Goal: Task Accomplishment & Management: Complete application form

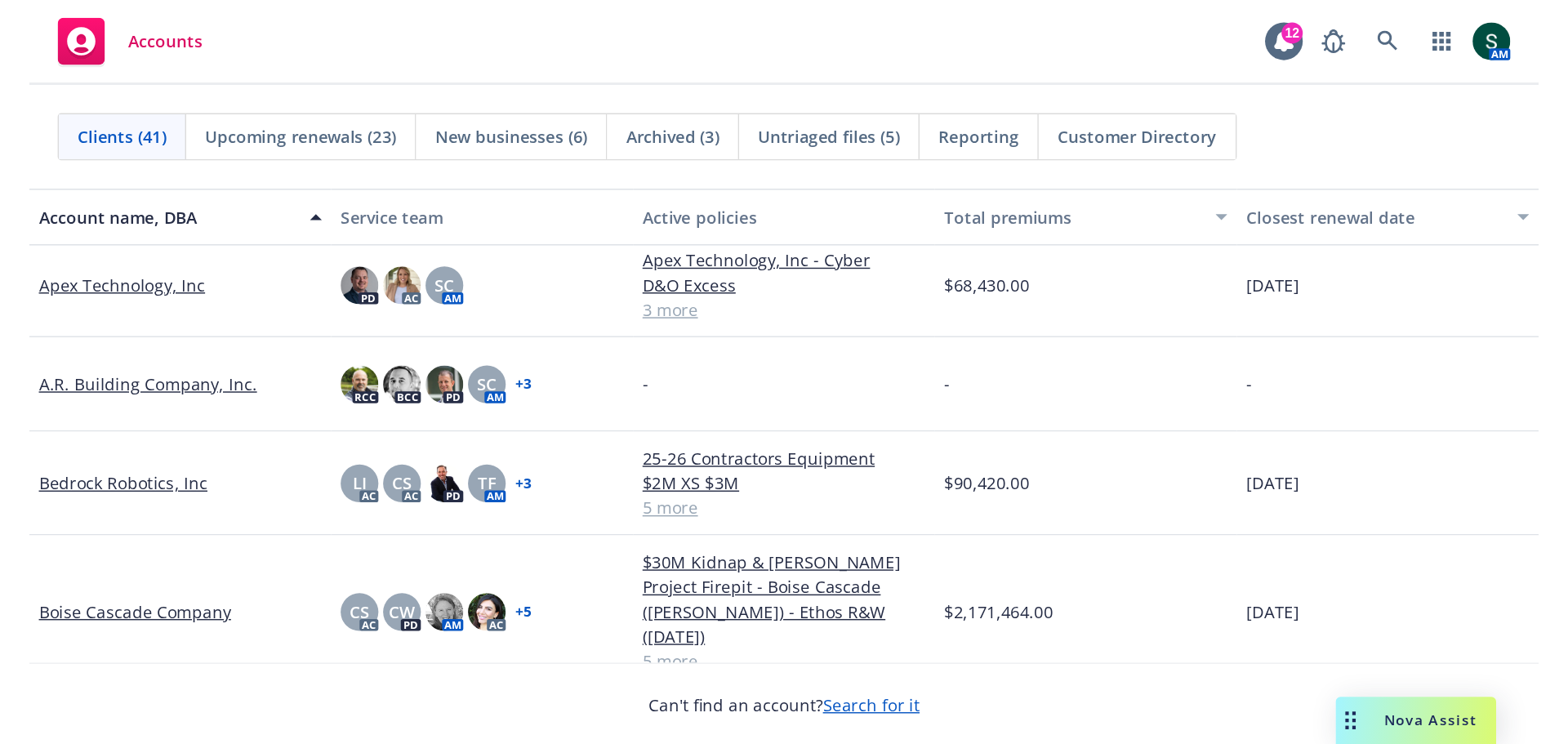
scroll to position [163, 0]
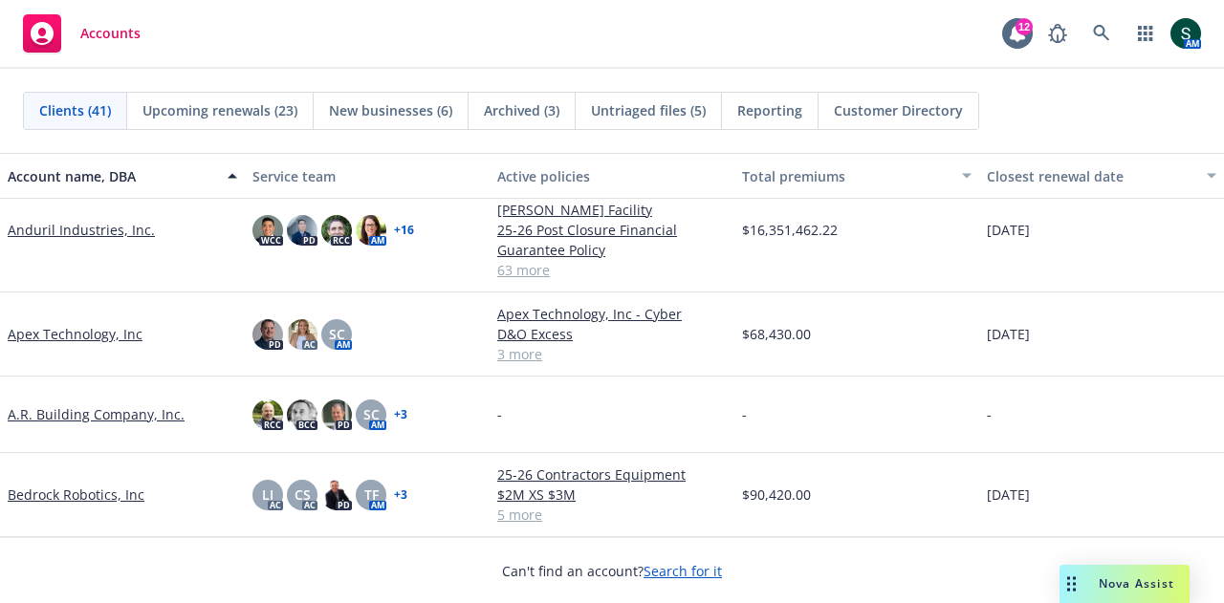
click at [57, 324] on link "Apex Technology, Inc" at bounding box center [75, 334] width 135 height 20
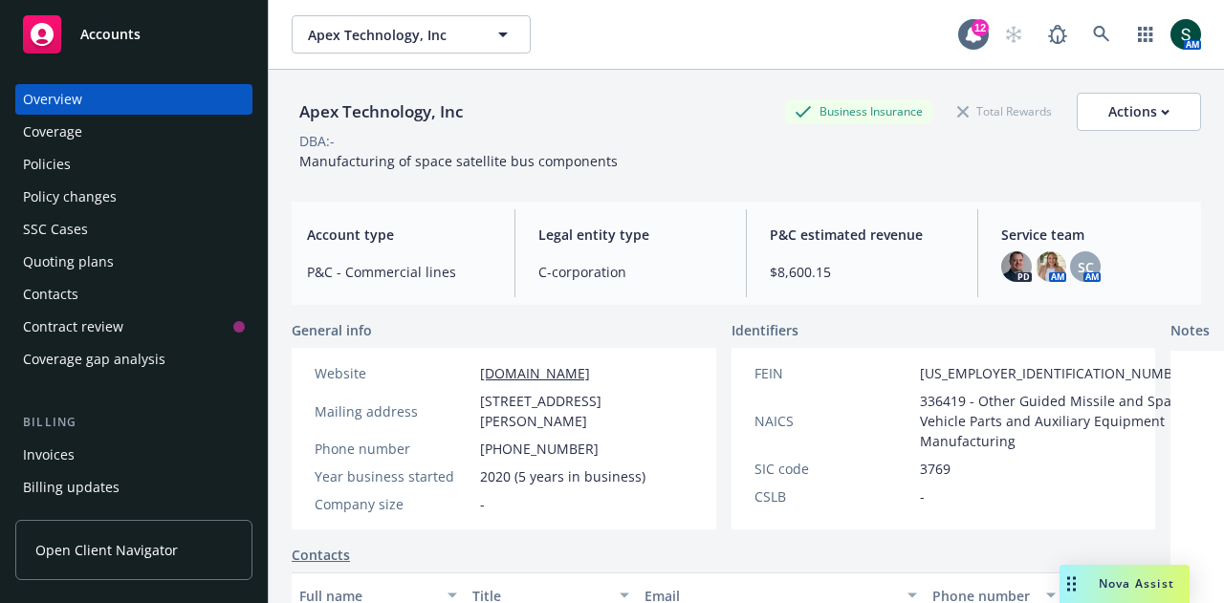
click at [77, 269] on div "Quoting plans" at bounding box center [68, 262] width 91 height 31
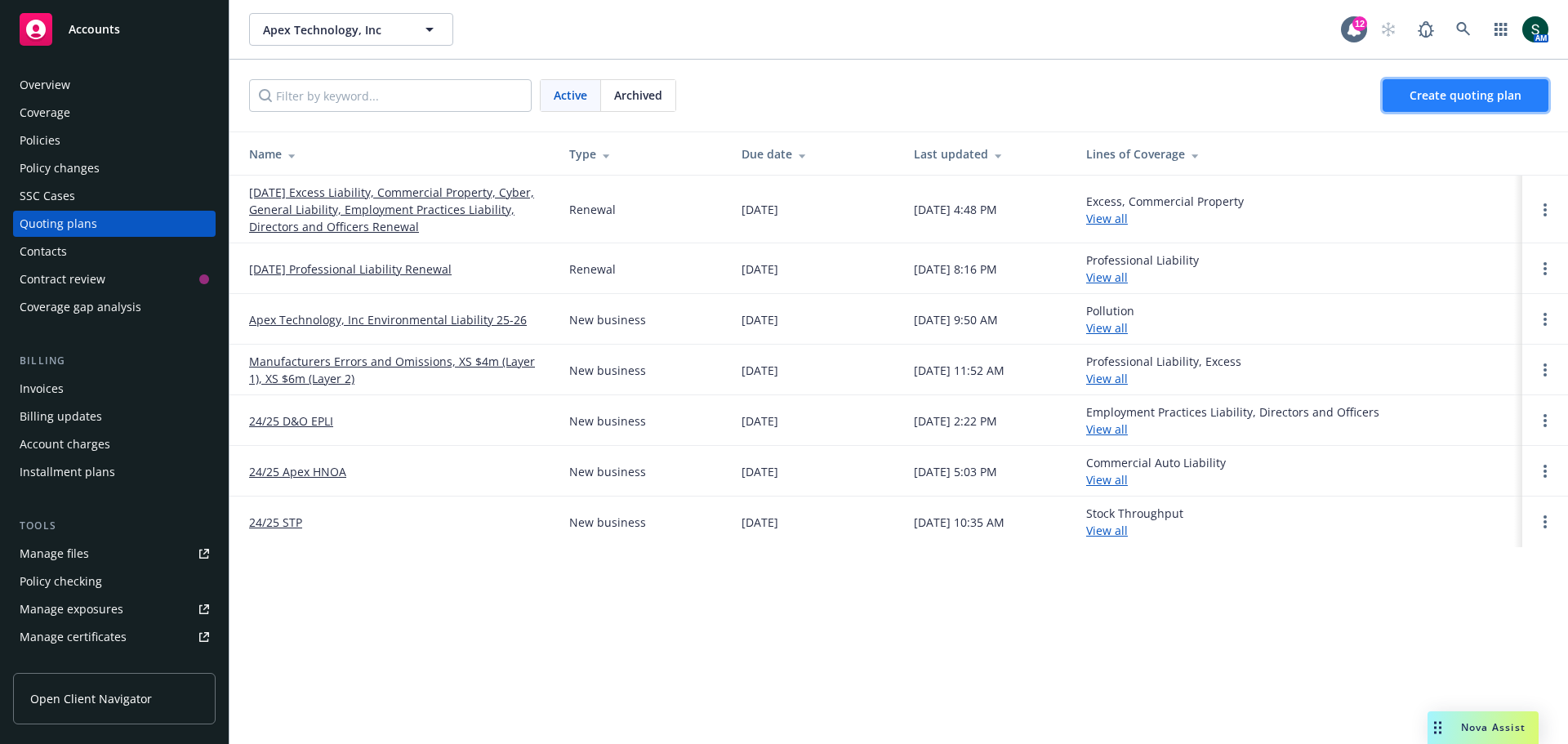
click at [1045, 102] on span "Create quoting plan" at bounding box center [1465, 95] width 112 height 15
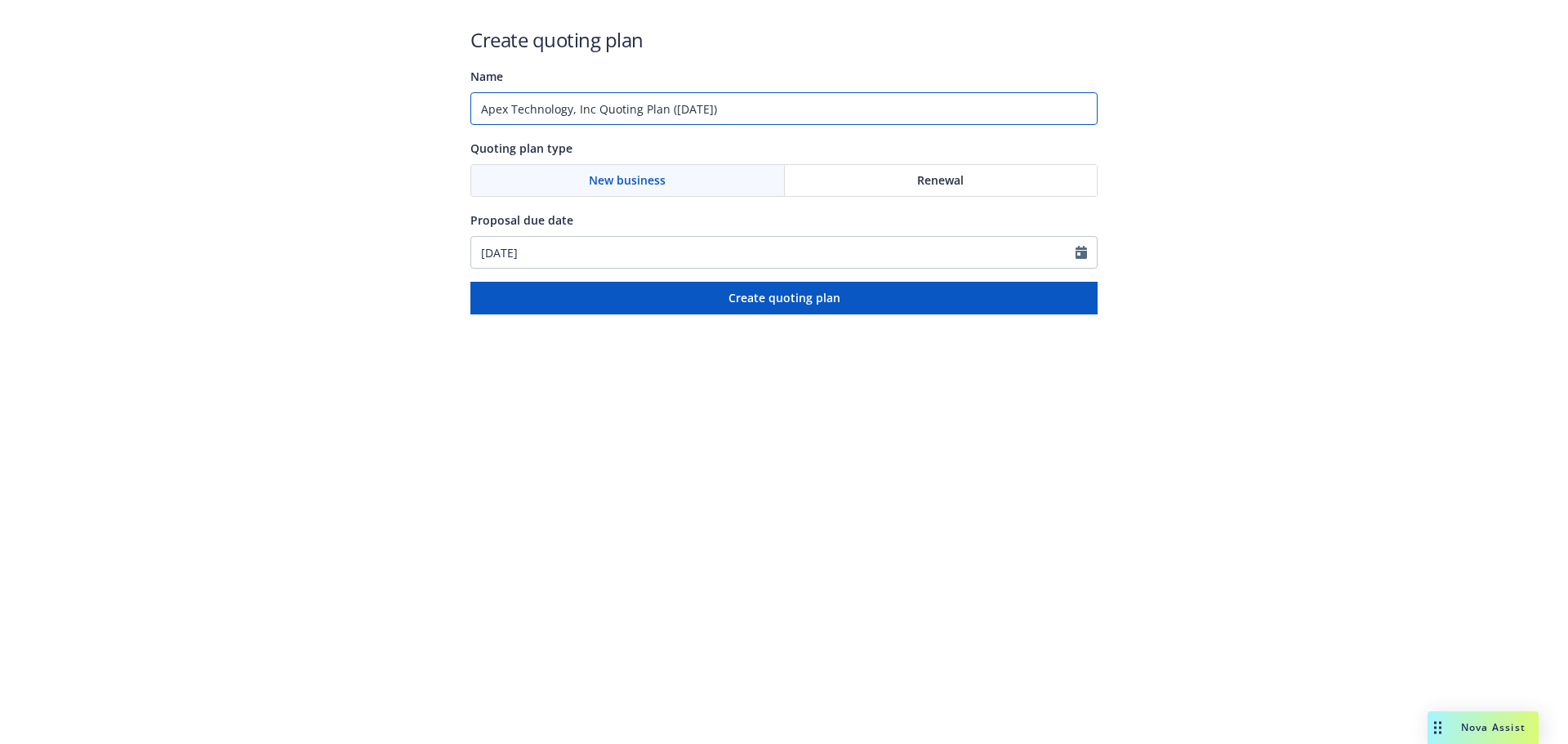
drag, startPoint x: 597, startPoint y: 107, endPoint x: 777, endPoint y: 120, distance: 180.5
click at [778, 107] on input "Apex Technology, Inc Quoting Plan ([DATE])" at bounding box center [784, 108] width 627 height 32
type input "Apex Technology, Inc Excess Auto Quoting Plan"
click at [667, 184] on div "New business" at bounding box center [628, 180] width 314 height 31
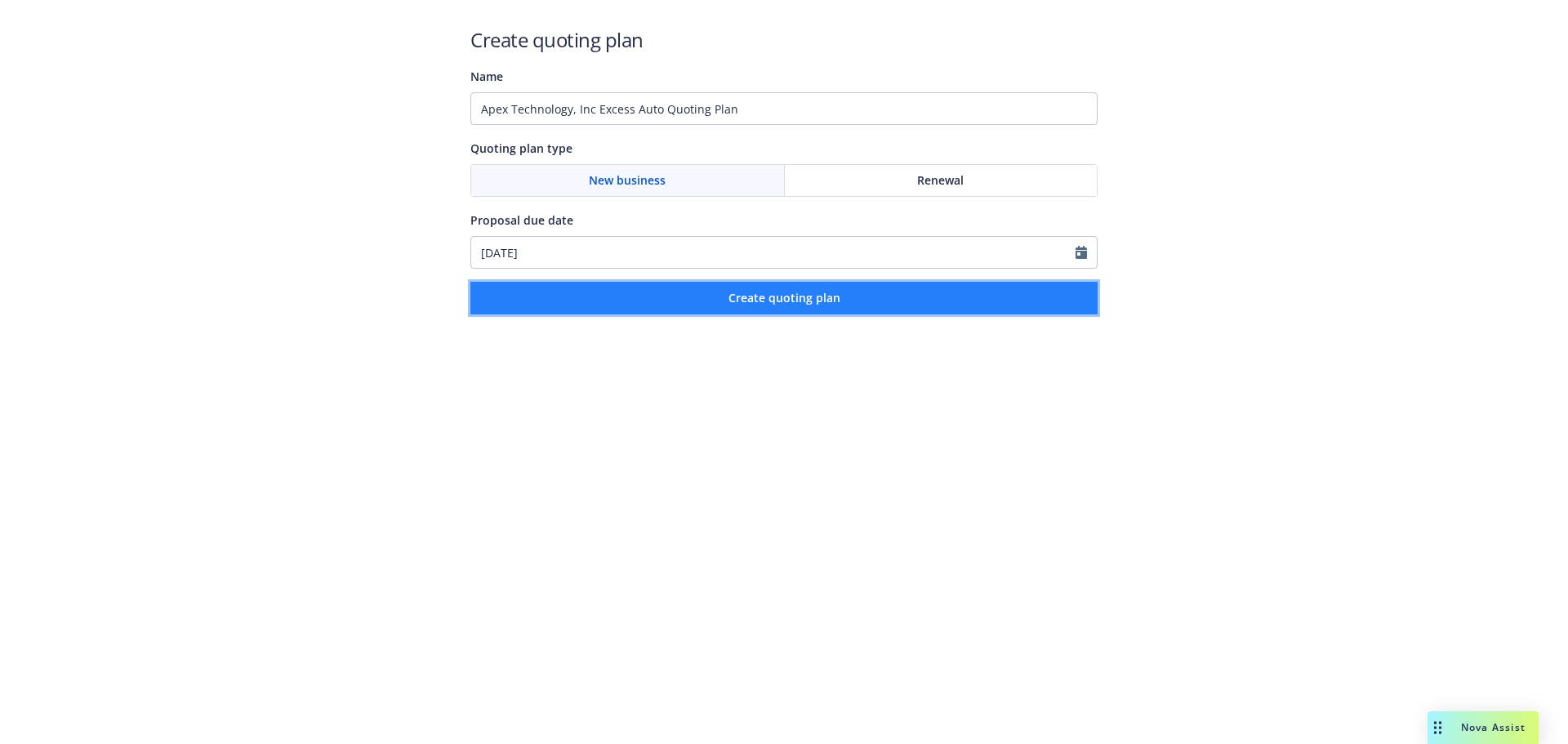
click at [620, 303] on button "Create quoting plan" at bounding box center [784, 298] width 627 height 32
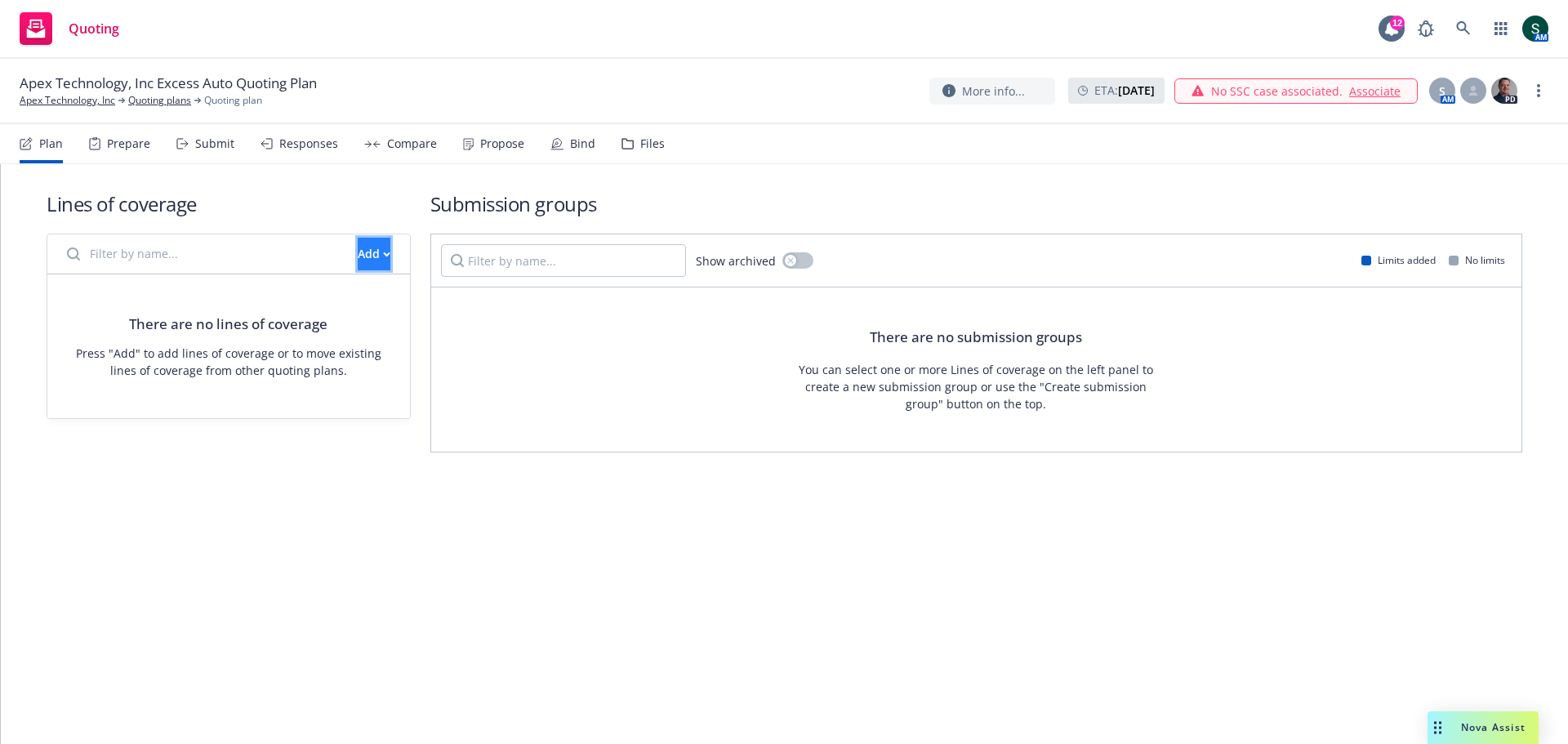
click at [358, 262] on div "Add" at bounding box center [374, 254] width 32 height 31
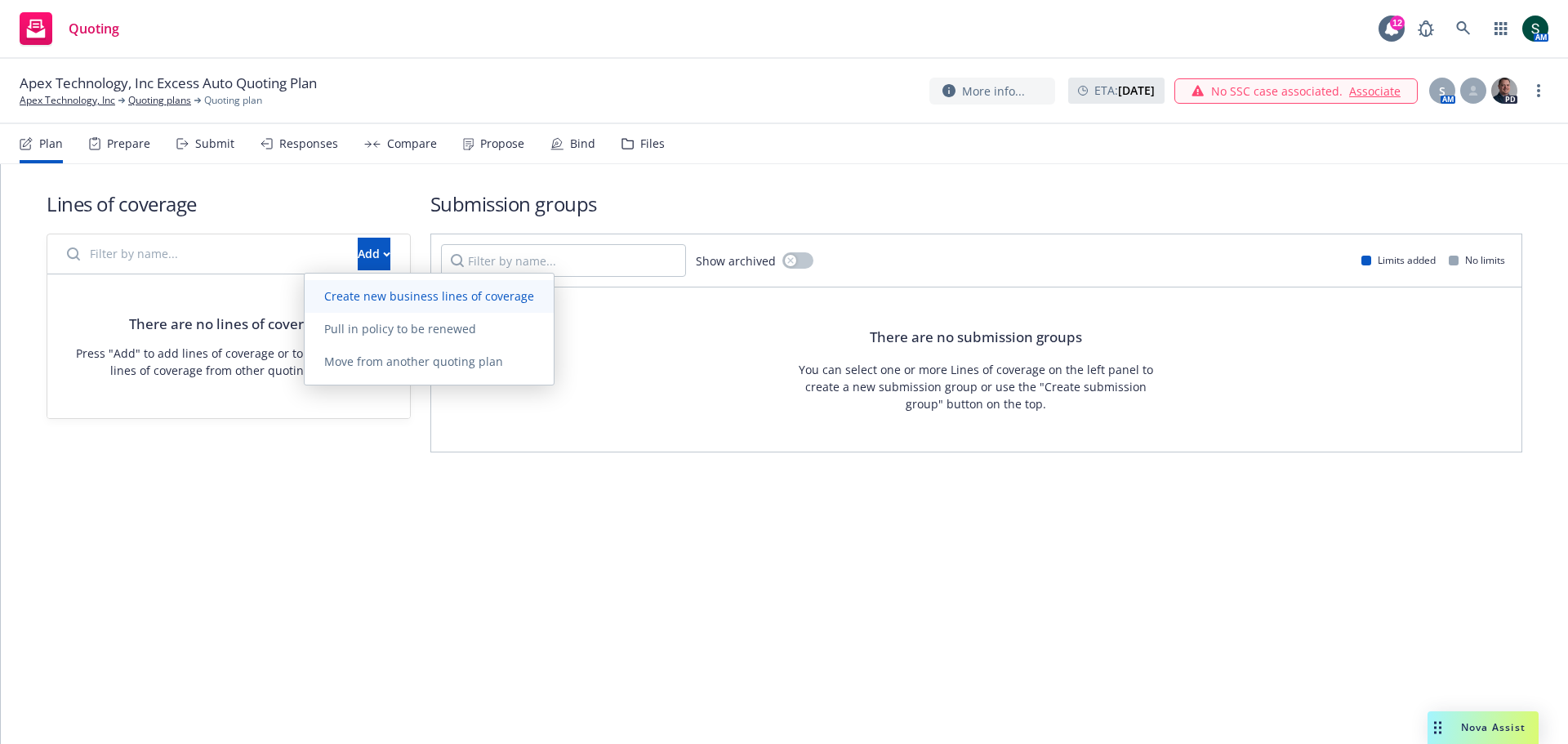
click at [377, 304] on link "Create new business lines of coverage" at bounding box center [430, 296] width 250 height 32
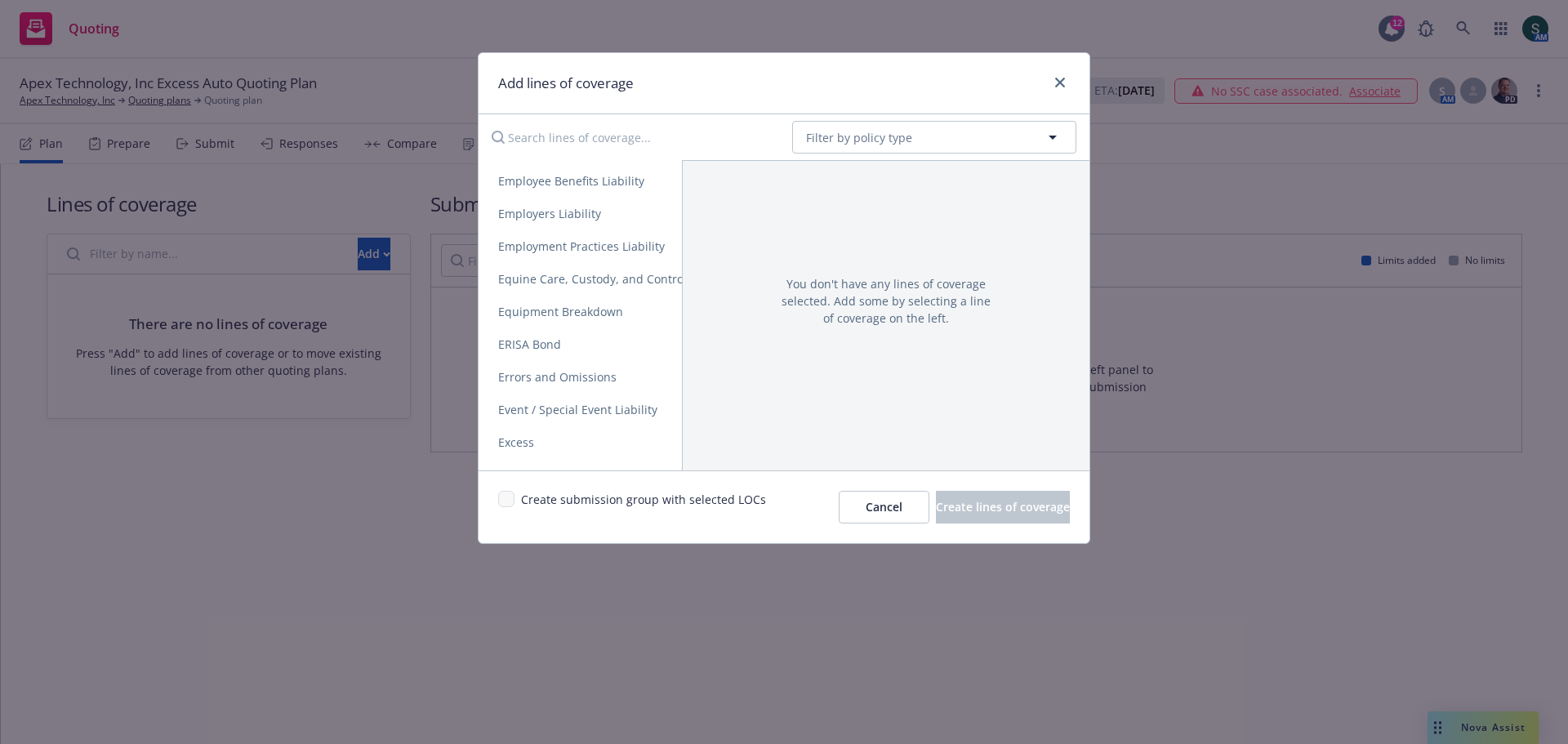
scroll to position [1062, 0]
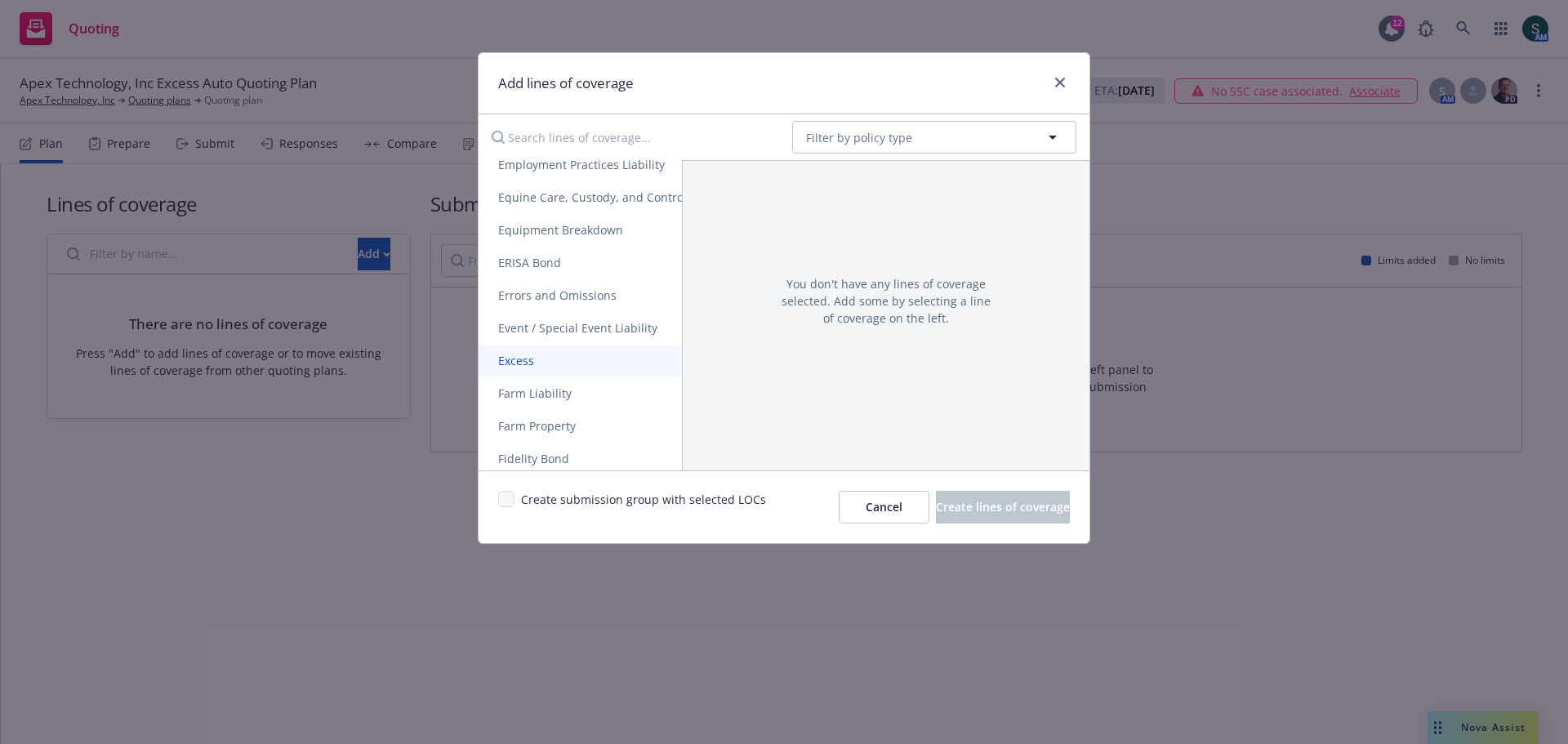
click at [543, 360] on span "Excess" at bounding box center [516, 360] width 75 height 15
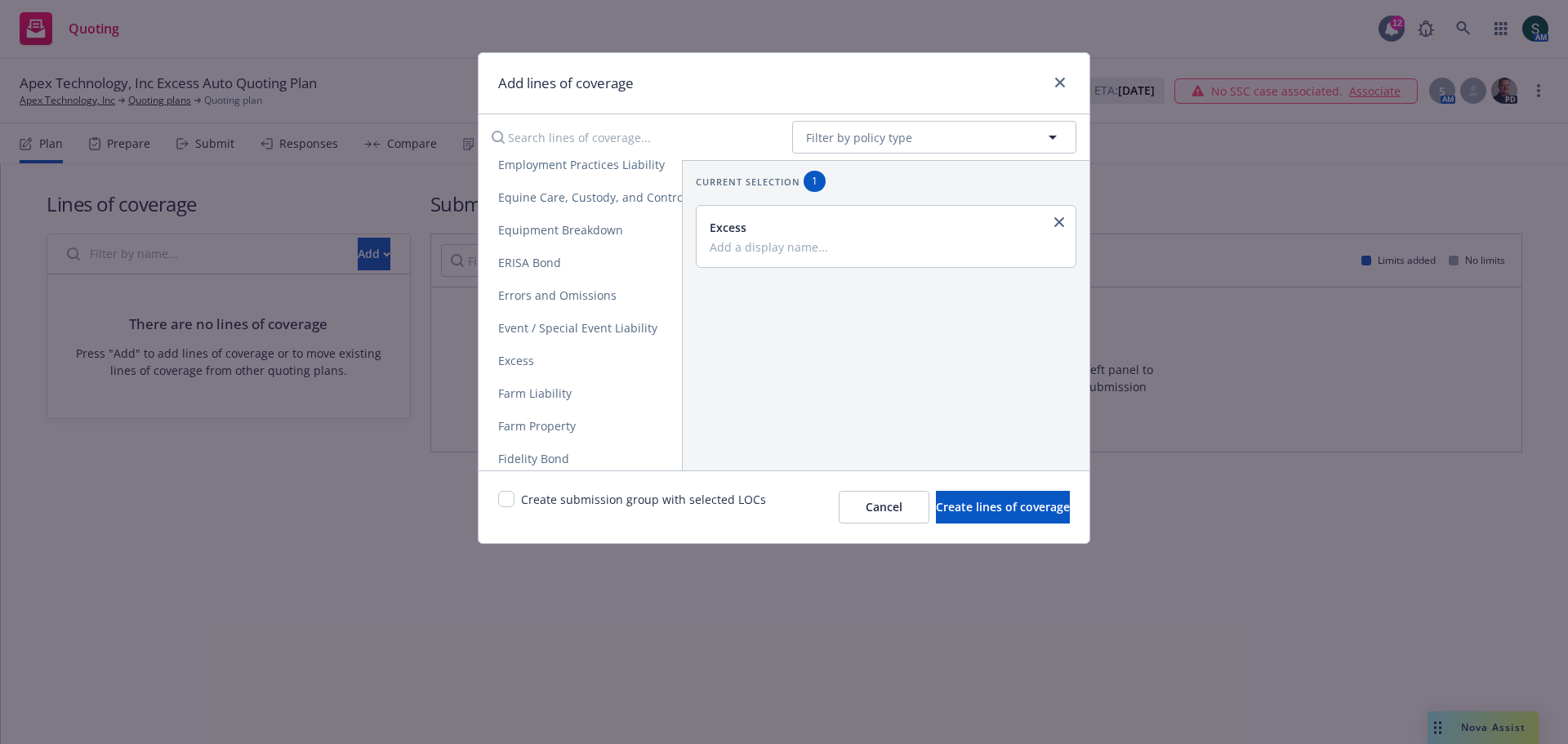
click at [796, 248] on input "Add a display name..." at bounding box center [884, 246] width 349 height 15
type input "Excess Auto"
click at [937, 515] on button "Create lines of coverage" at bounding box center [1003, 507] width 134 height 32
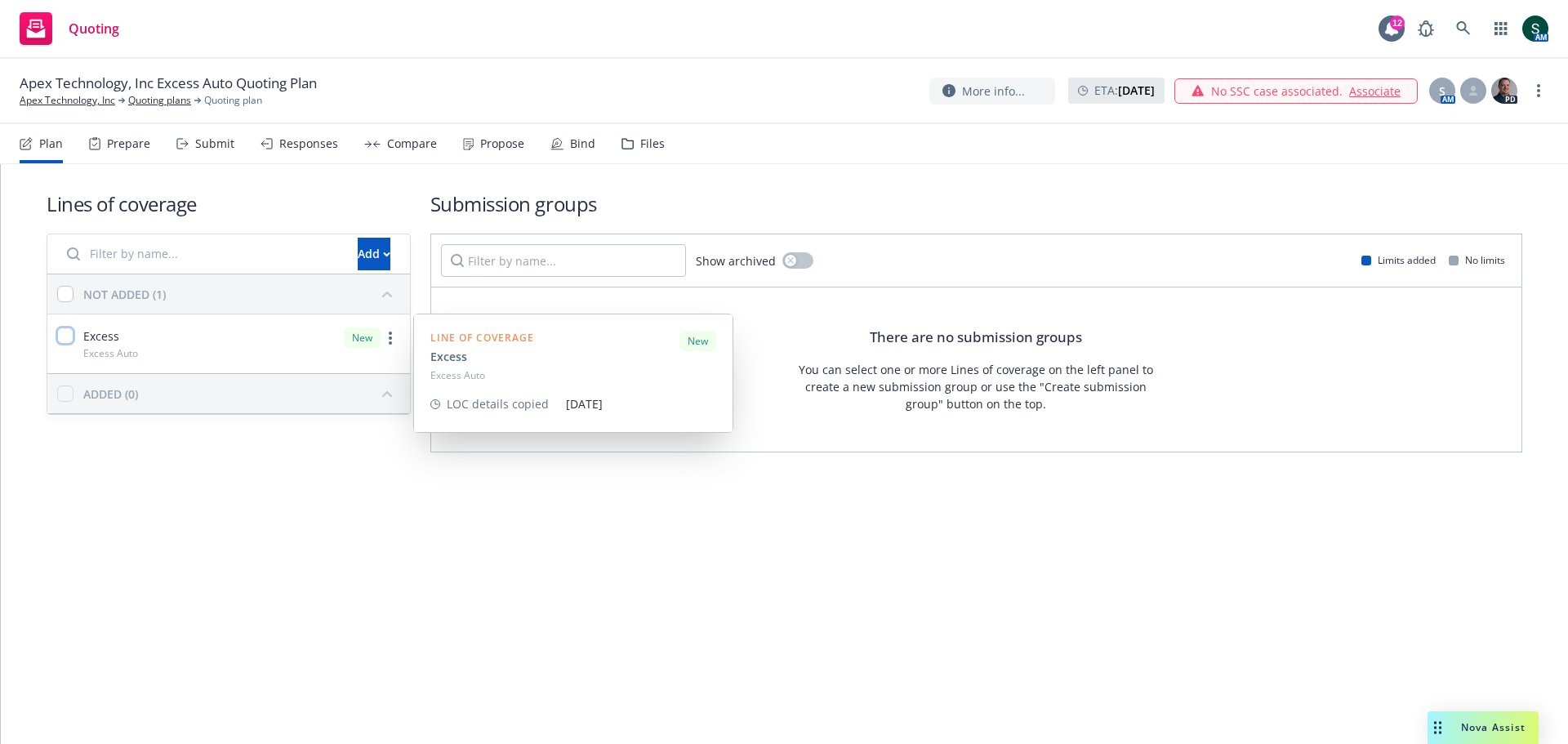
click at [73, 337] on input "checkbox" at bounding box center [65, 335] width 16 height 16
checkbox input "true"
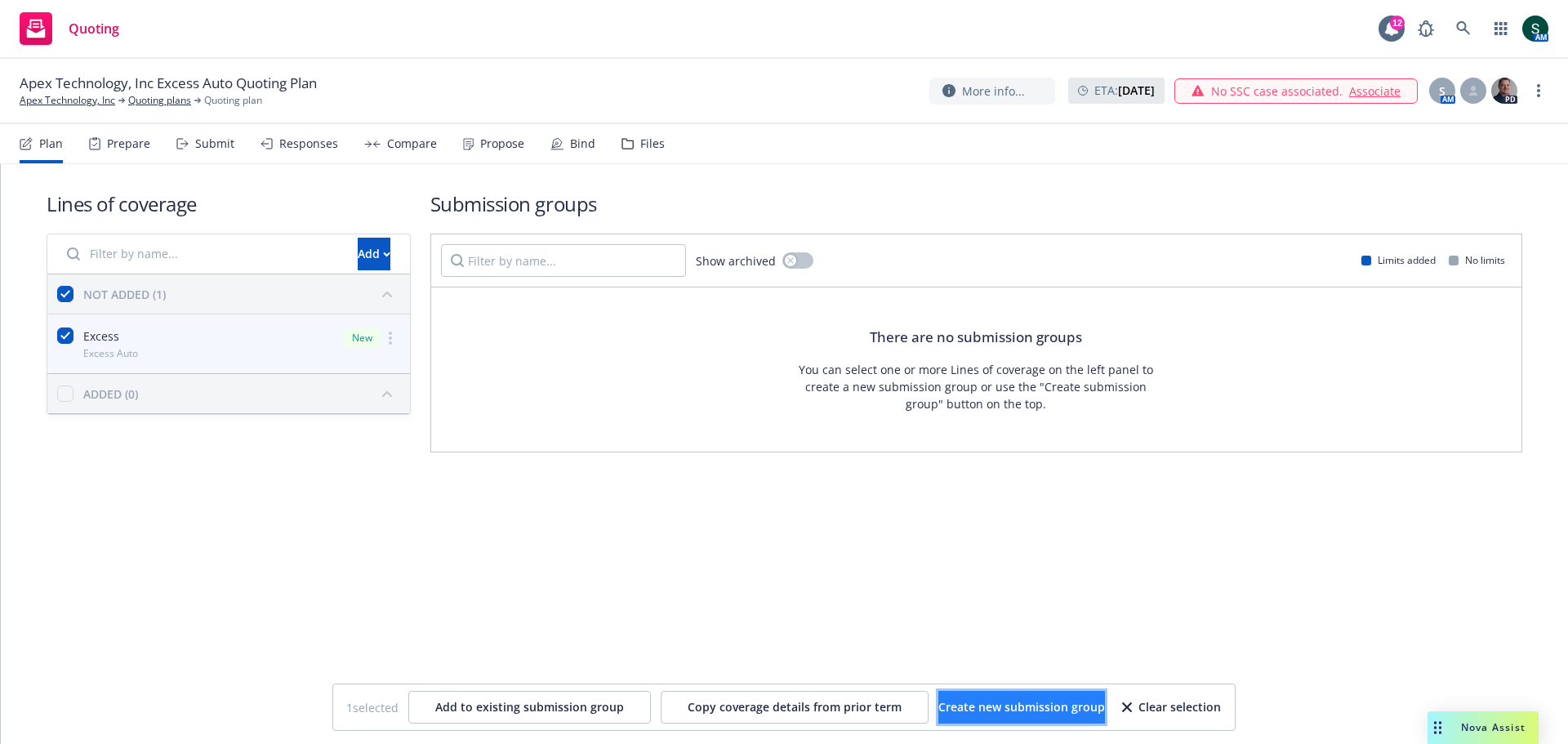
click at [1042, 710] on span "Create new submission group" at bounding box center [1021, 706] width 167 height 15
checkbox input "false"
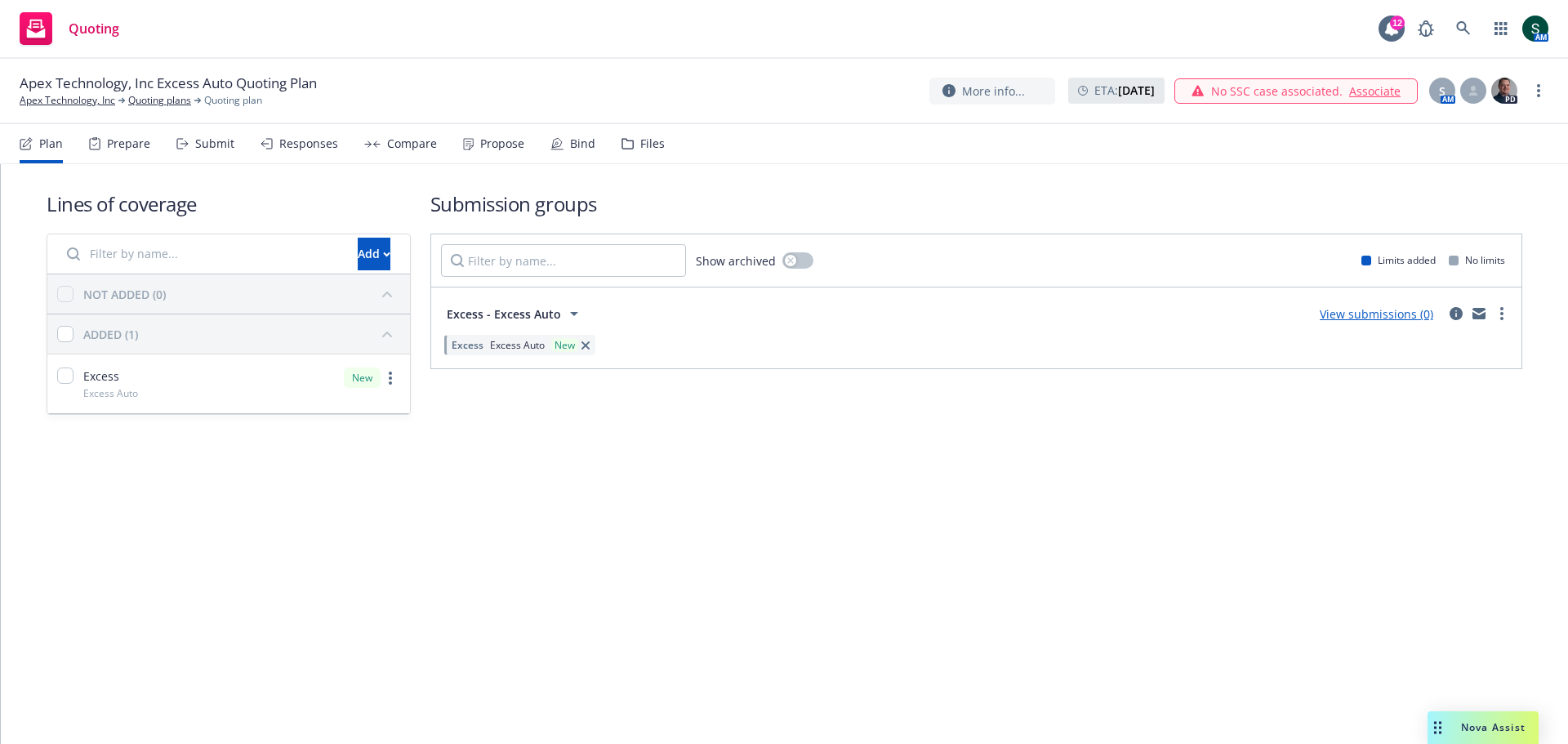
click at [1382, 317] on link "View submissions (0)" at bounding box center [1377, 313] width 114 height 15
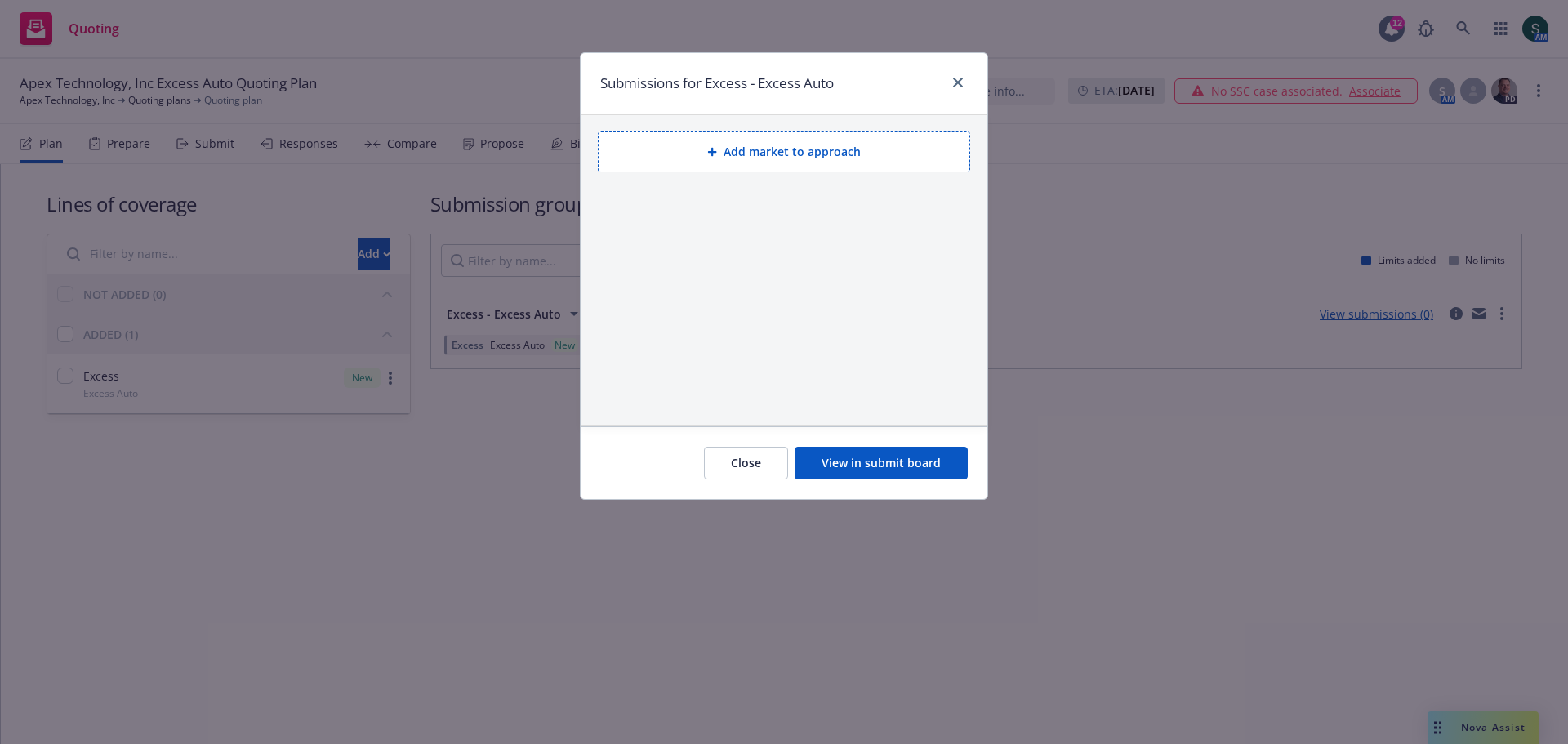
click at [931, 462] on button "View in submit board" at bounding box center [881, 463] width 173 height 32
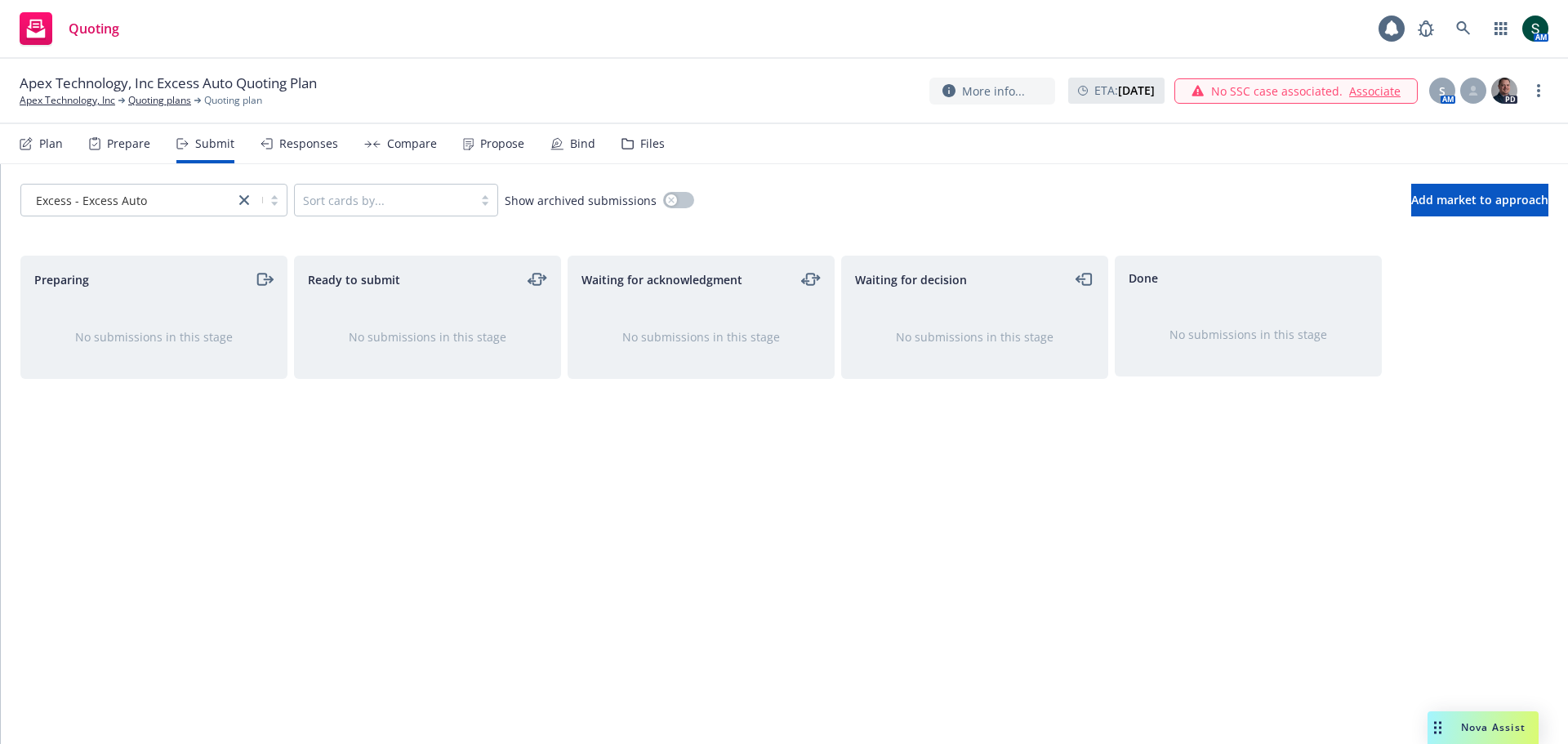
click at [109, 331] on div "No submissions in this stage" at bounding box center [154, 337] width 214 height 17
click at [1412, 205] on span "Add market to approach" at bounding box center [1480, 200] width 138 height 15
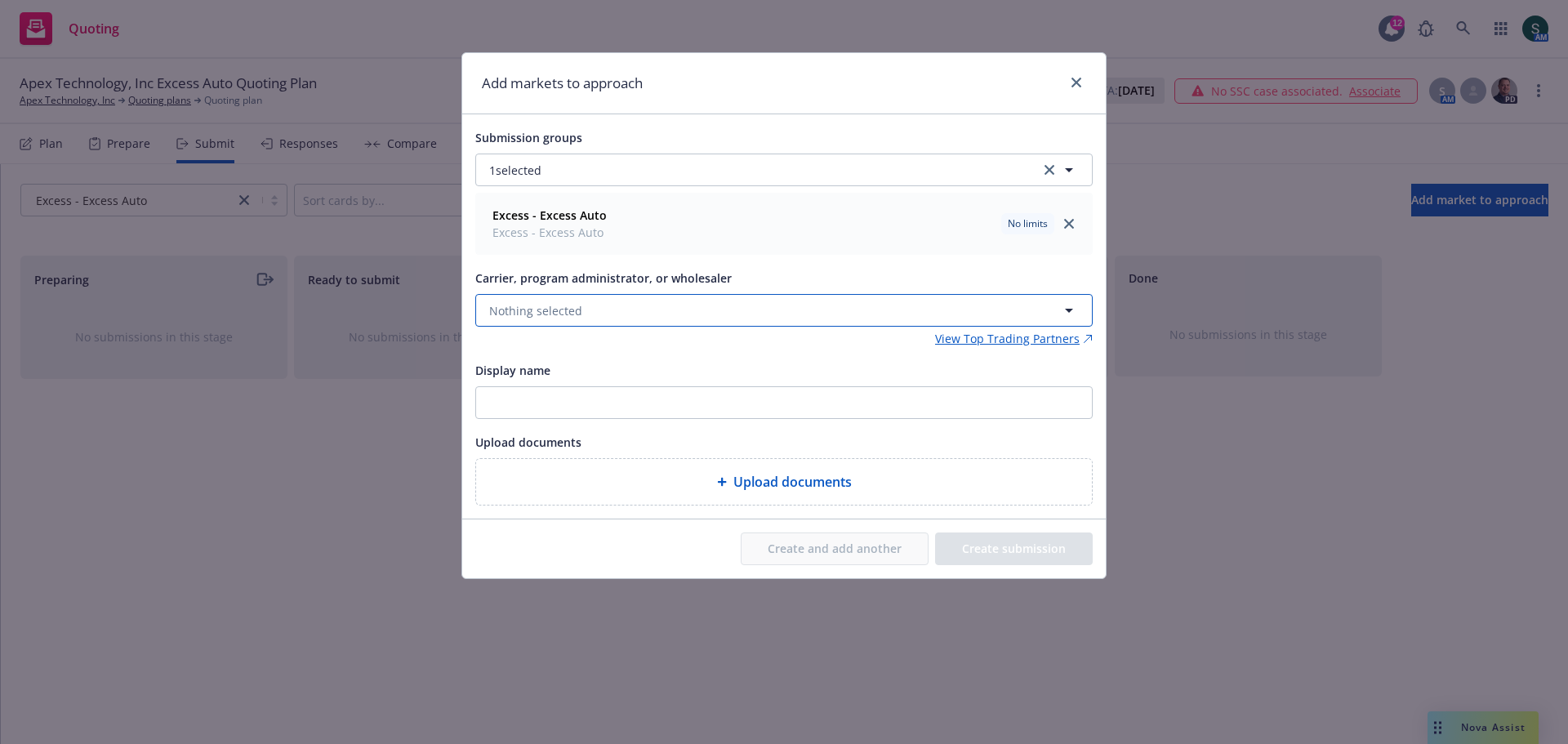
click at [544, 312] on span "Nothing selected" at bounding box center [536, 311] width 93 height 17
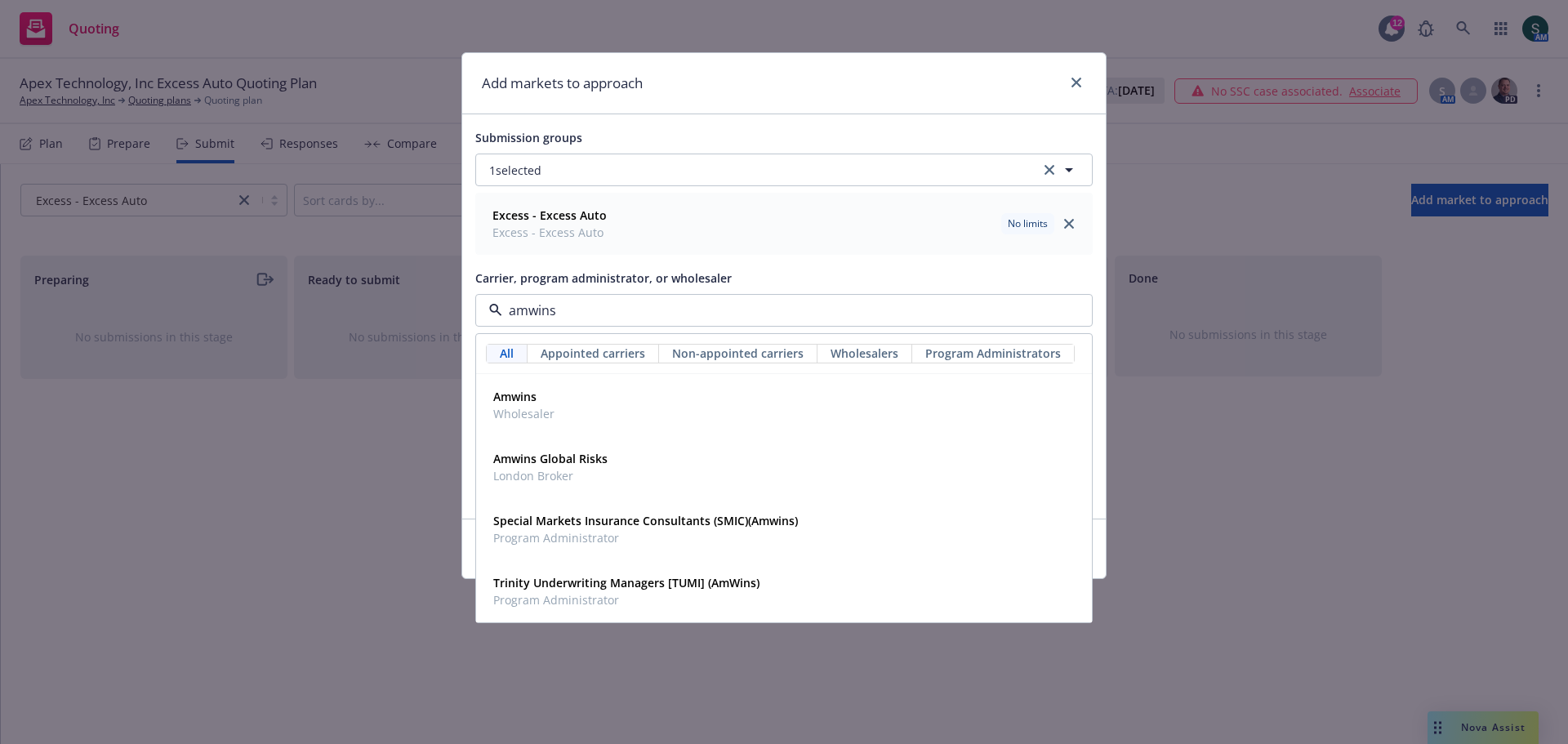
type input "amwins"
click at [520, 418] on span "Wholesaler" at bounding box center [524, 413] width 62 height 17
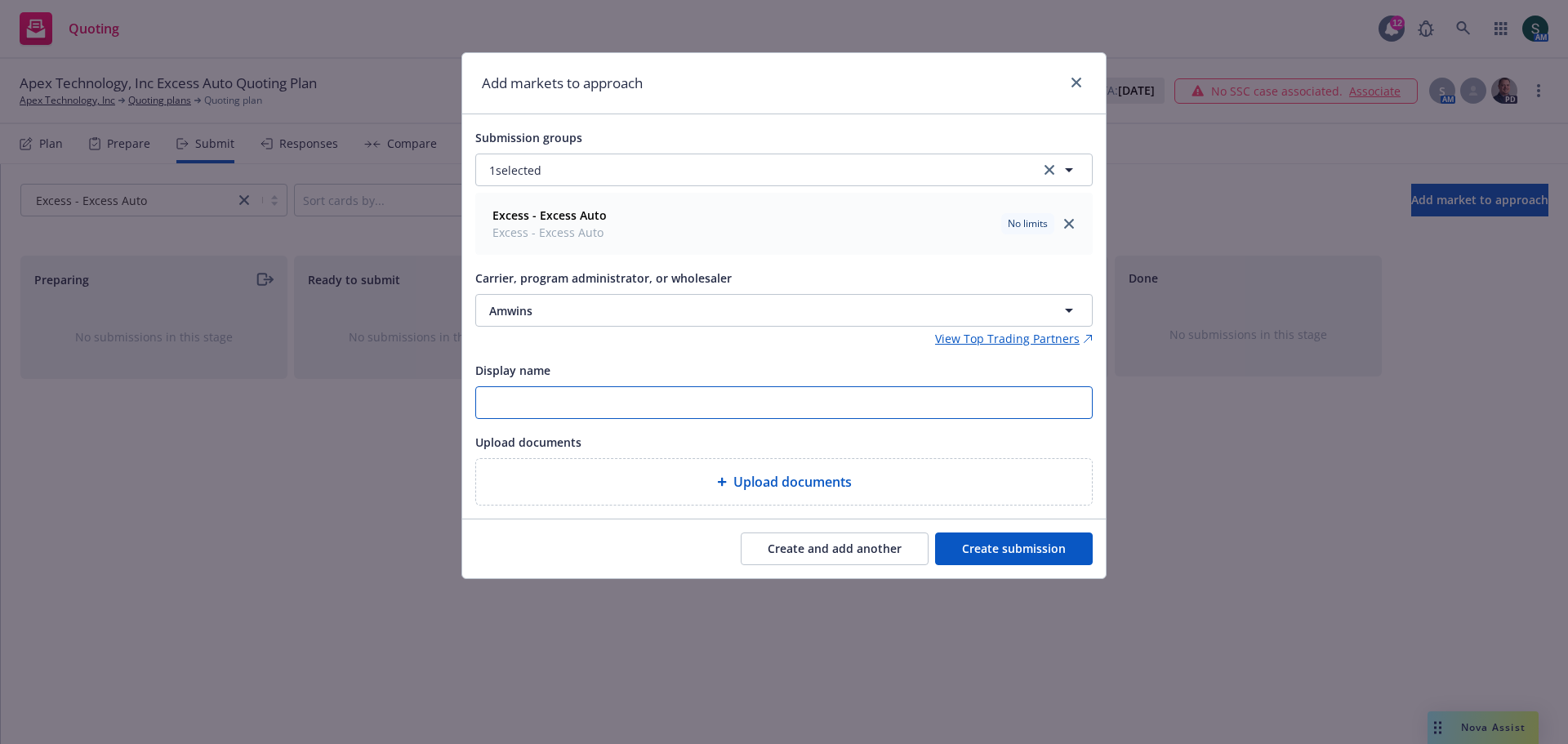
click at [559, 404] on input "Display name" at bounding box center [784, 402] width 616 height 31
type input "25-26 Excess Auto"
click at [989, 547] on button "Create submission" at bounding box center [1014, 548] width 158 height 32
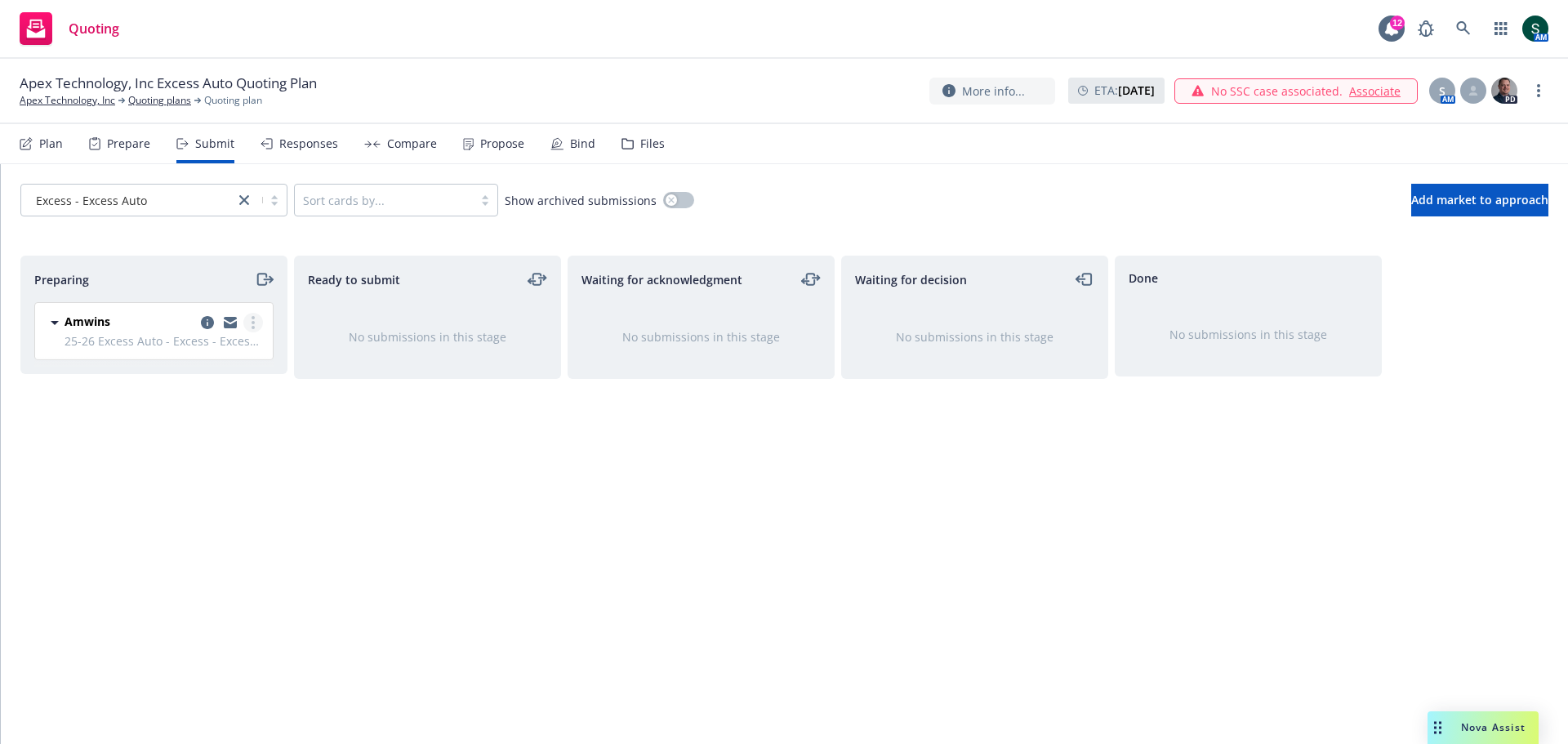
click at [250, 325] on link "more" at bounding box center [253, 322] width 20 height 20
click at [226, 351] on span "Complete preparation" at bounding box center [179, 355] width 160 height 15
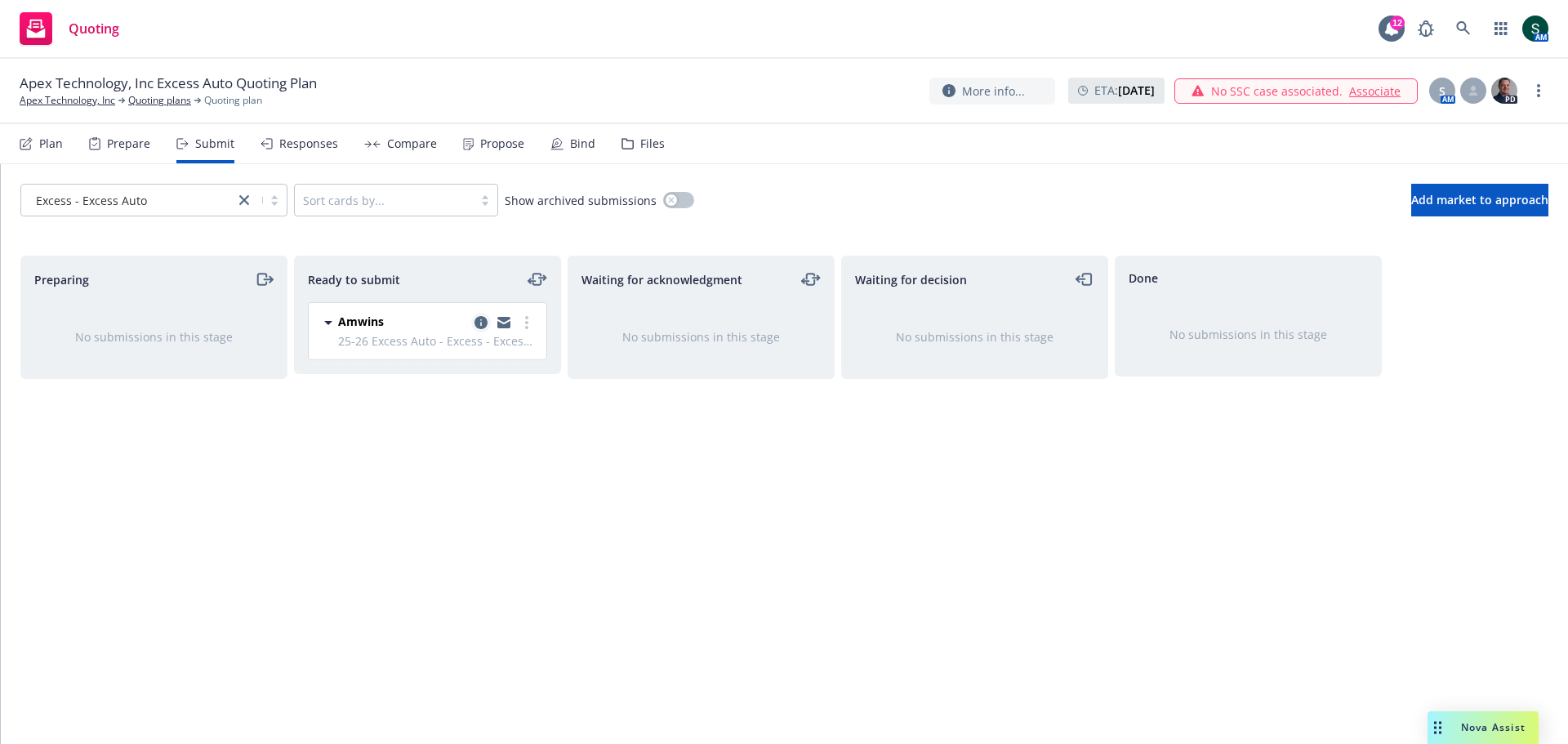
click at [485, 327] on icon "copy logging email" at bounding box center [480, 322] width 13 height 13
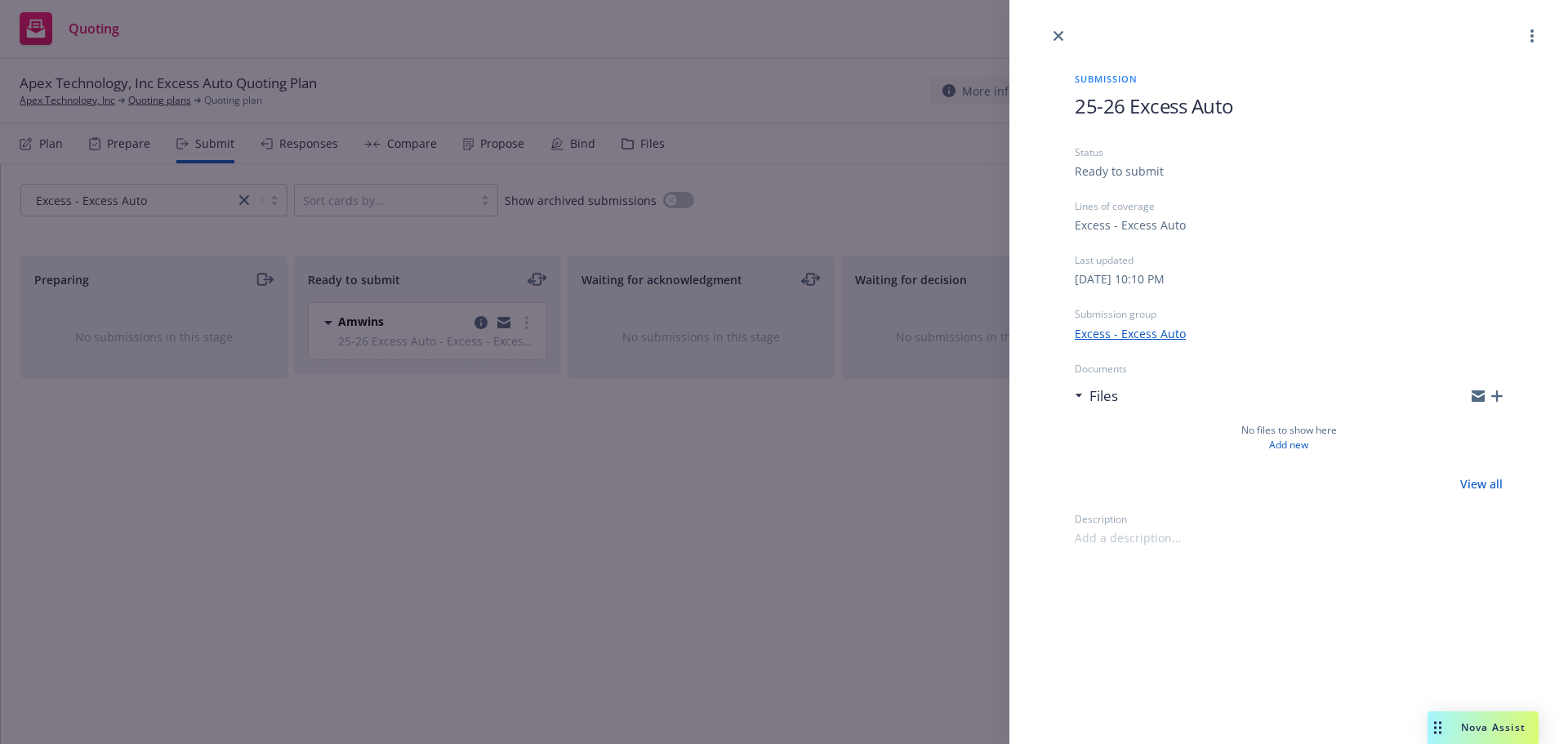
click at [1497, 392] on icon "button" at bounding box center [1497, 395] width 11 height 11
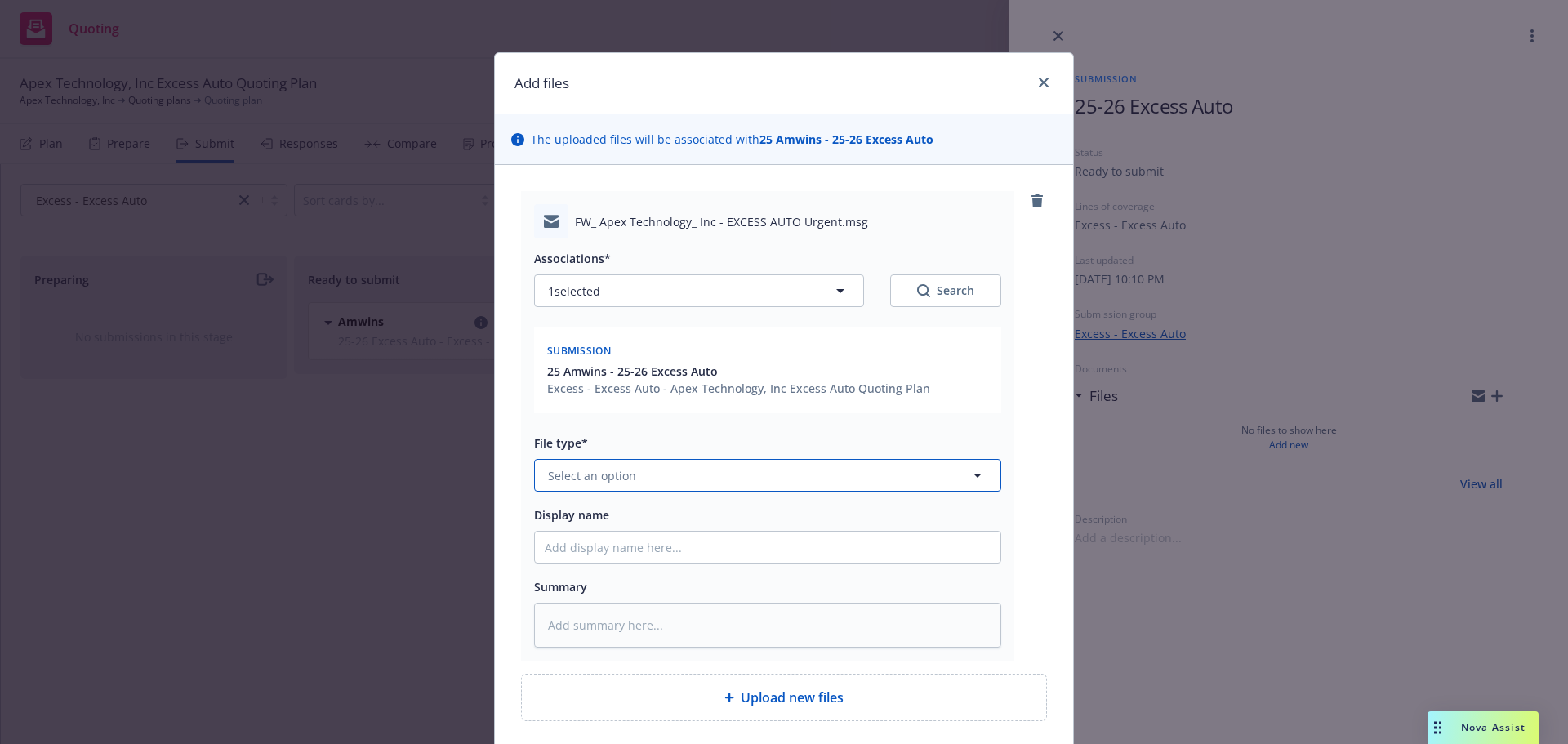
click at [615, 472] on span "Select an option" at bounding box center [591, 476] width 88 height 17
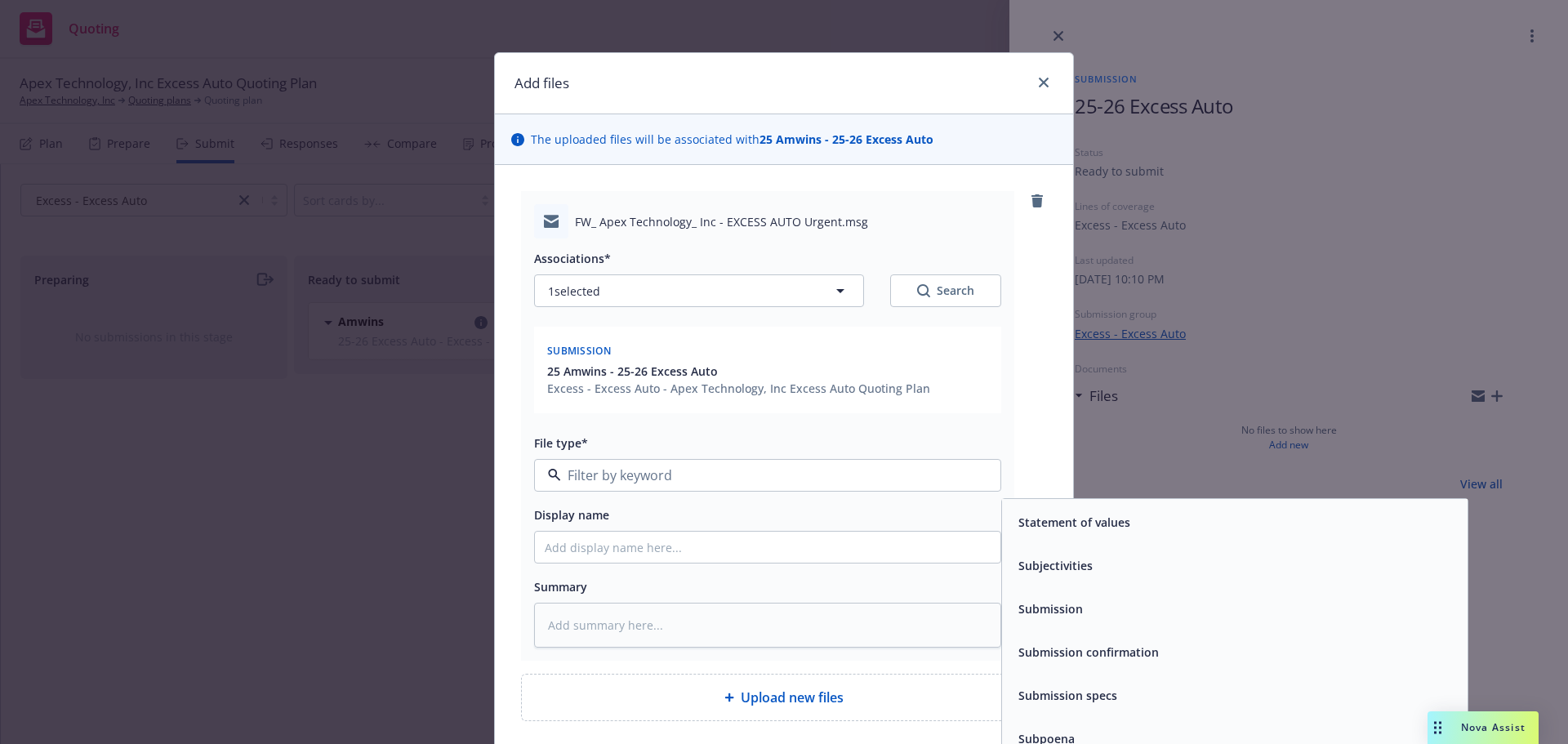
scroll to position [6941, 0]
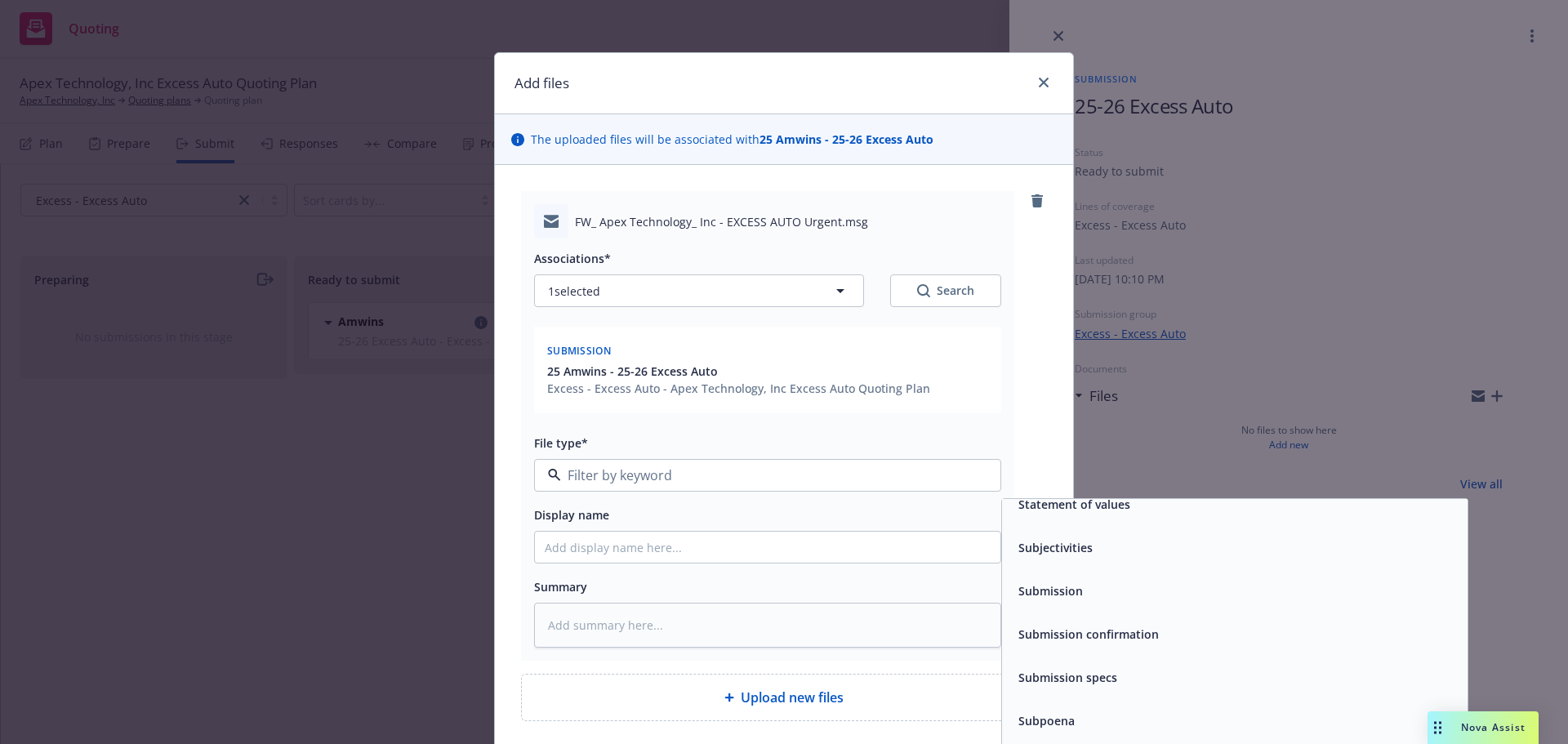
click at [1060, 606] on div "Submission" at bounding box center [1235, 590] width 466 height 44
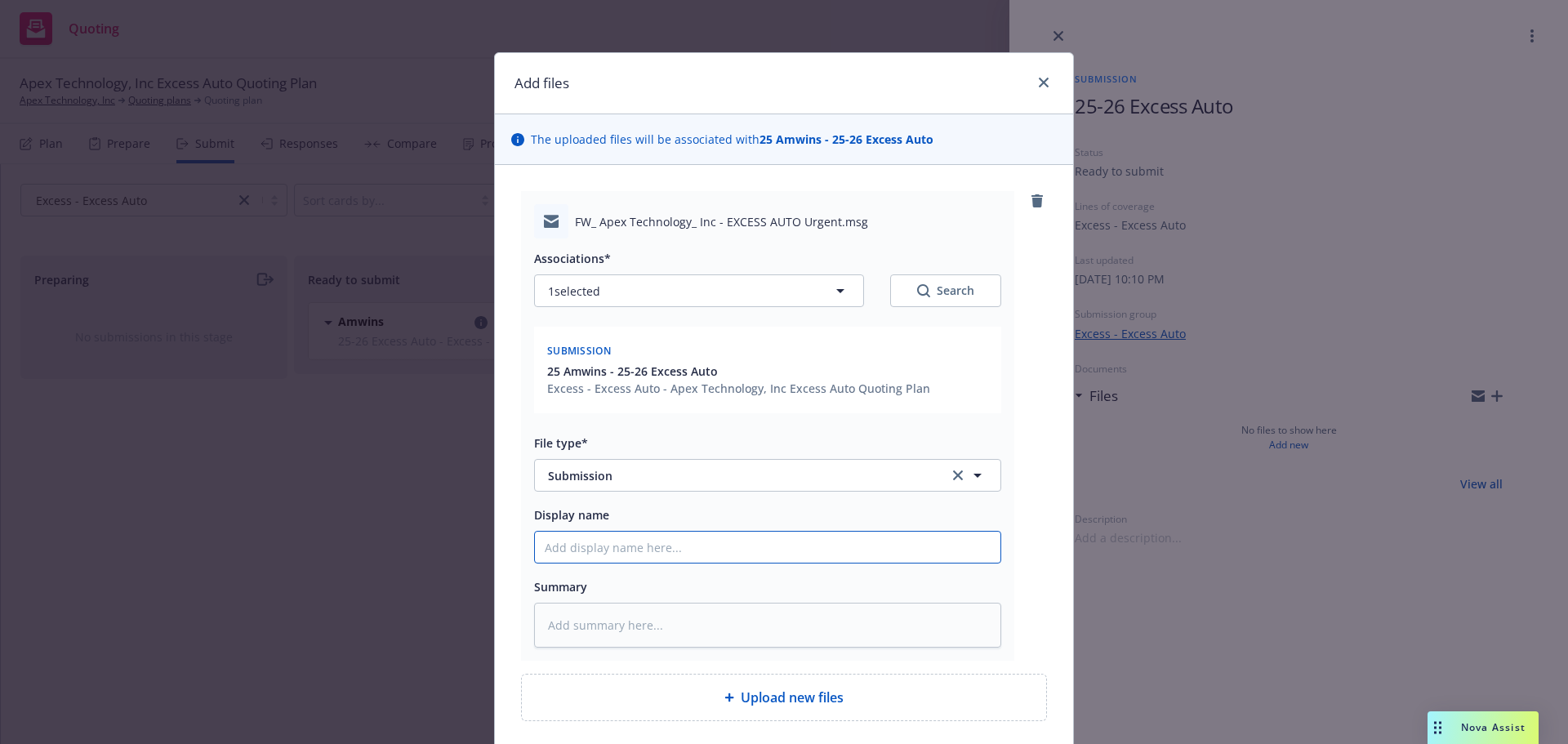
click at [631, 548] on input "Display name" at bounding box center [767, 547] width 466 height 31
type textarea "x"
type input "2"
type textarea "x"
type input "25"
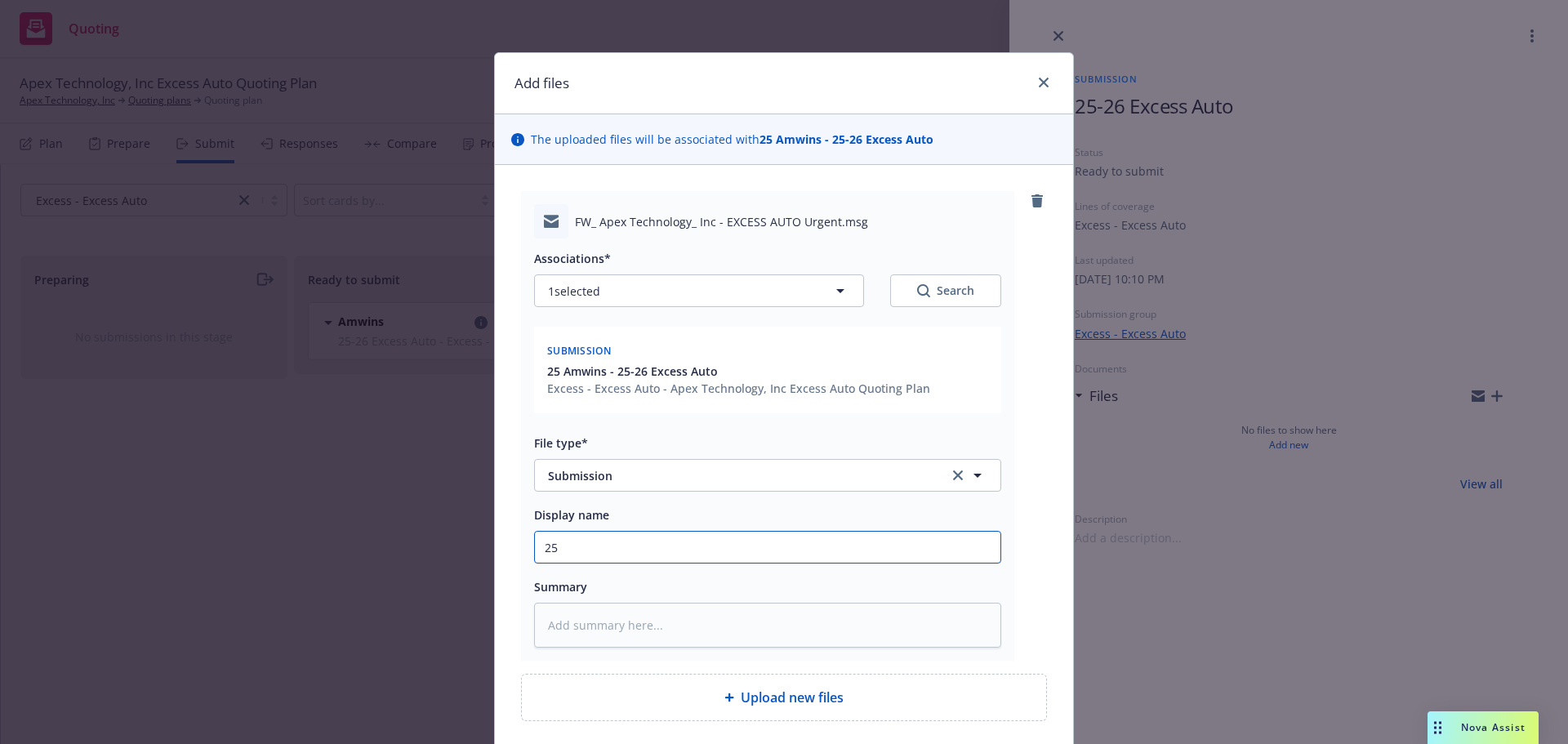
type textarea "x"
type input "25-"
type textarea "x"
type input "25-2"
type textarea "x"
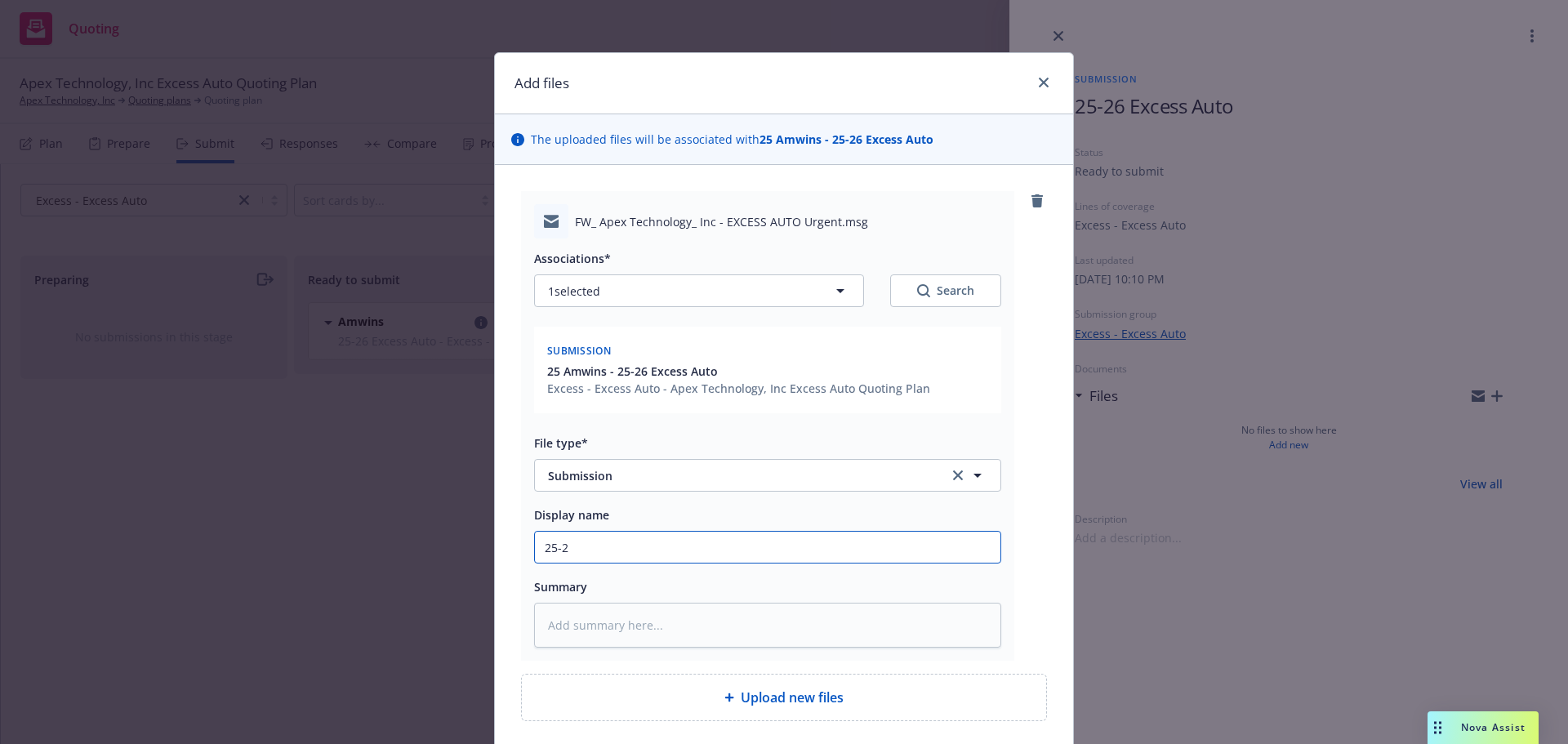
type input "25-26"
type textarea "x"
type input "25-26"
type textarea "x"
type input "25-26 E"
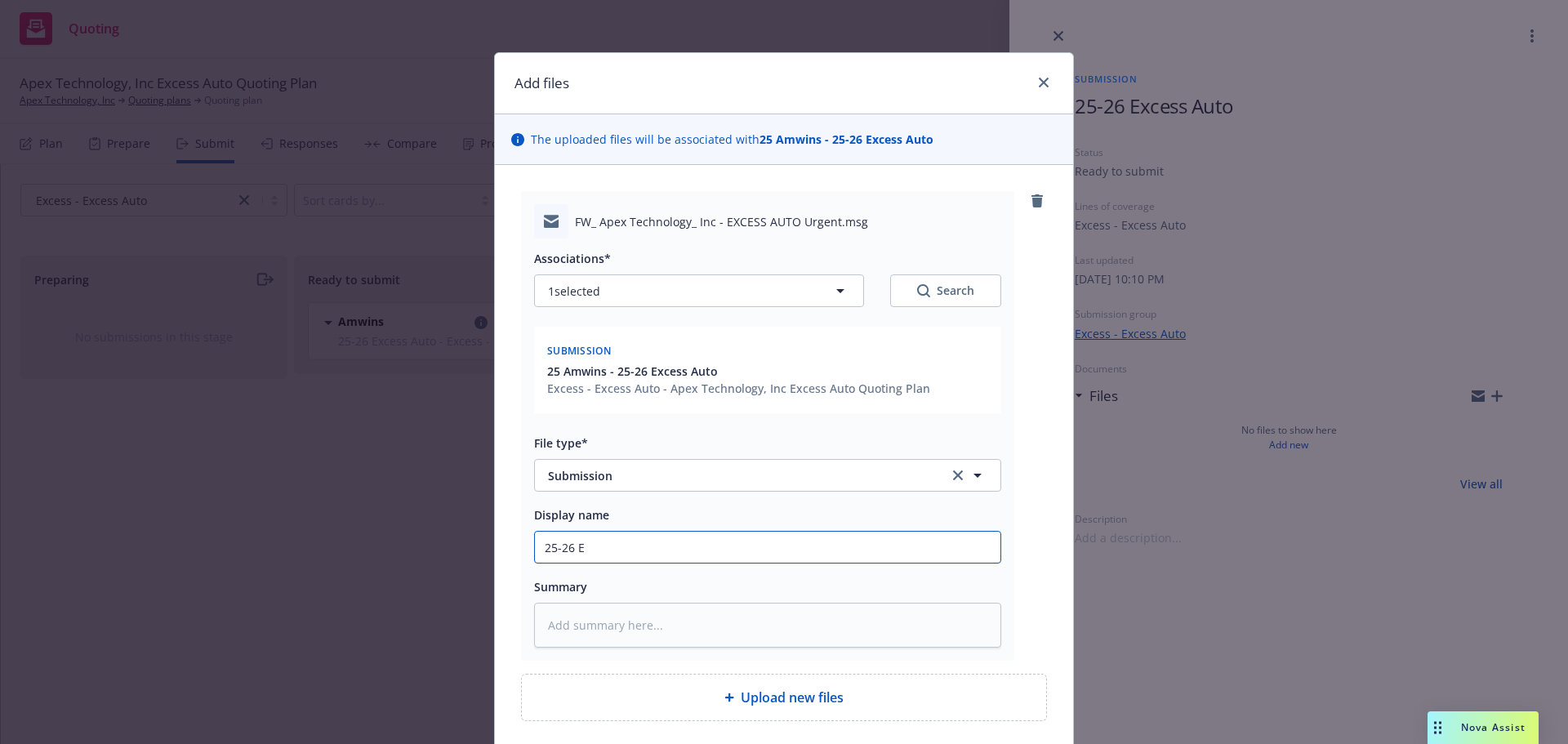
type textarea "x"
type input "25-26 Ex"
type textarea "x"
type input "25-26 Exc"
type textarea "x"
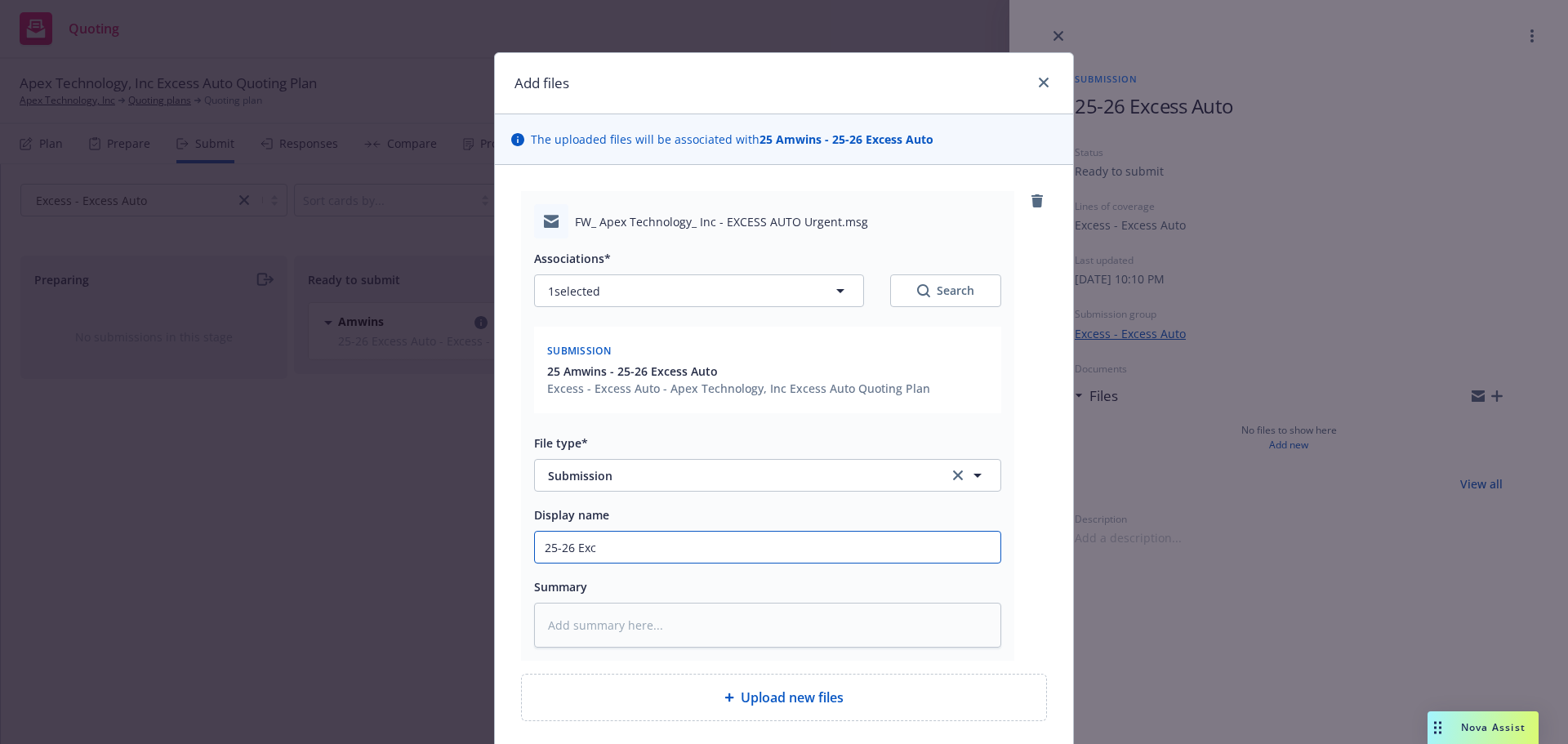
type input "25-26 Exce"
type textarea "x"
type input "25-26 Exces"
type textarea "x"
type input "25-26 Excess"
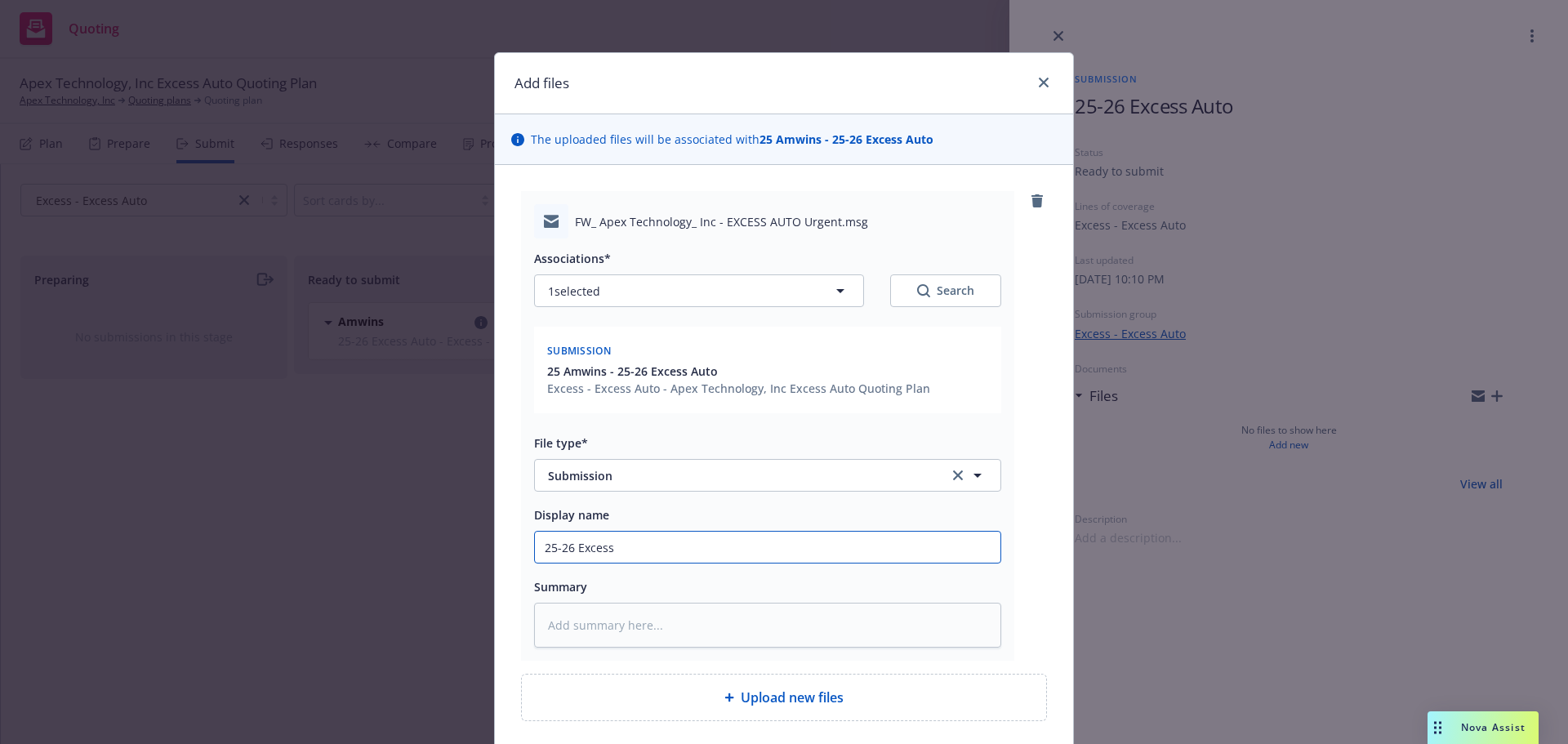
type textarea "x"
type input "25-26 Excess"
type textarea "x"
type input "25-26 Excess A"
type textarea "x"
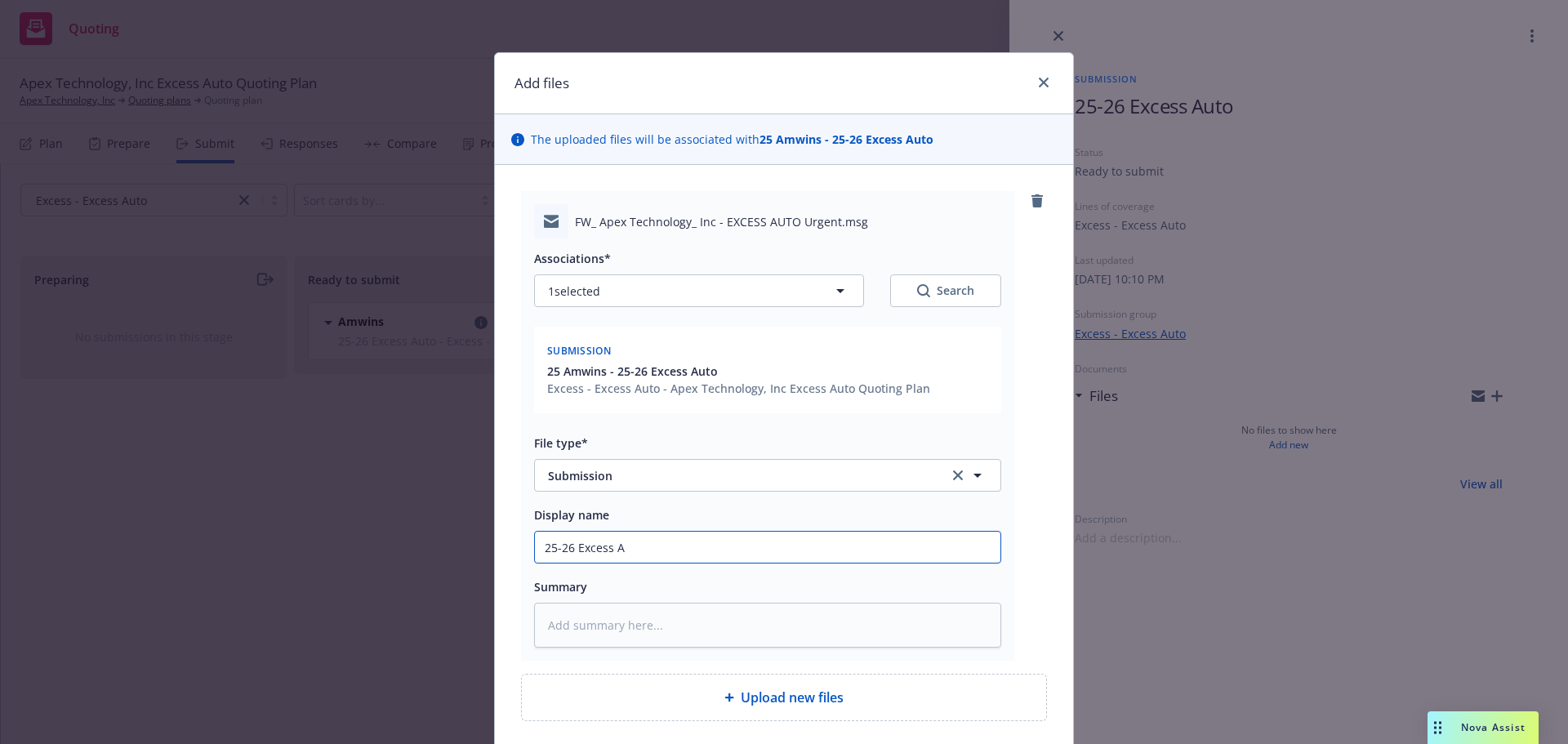
type input "25-26 Excess Au"
type textarea "x"
type input "25-26 Excess Aut"
type textarea "x"
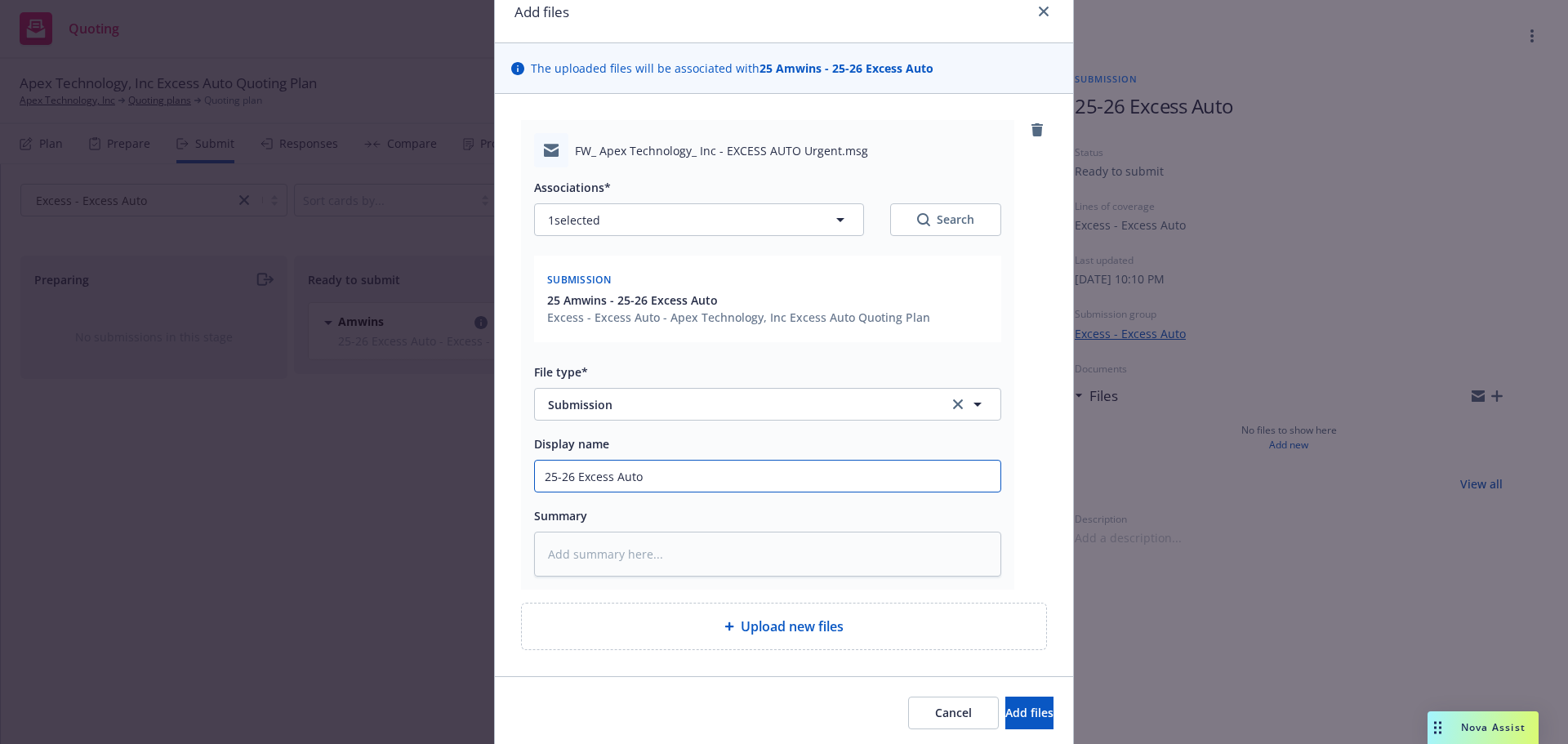
scroll to position [129, 0]
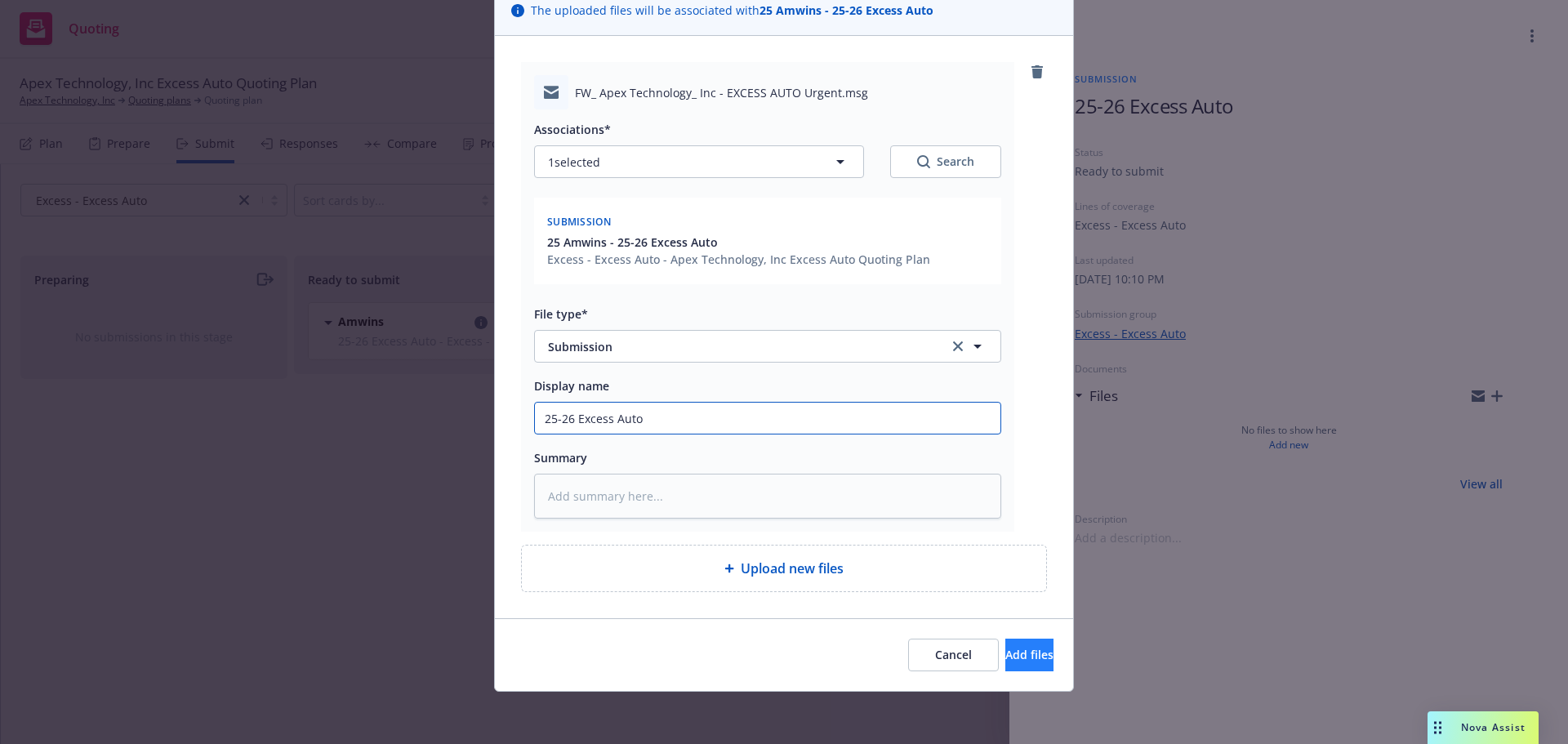
type input "25-26 Excess Auto"
click at [1010, 663] on button "Add files" at bounding box center [1030, 655] width 48 height 32
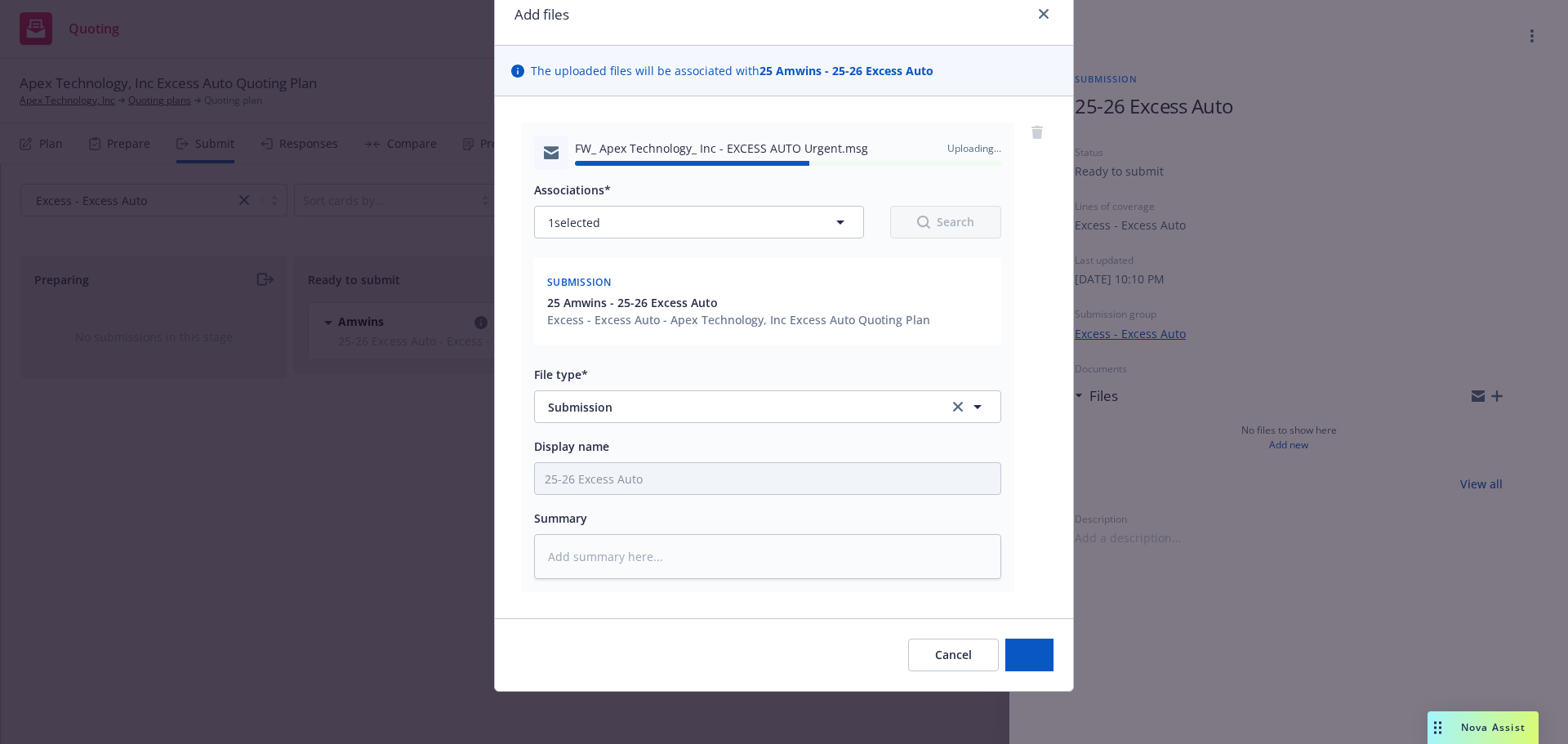
type textarea "x"
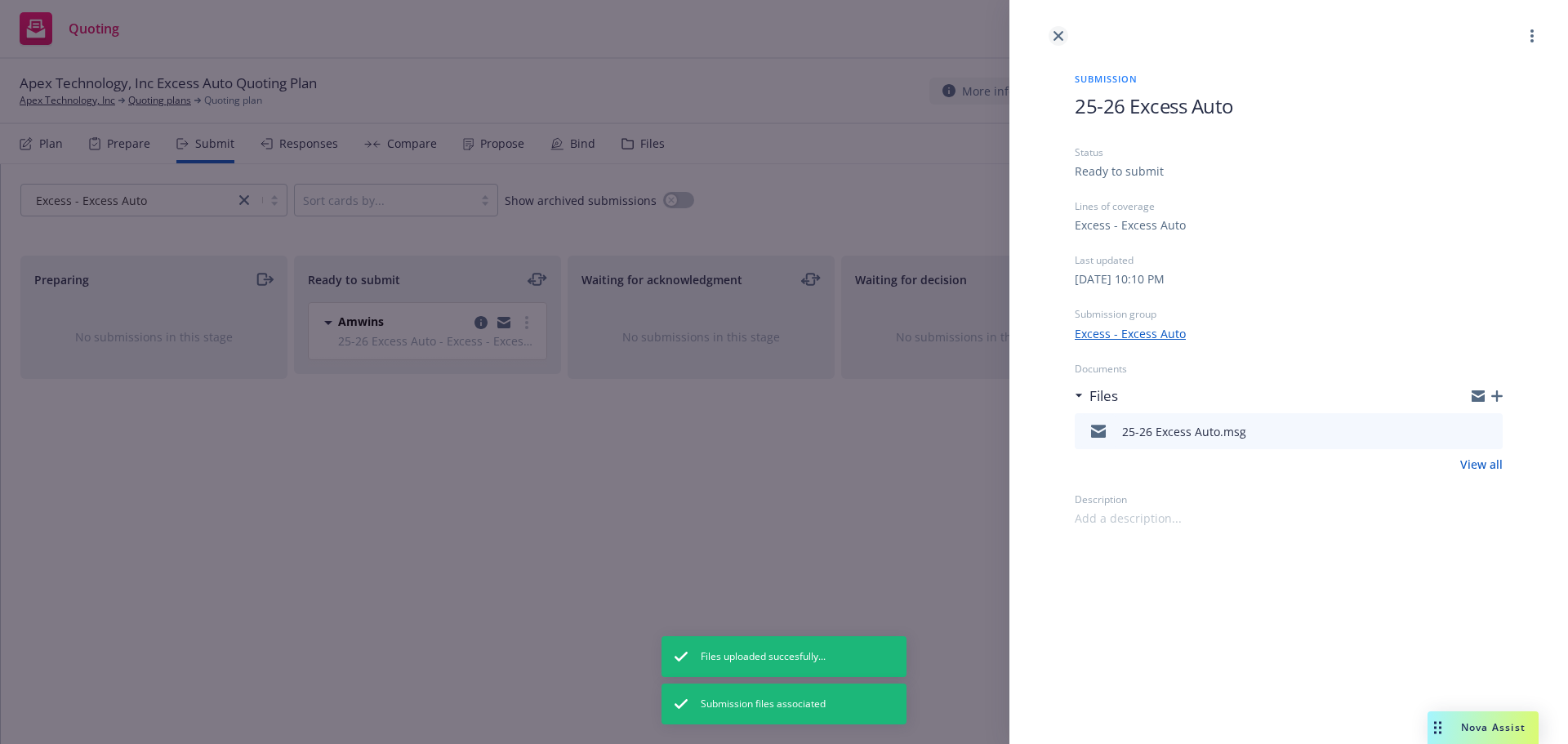
click at [1060, 36] on icon "close" at bounding box center [1058, 35] width 9 height 9
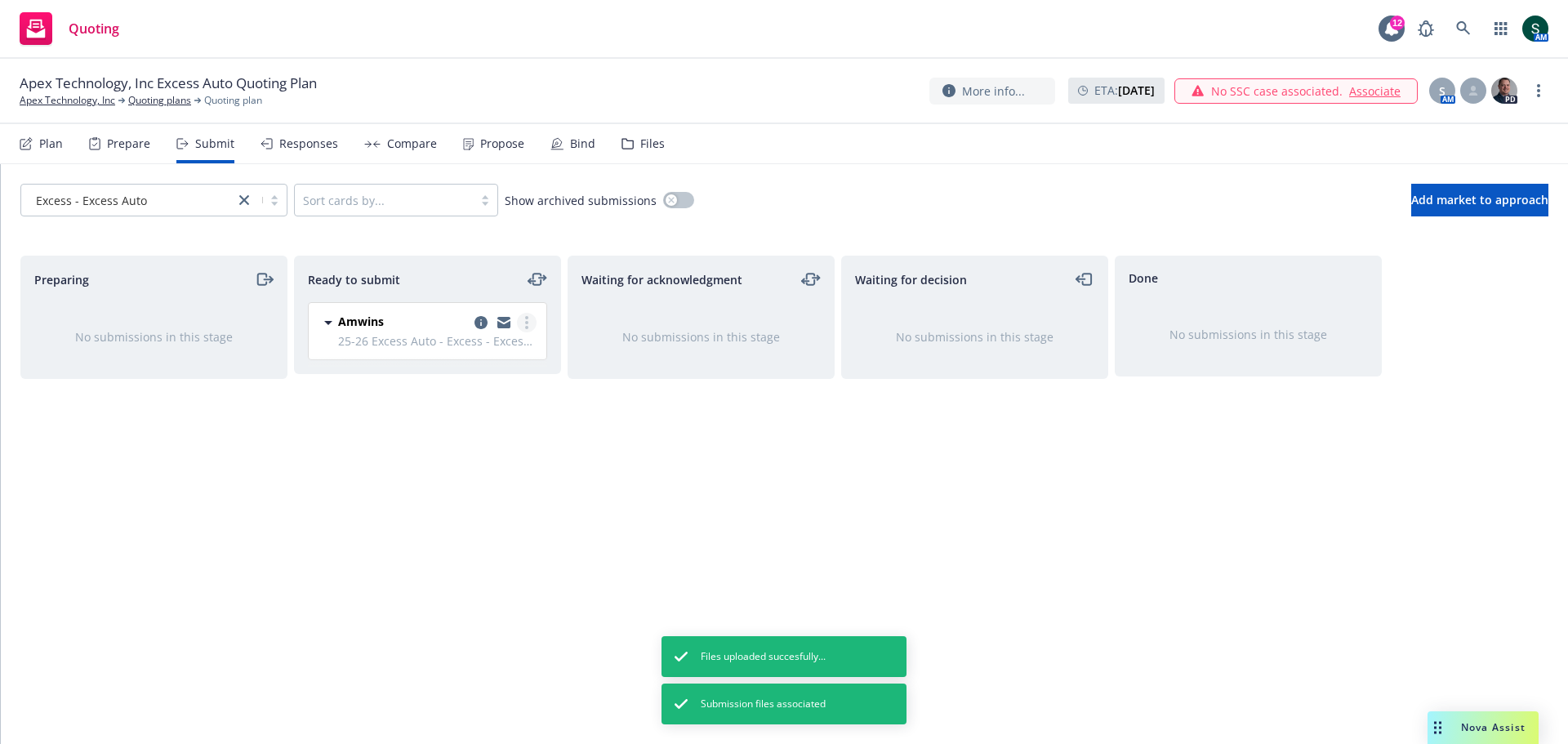
click at [531, 317] on link "more" at bounding box center [526, 322] width 20 height 20
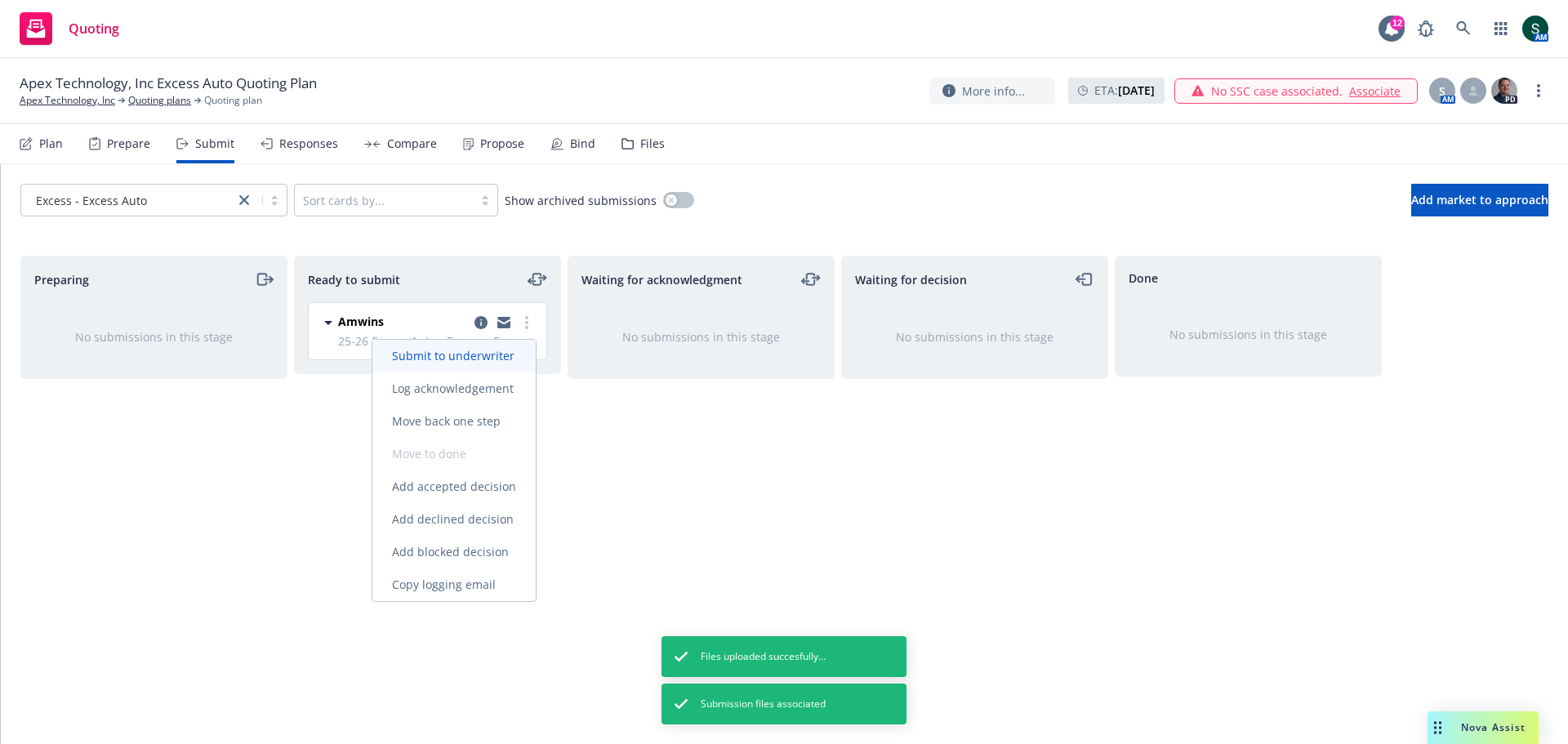
click at [514, 357] on span "Submit to underwriter" at bounding box center [453, 355] width 161 height 15
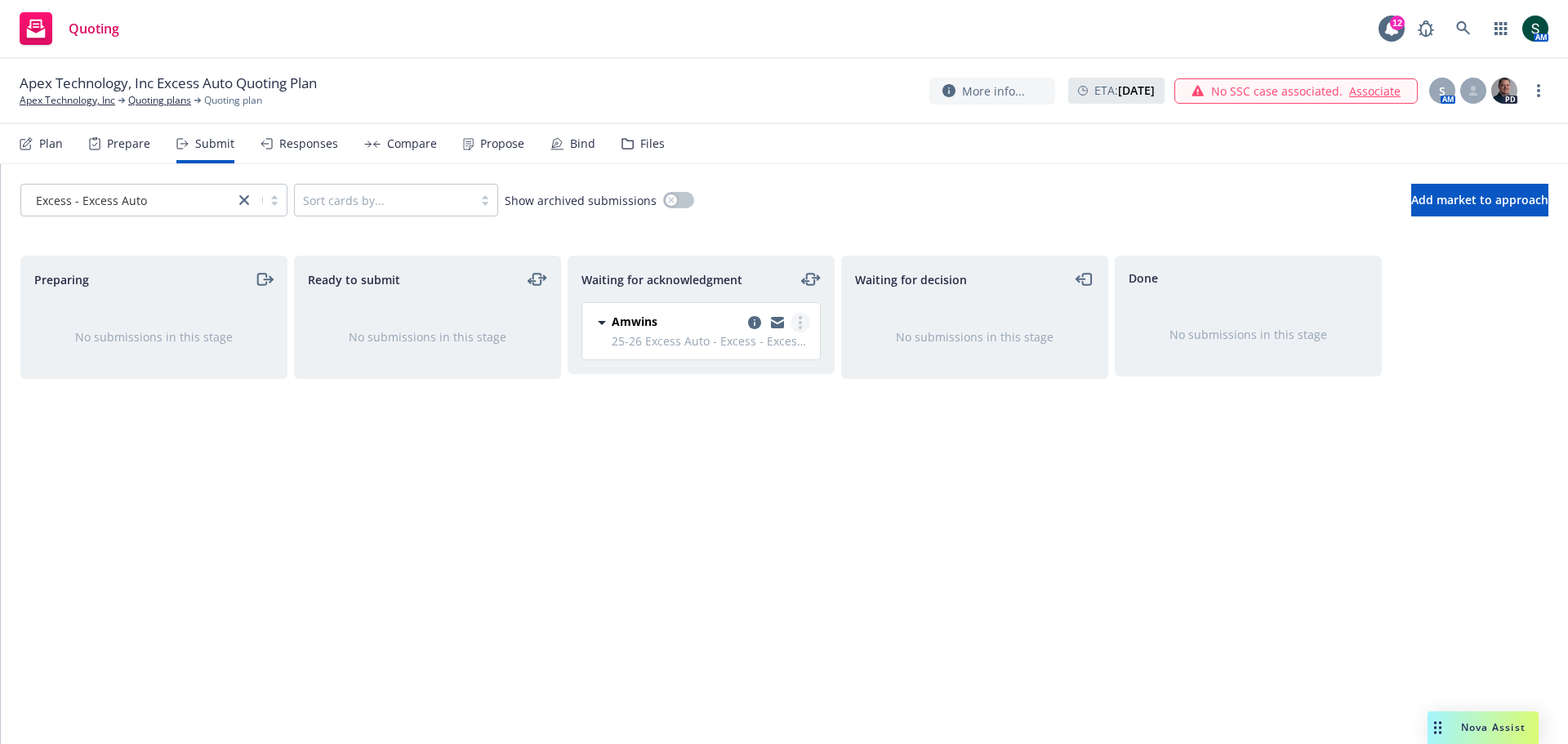
click at [801, 318] on circle "more" at bounding box center [801, 318] width 3 height 3
click at [738, 457] on span "Add accepted decision" at bounding box center [727, 454] width 163 height 15
select select "12"
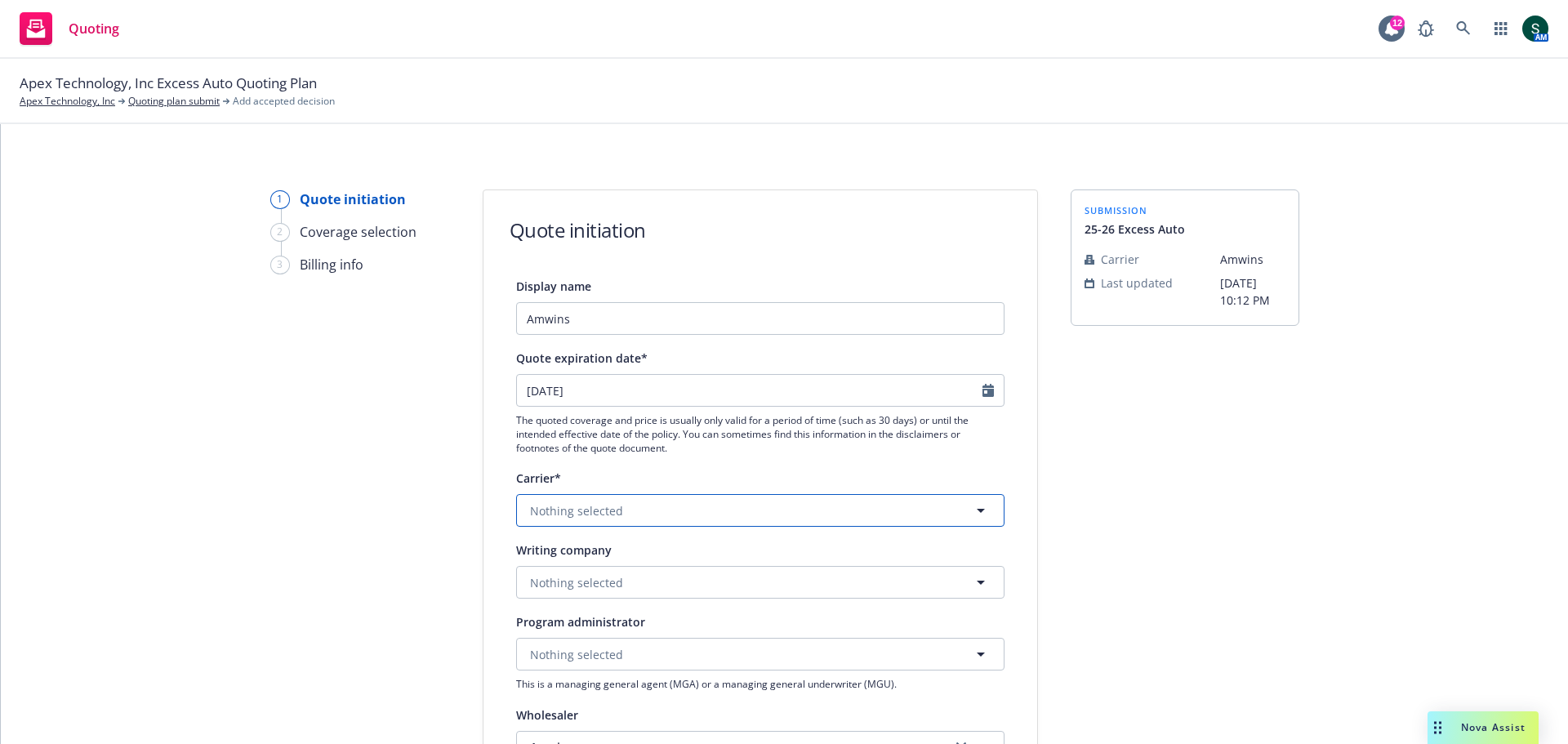
click at [773, 510] on button "Nothing selected" at bounding box center [761, 510] width 489 height 32
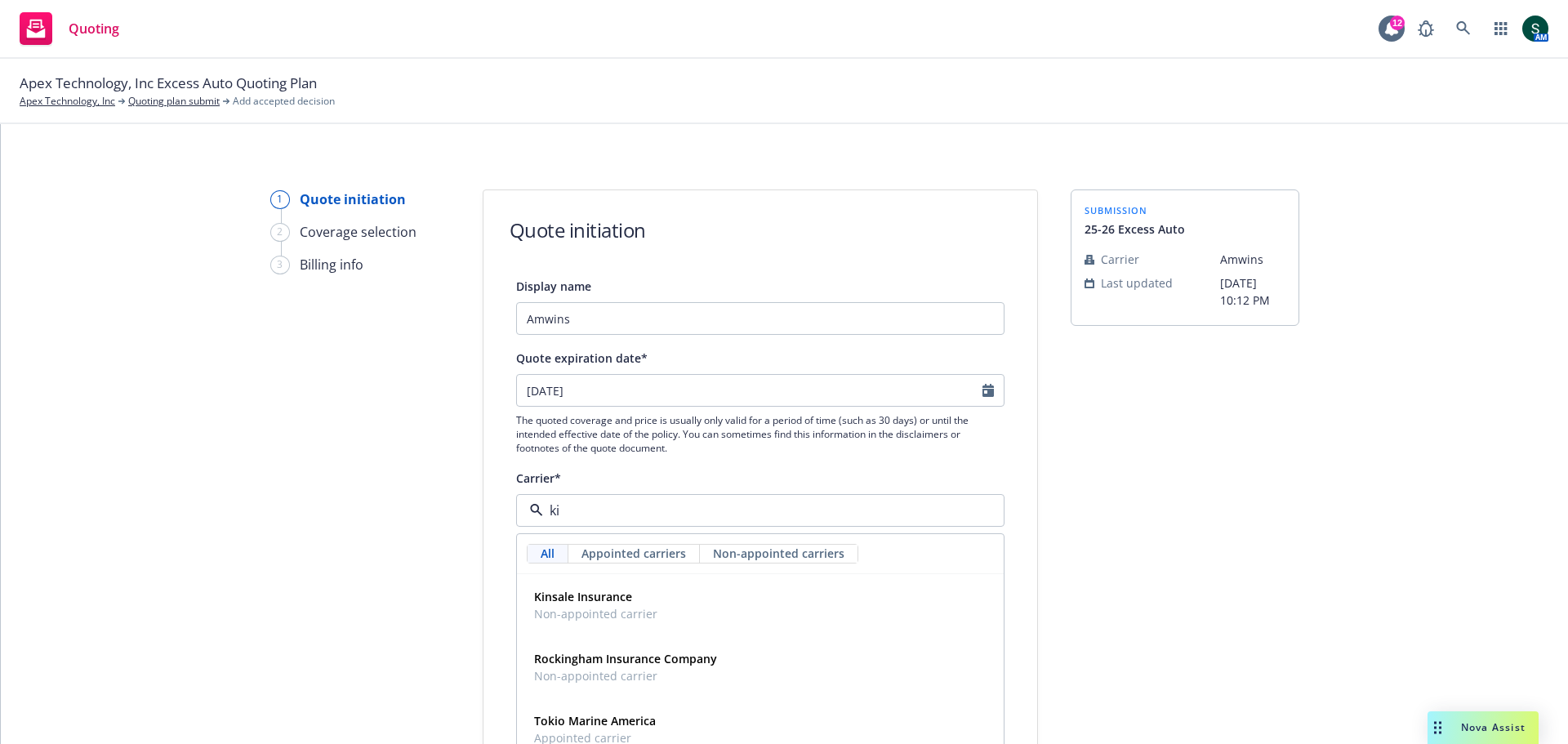
type input "kin"
click at [590, 600] on strong "Kinsale Insurance" at bounding box center [583, 596] width 98 height 15
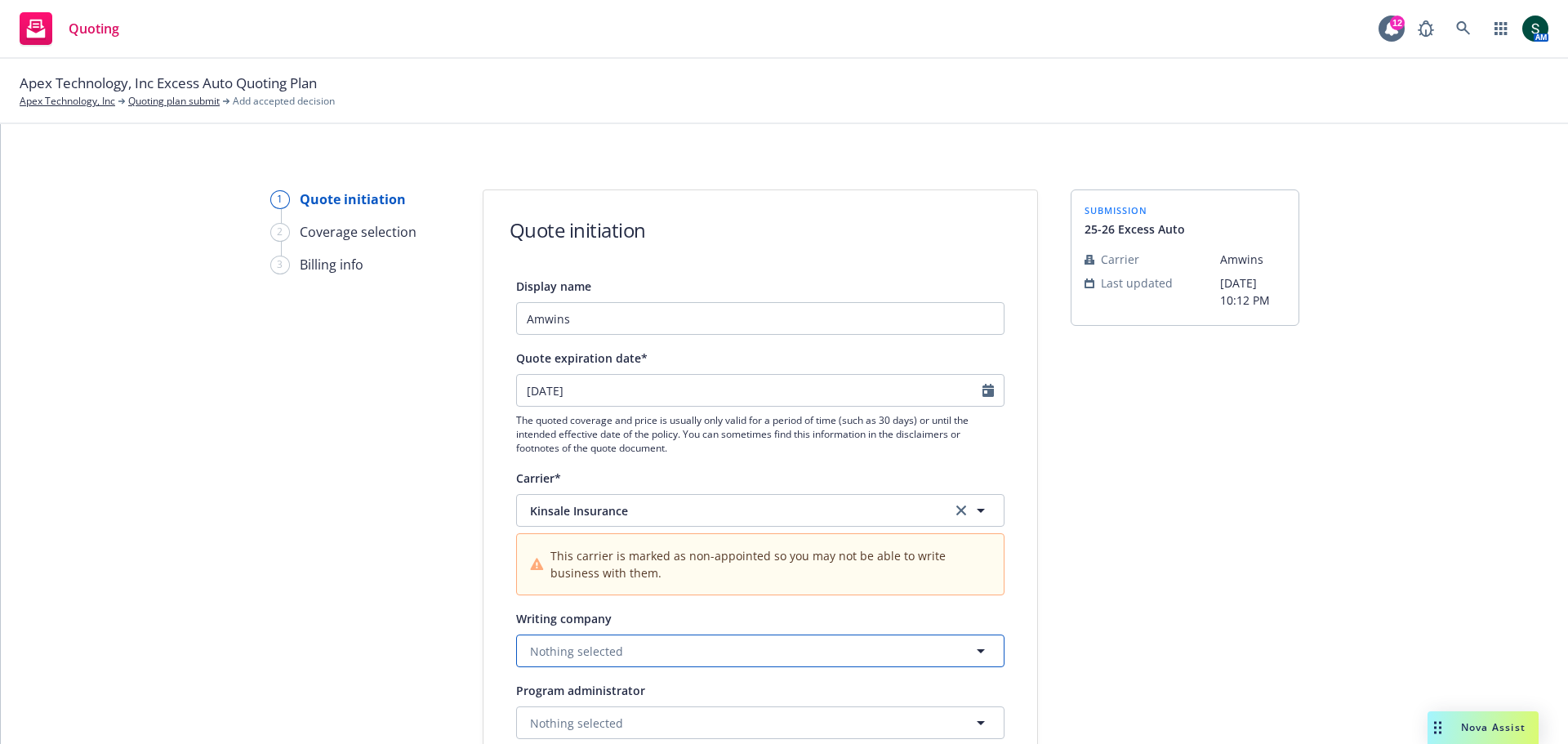
click at [731, 641] on button "Nothing selected" at bounding box center [761, 651] width 489 height 32
click at [707, 687] on div "Kinsale Insurance Company Domestic - 38920" at bounding box center [761, 706] width 466 height 41
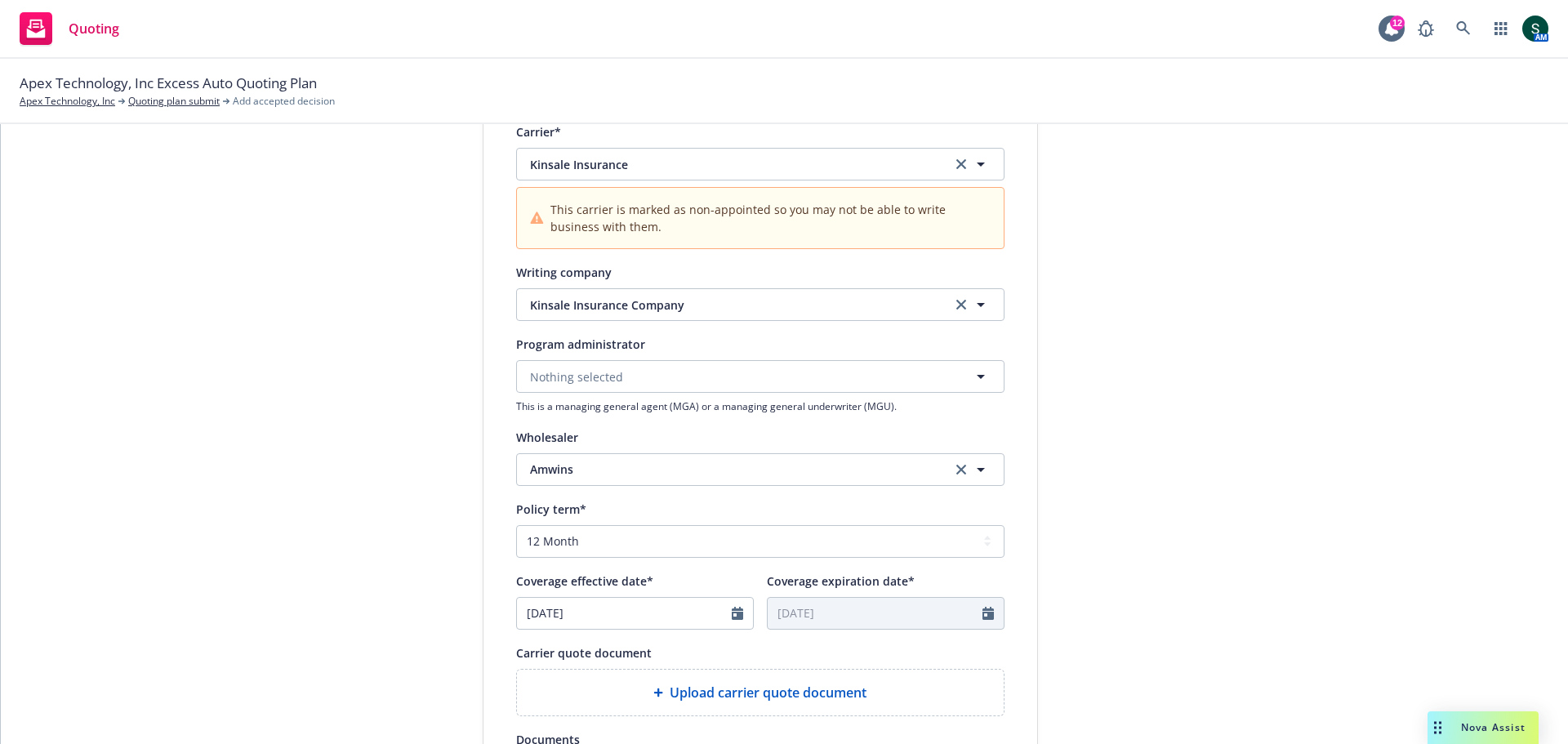
scroll to position [408, 0]
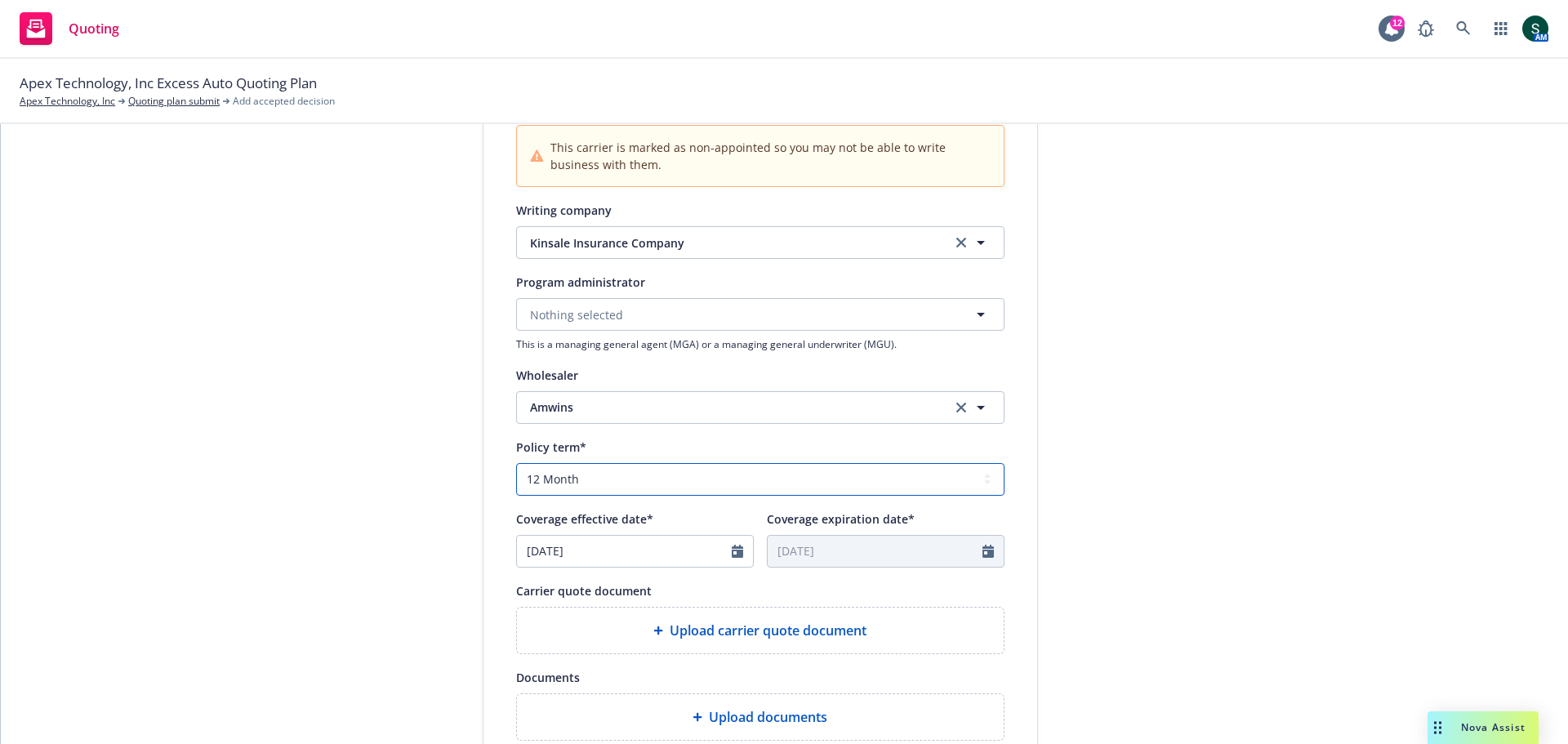
click at [976, 481] on select "Select policy term 12 Month 6 Month 4 Month 3 Month 2 Month 1 Month 36 Month (3…" at bounding box center [761, 479] width 489 height 32
select select "other"
click at [516, 463] on select "Select policy term 12 Month 6 Month 4 Month 3 Month 2 Month 1 Month 36 Month (3…" at bounding box center [761, 479] width 489 height 32
click at [590, 557] on input "09/17/2025" at bounding box center [624, 551] width 214 height 31
select select "9"
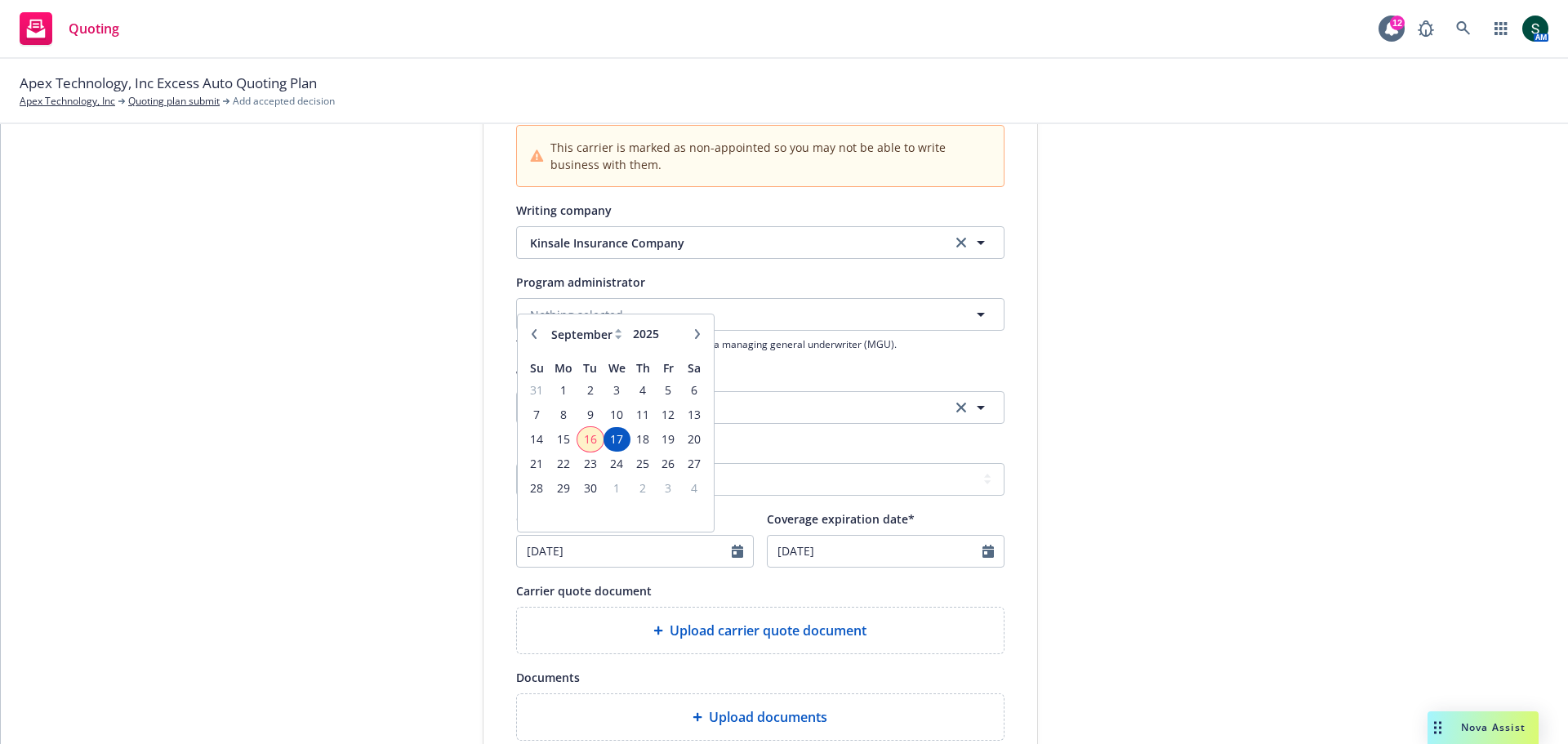
click at [583, 442] on span "16" at bounding box center [590, 439] width 22 height 21
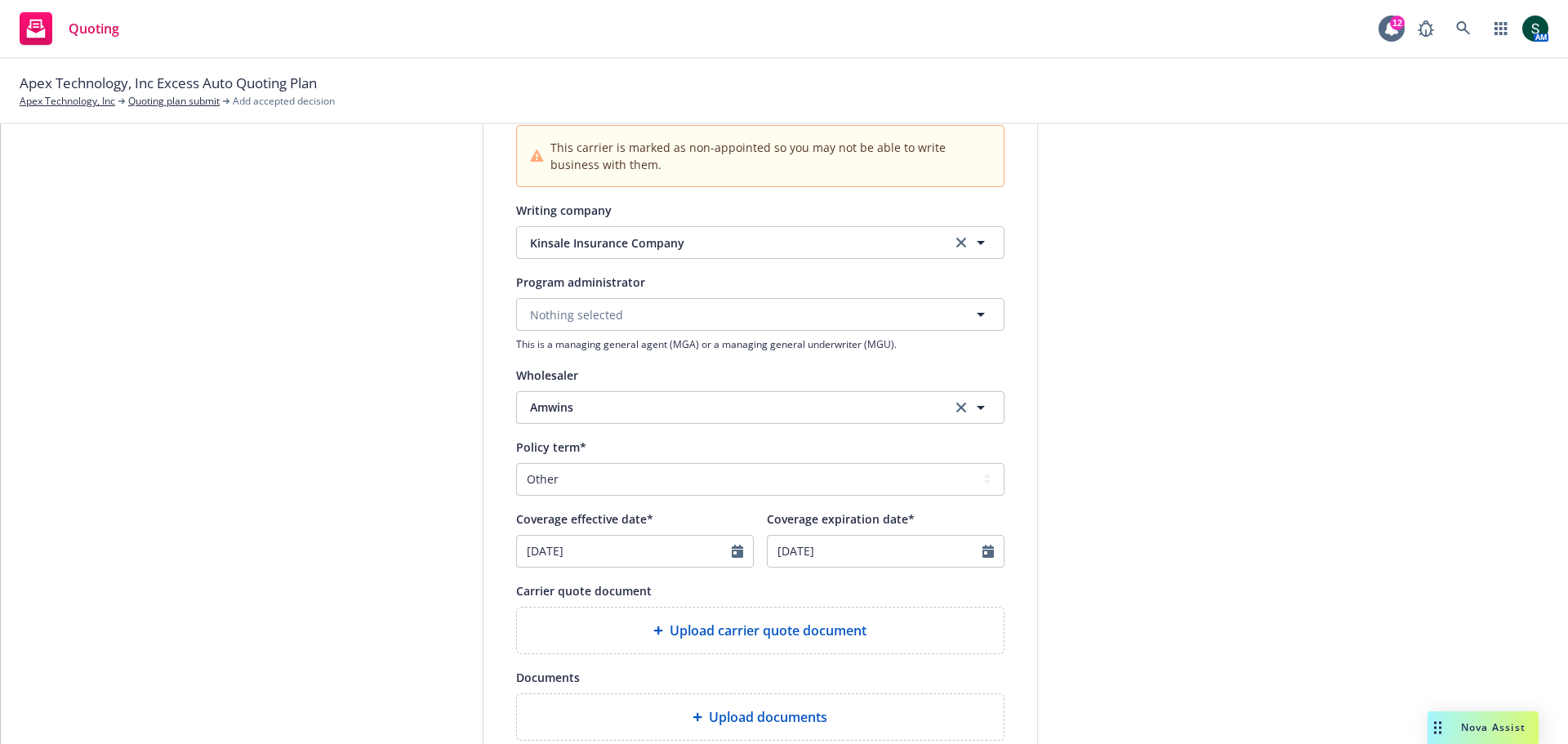
type input "09/16/2025"
click at [811, 555] on input "09/17/2026" at bounding box center [875, 551] width 214 height 31
select select "9"
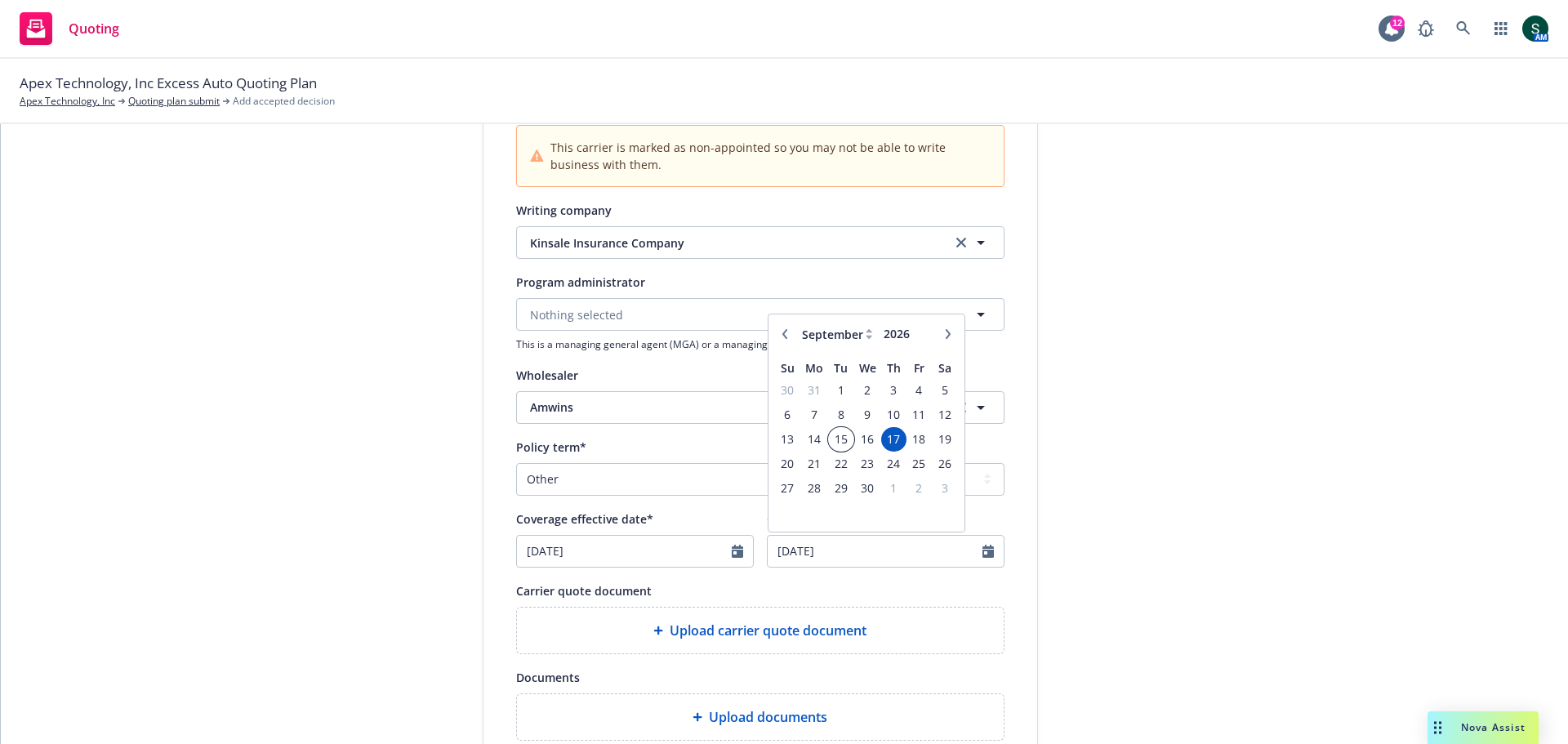
click at [835, 439] on span "15" at bounding box center [841, 439] width 22 height 21
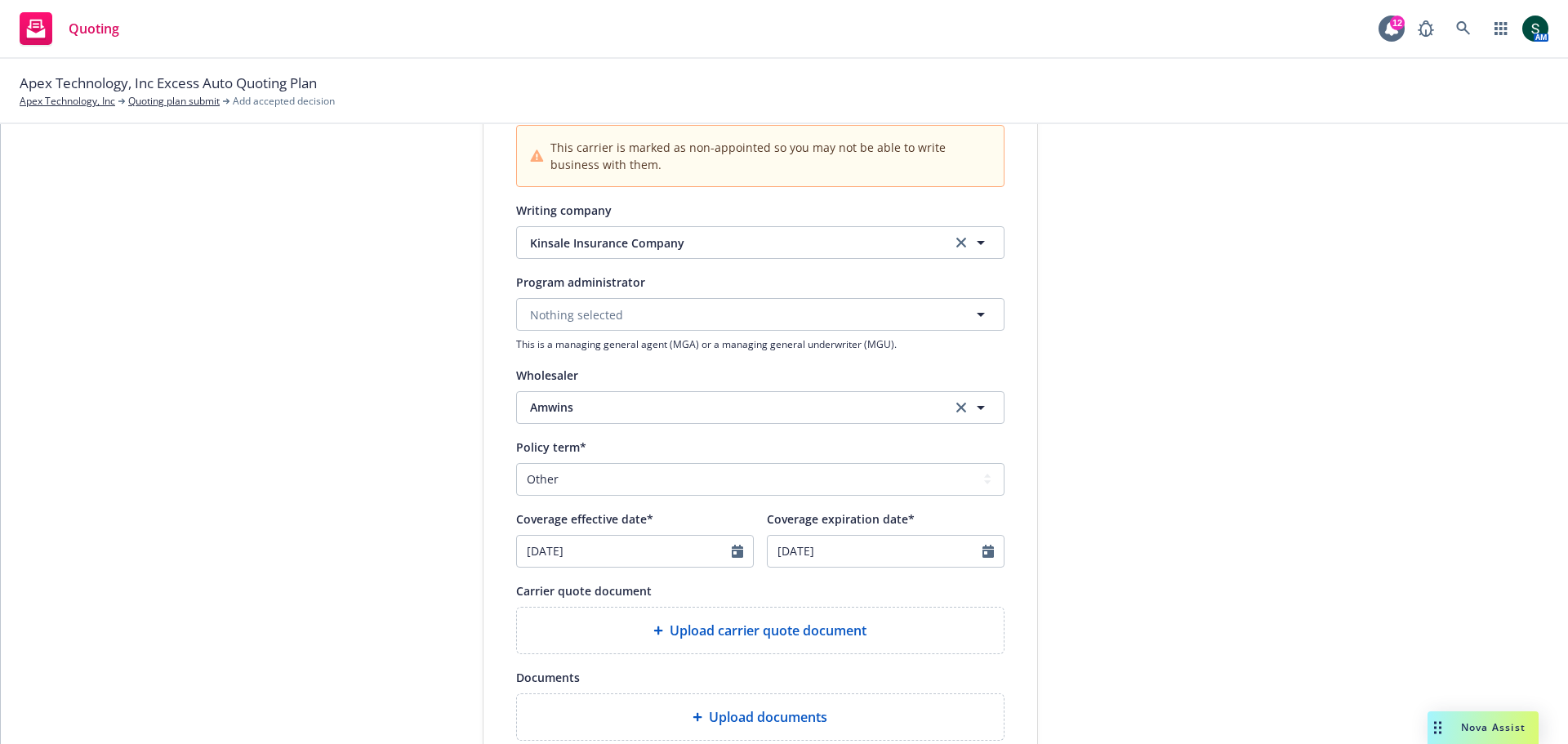
type input "09/15/2026"
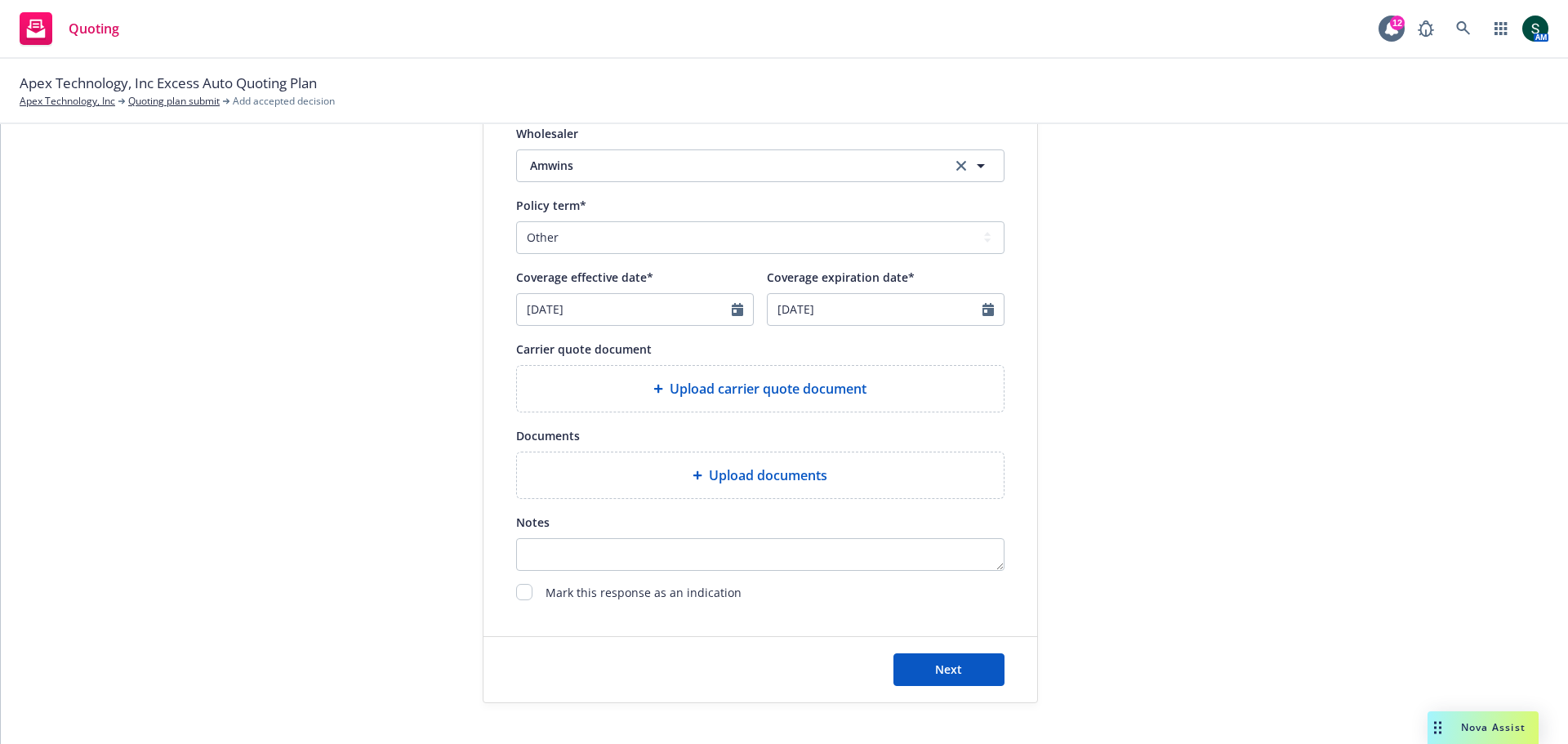
scroll to position [653, 0]
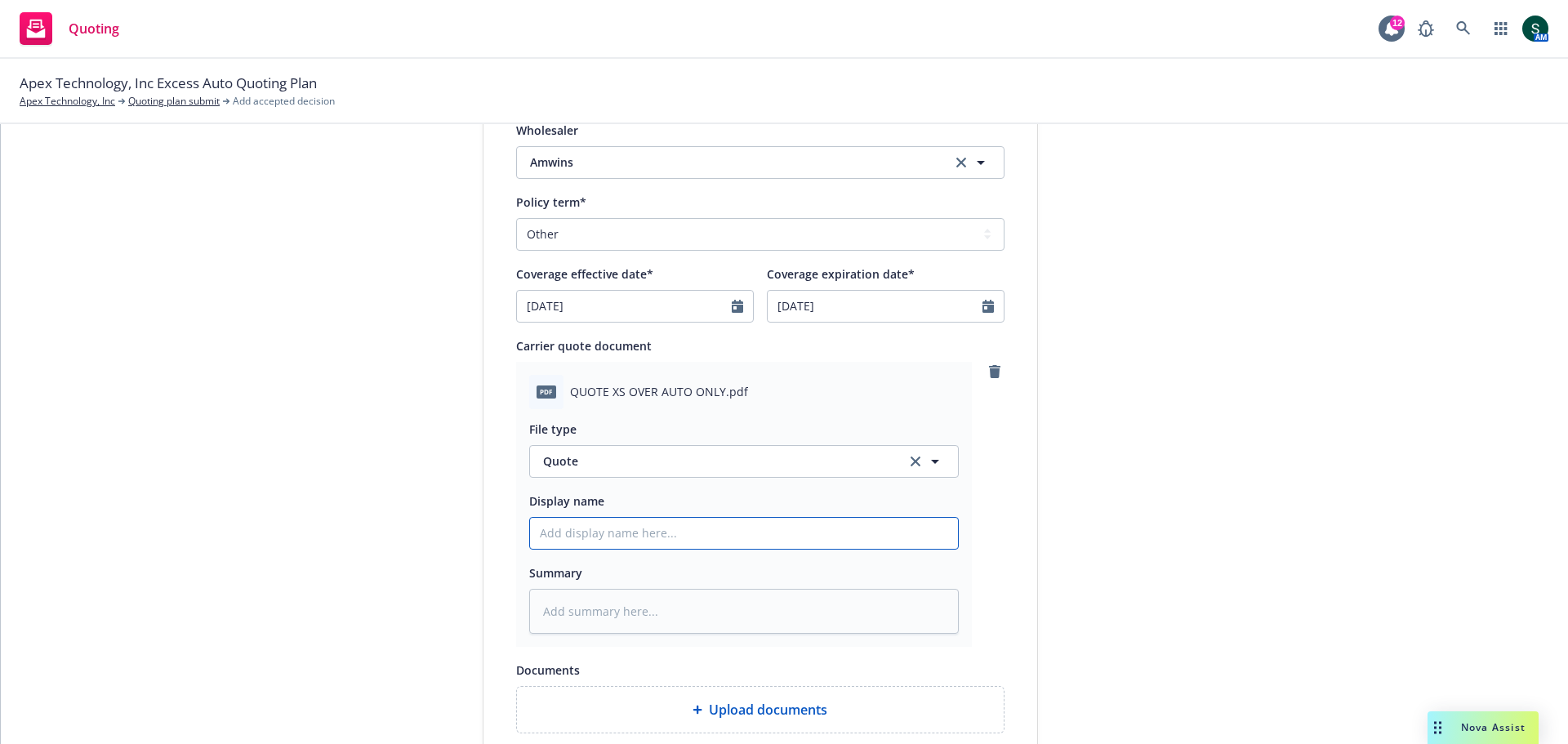
click at [608, 547] on input "Display name" at bounding box center [743, 533] width 428 height 31
type textarea "x"
type input "2"
type textarea "x"
type input "25"
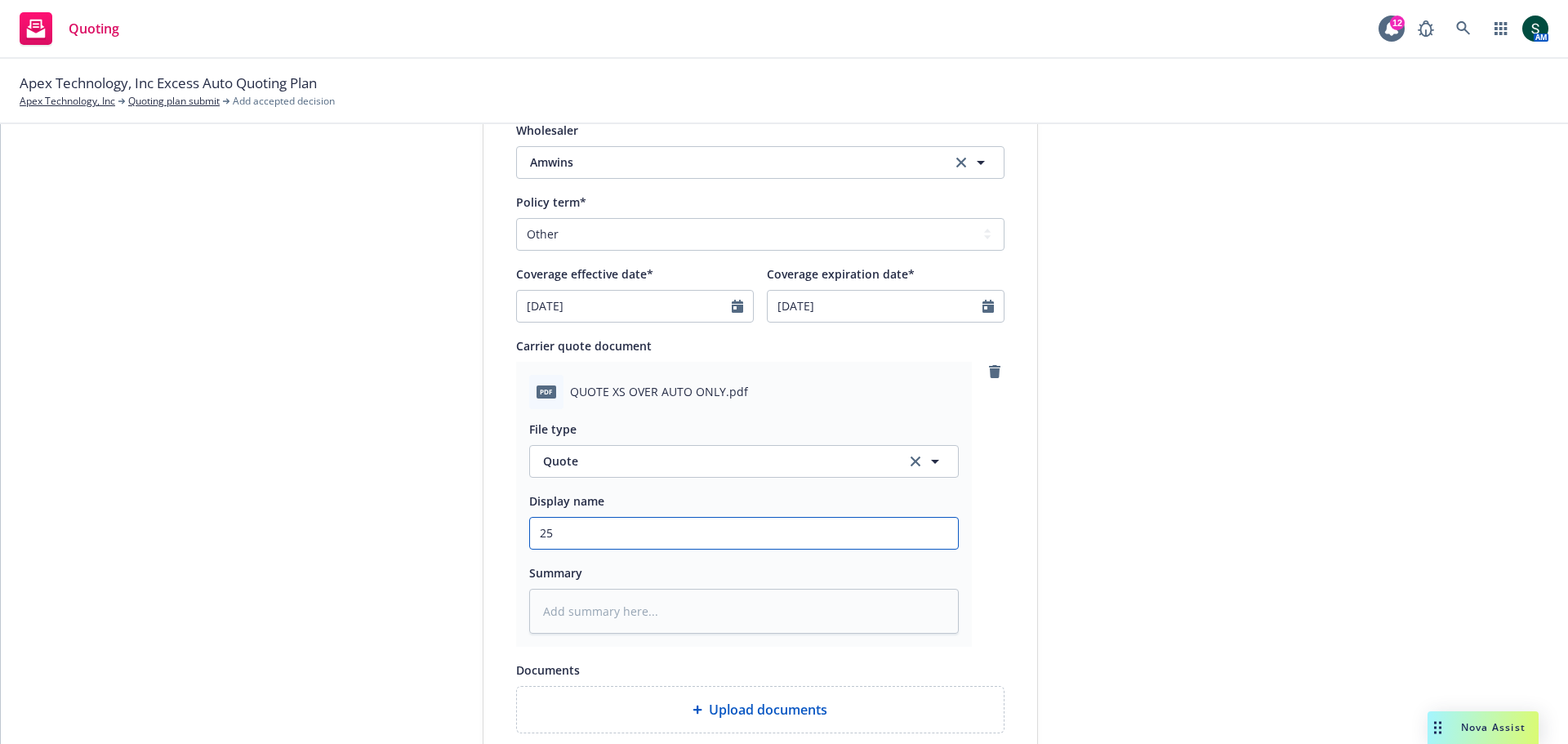
type textarea "x"
type input "25-"
type textarea "x"
type input "25-2"
type textarea "x"
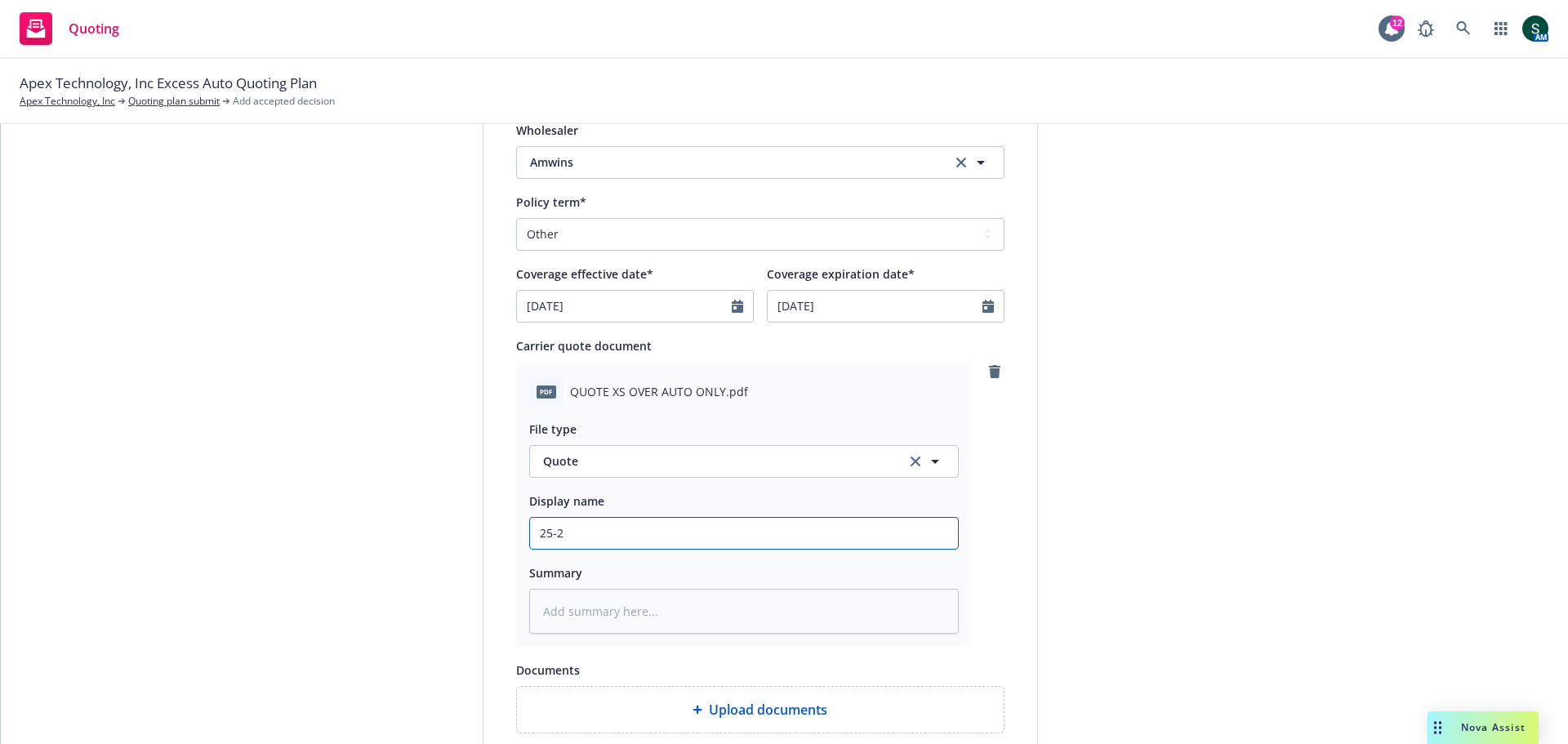
type input "25-26"
type textarea "x"
type input "25-26"
type textarea "x"
type input "25-26 E"
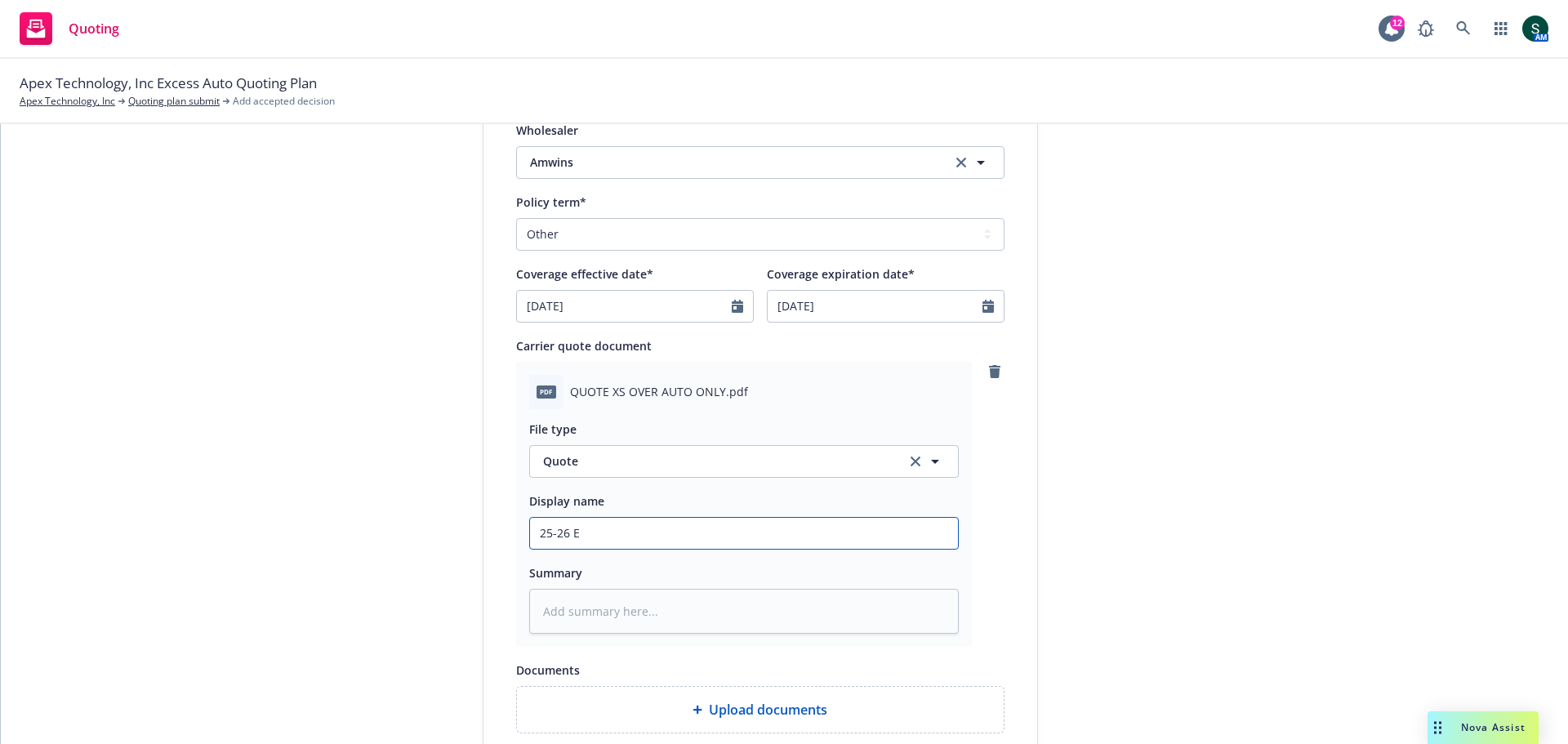
type textarea "x"
type input "25-26 Ex"
type textarea "x"
type input "25-26 Exc"
type textarea "x"
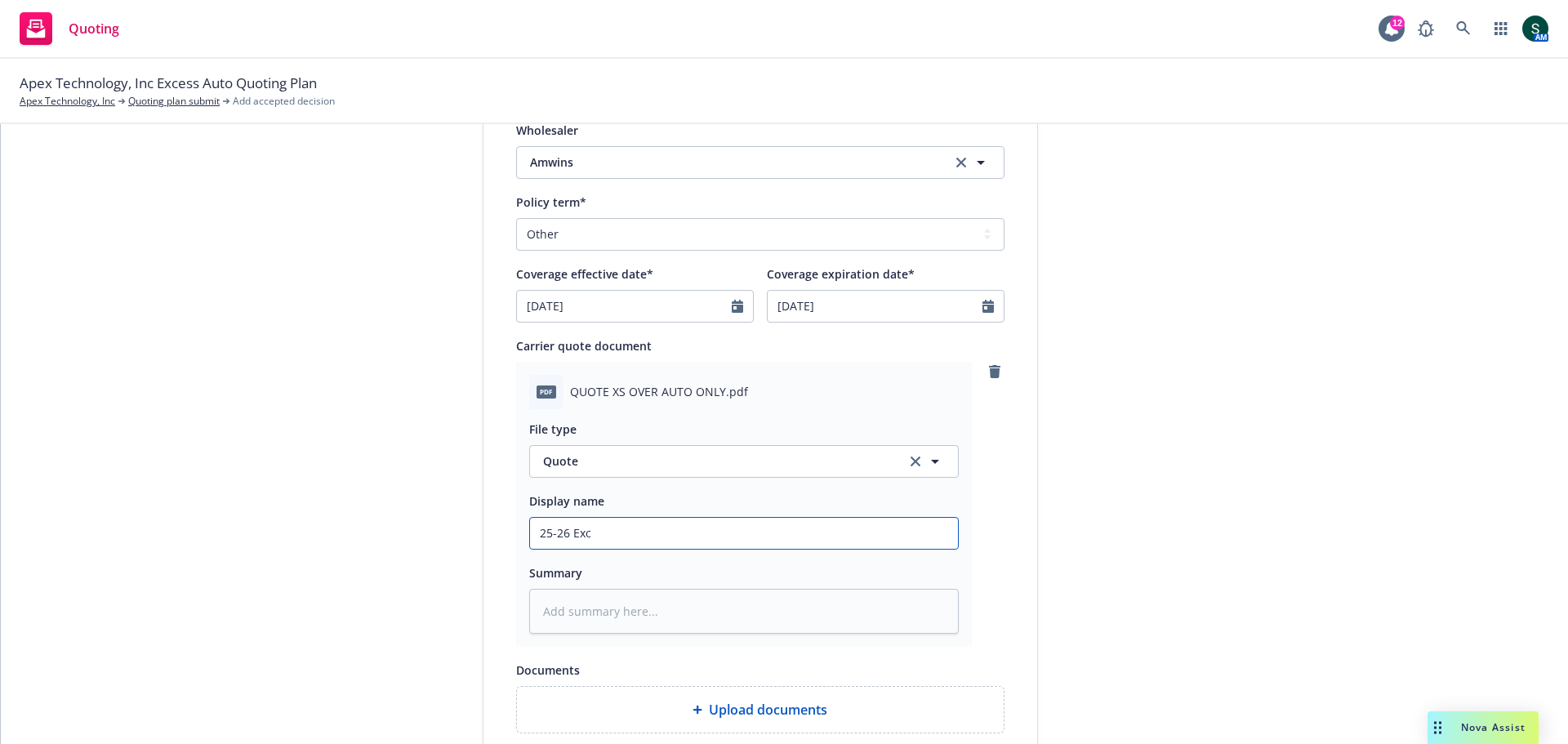
type input "25-26 Exce"
type textarea "x"
type input "25-26 Exces"
type textarea "x"
type input "25-26 Excess"
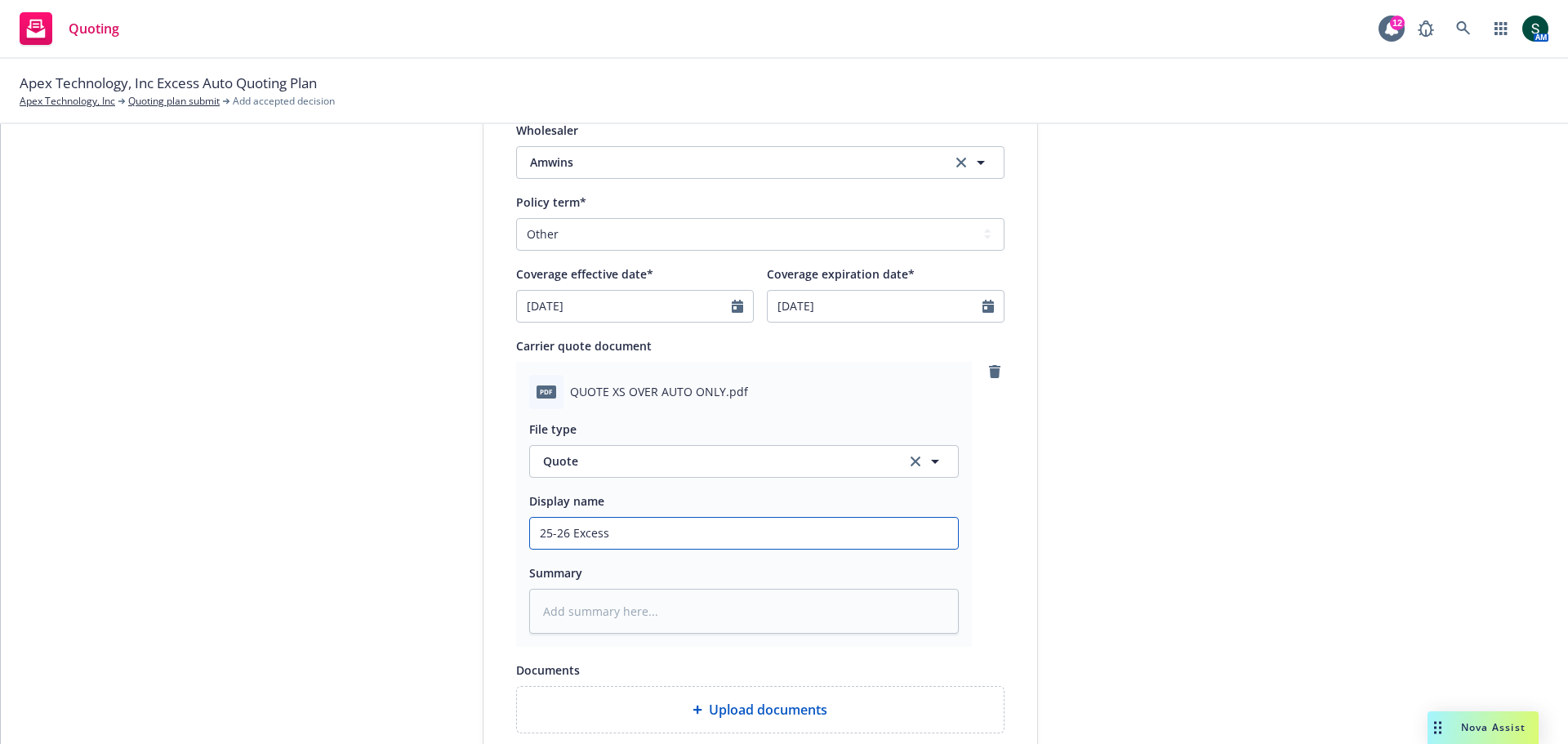
type textarea "x"
type input "25-26 Excess"
type textarea "x"
type input "25-26 Excess A"
type textarea "x"
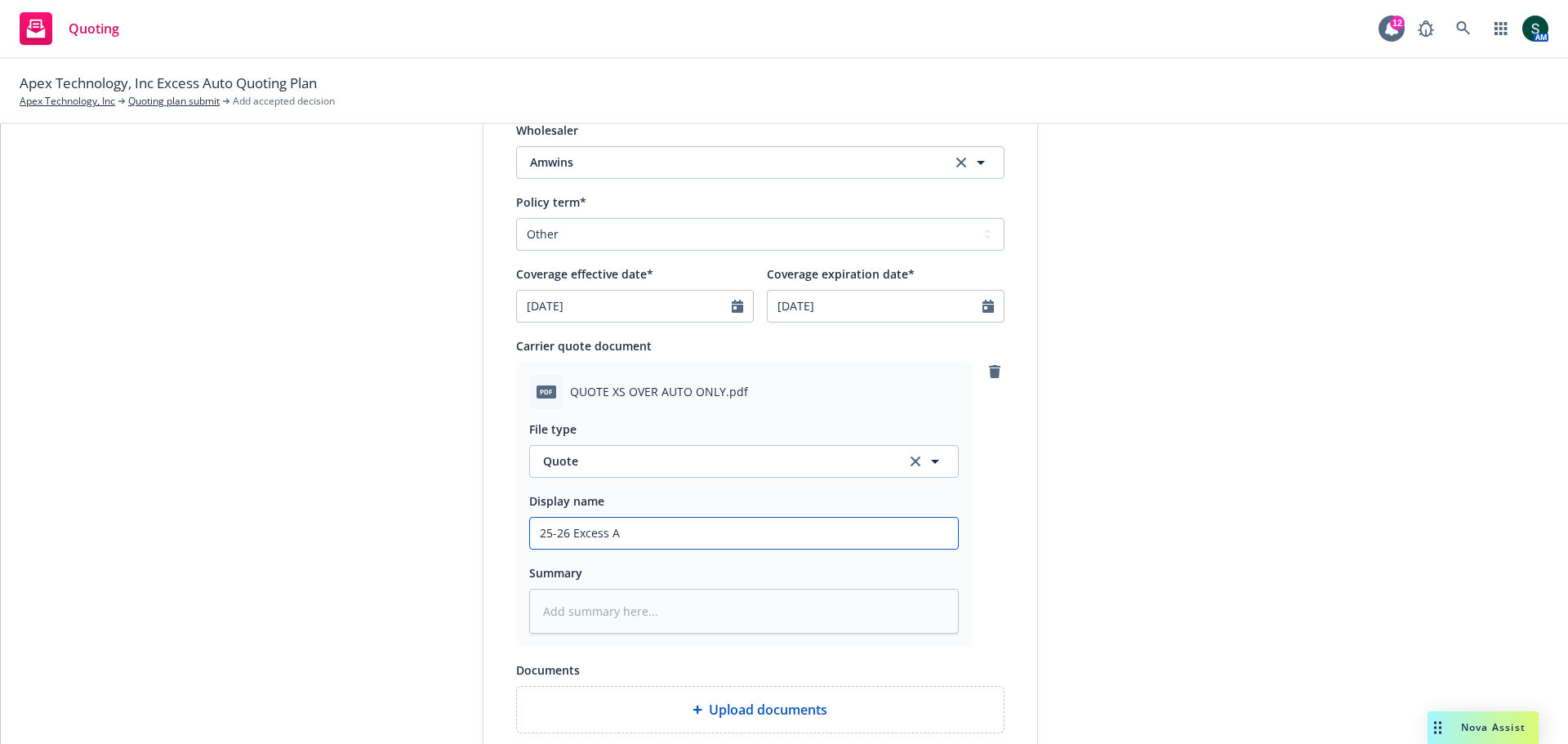
type input "25-26 Excess Au"
type textarea "x"
type input "25-26 Excess Aut"
type textarea "x"
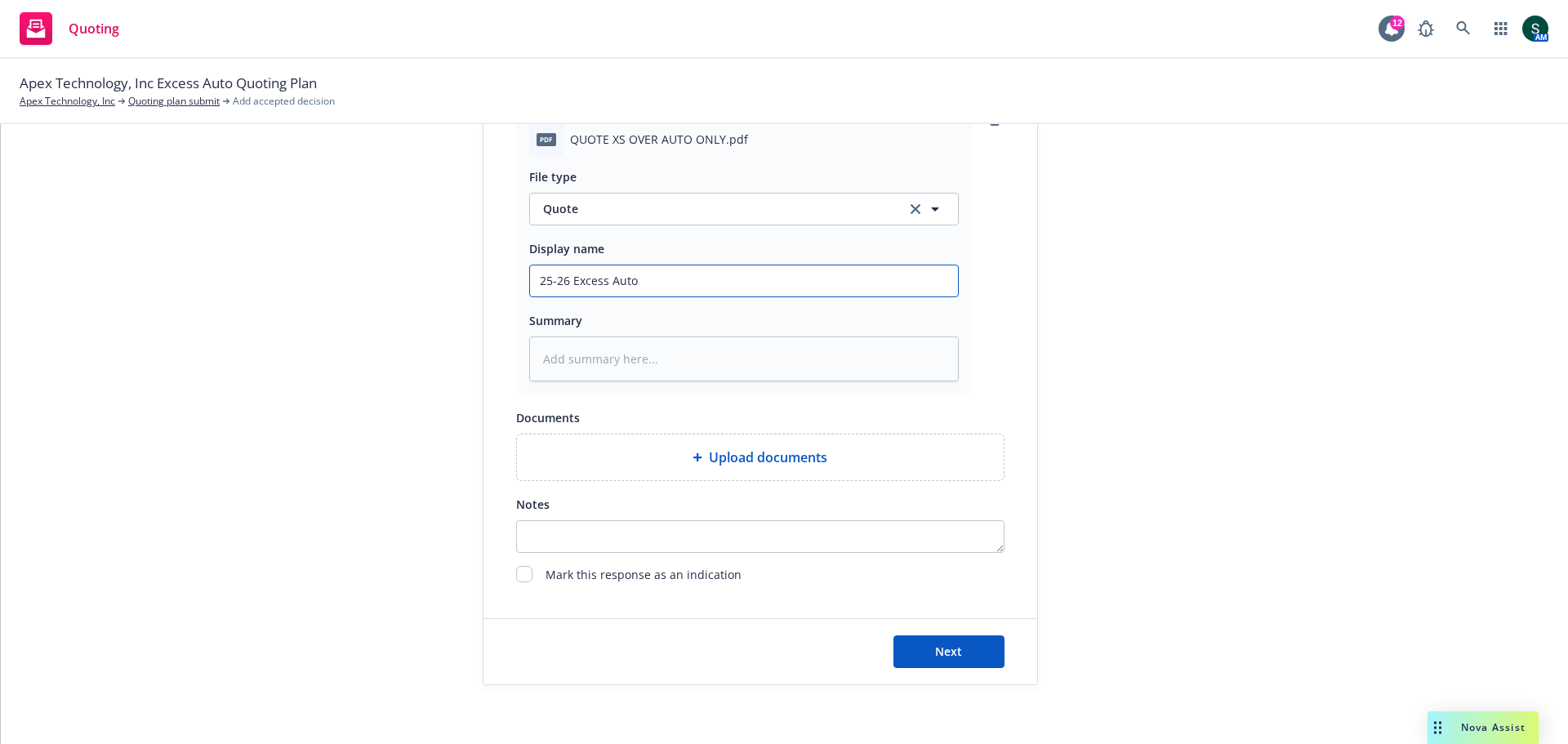
scroll to position [912, 0]
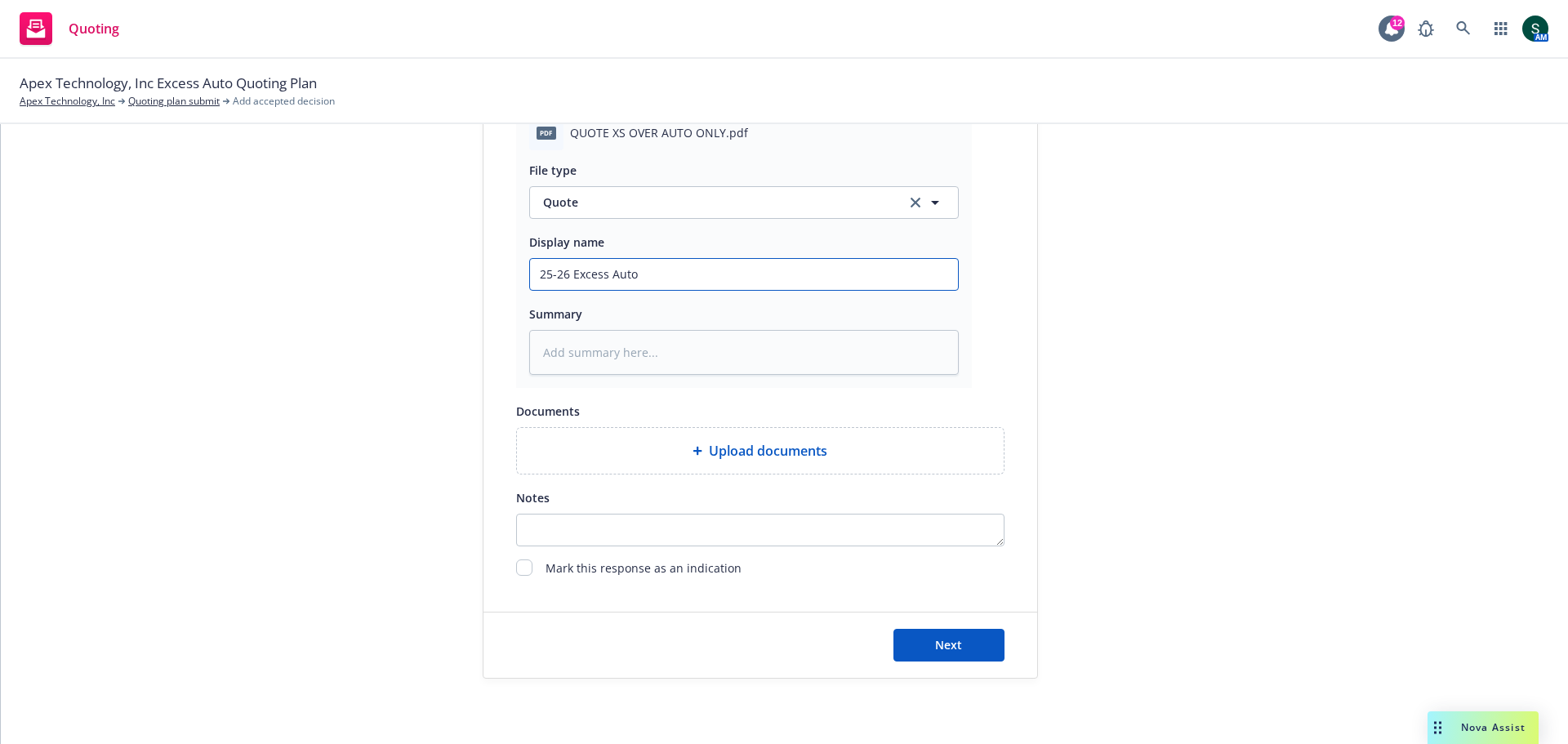
type input "25-26 Excess Auto"
type textarea "x"
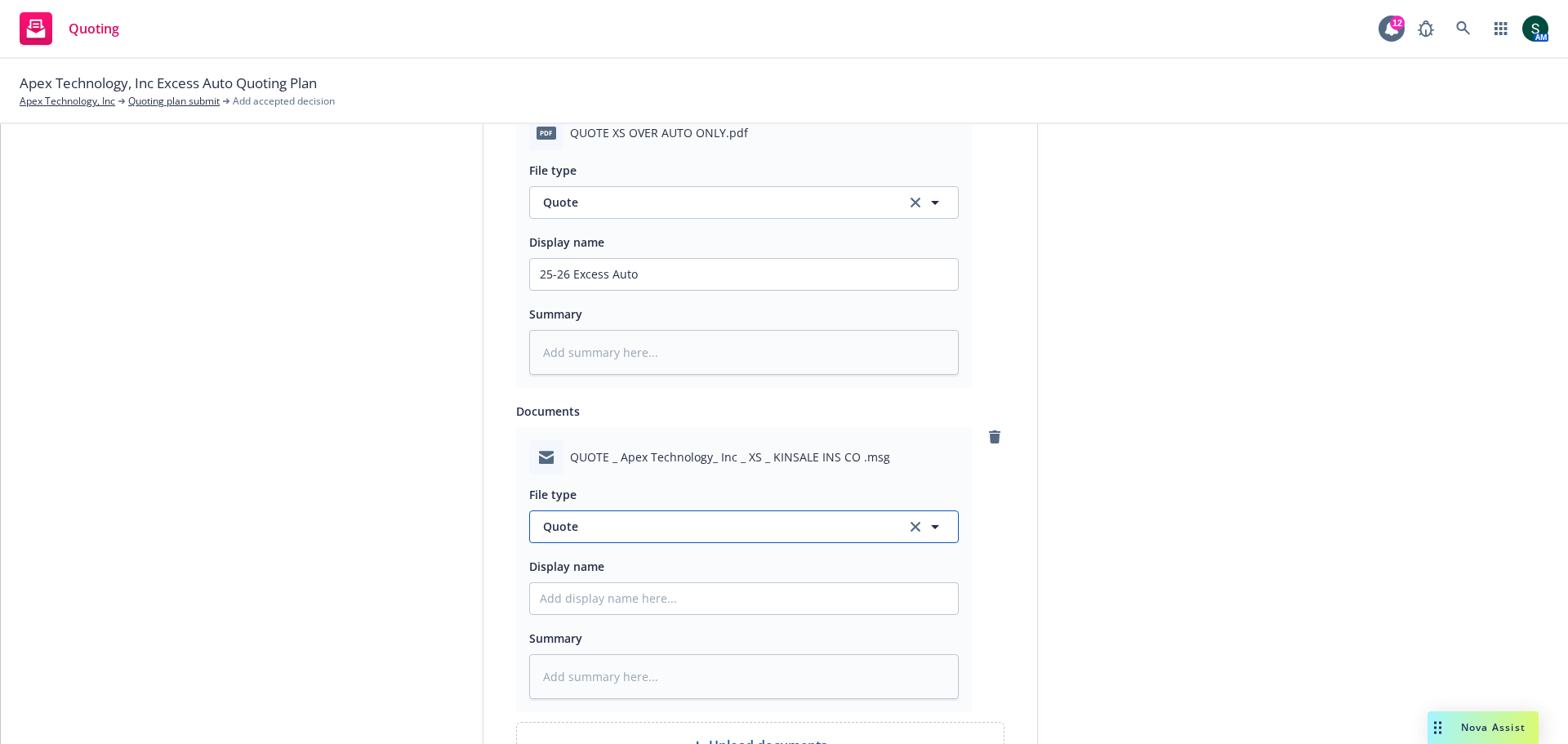
click at [647, 529] on span "Quote" at bounding box center [715, 526] width 344 height 17
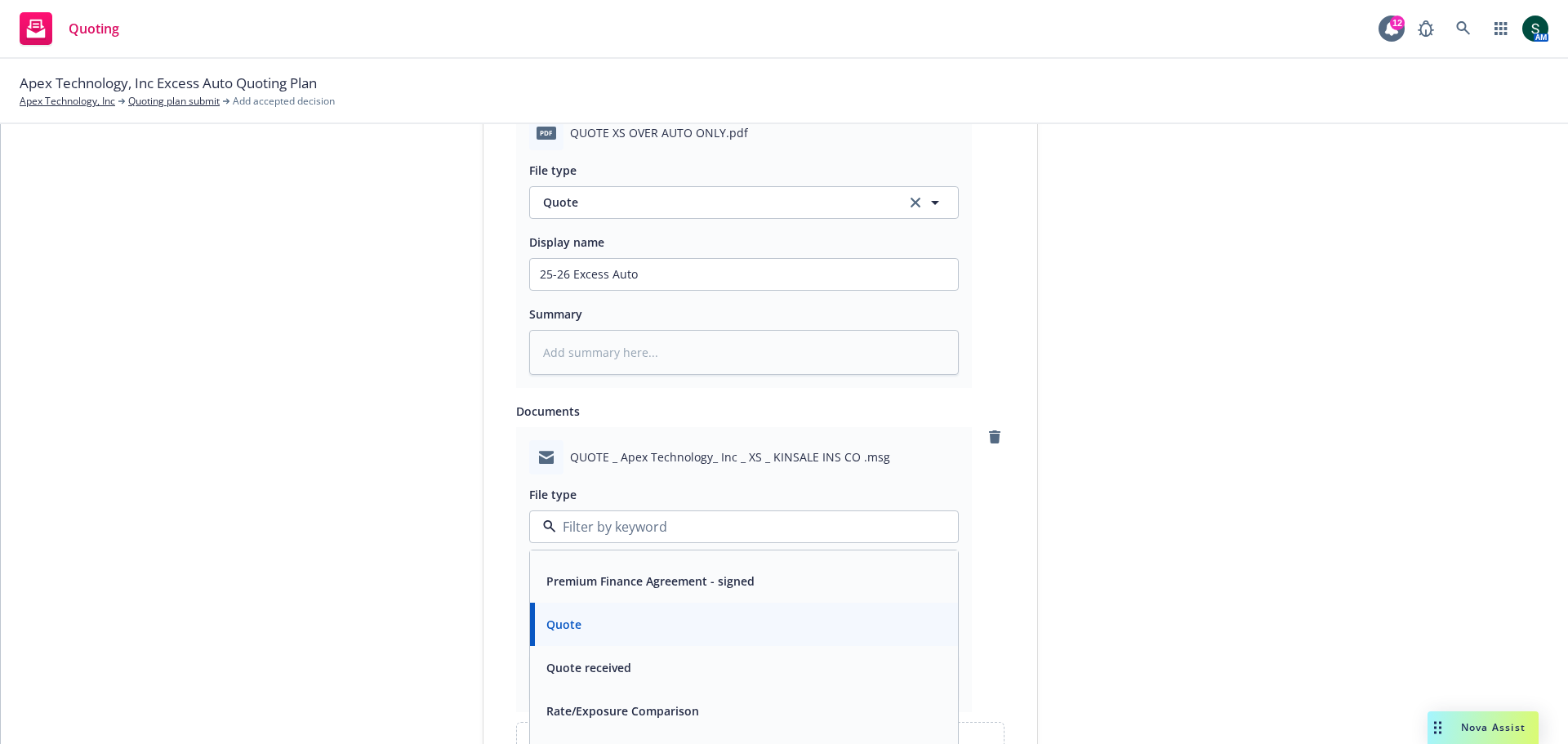
click at [619, 664] on span "Quote received" at bounding box center [589, 667] width 85 height 17
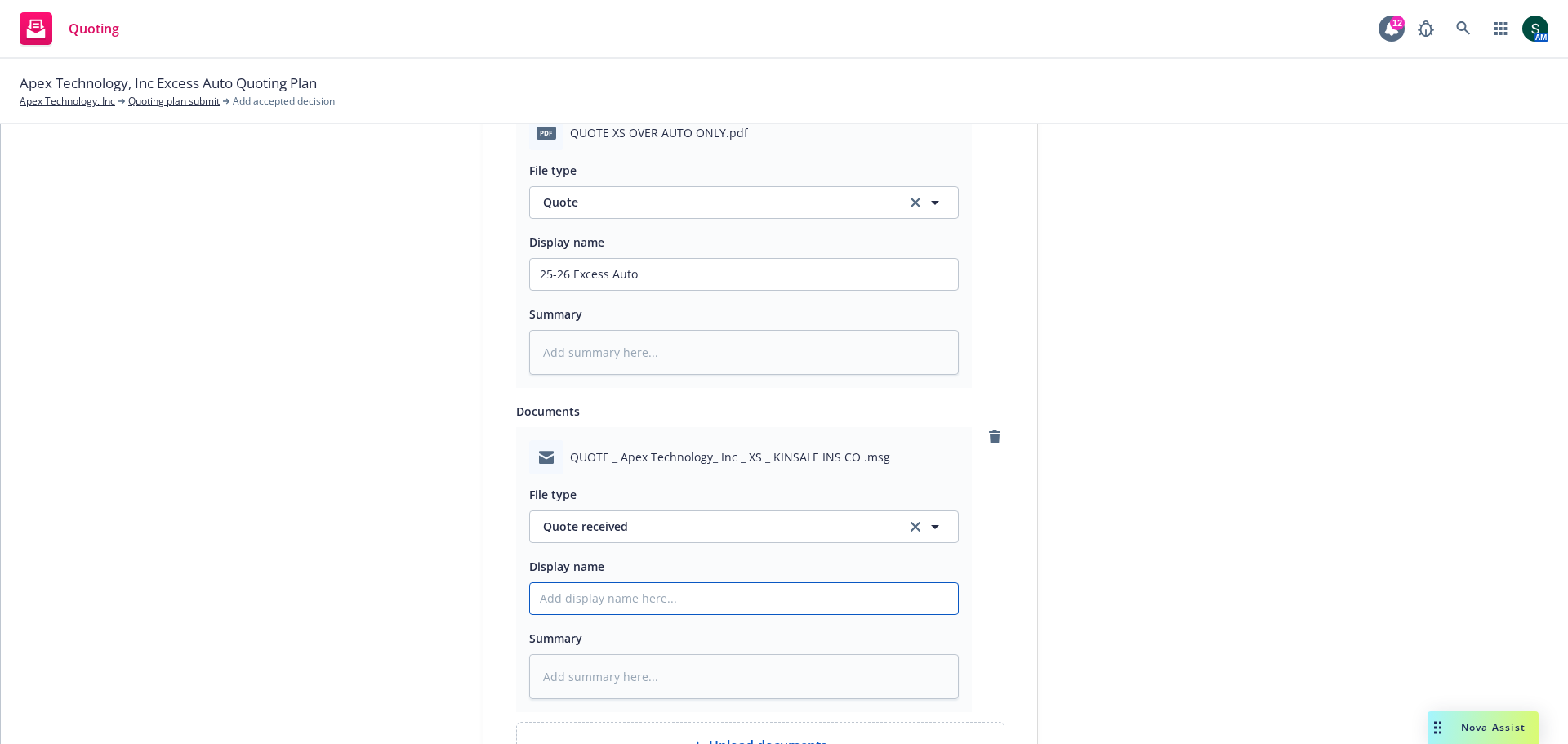
click at [581, 606] on input "Display name" at bounding box center [743, 599] width 428 height 31
type textarea "x"
type input "e"
type textarea "x"
type input "ex"
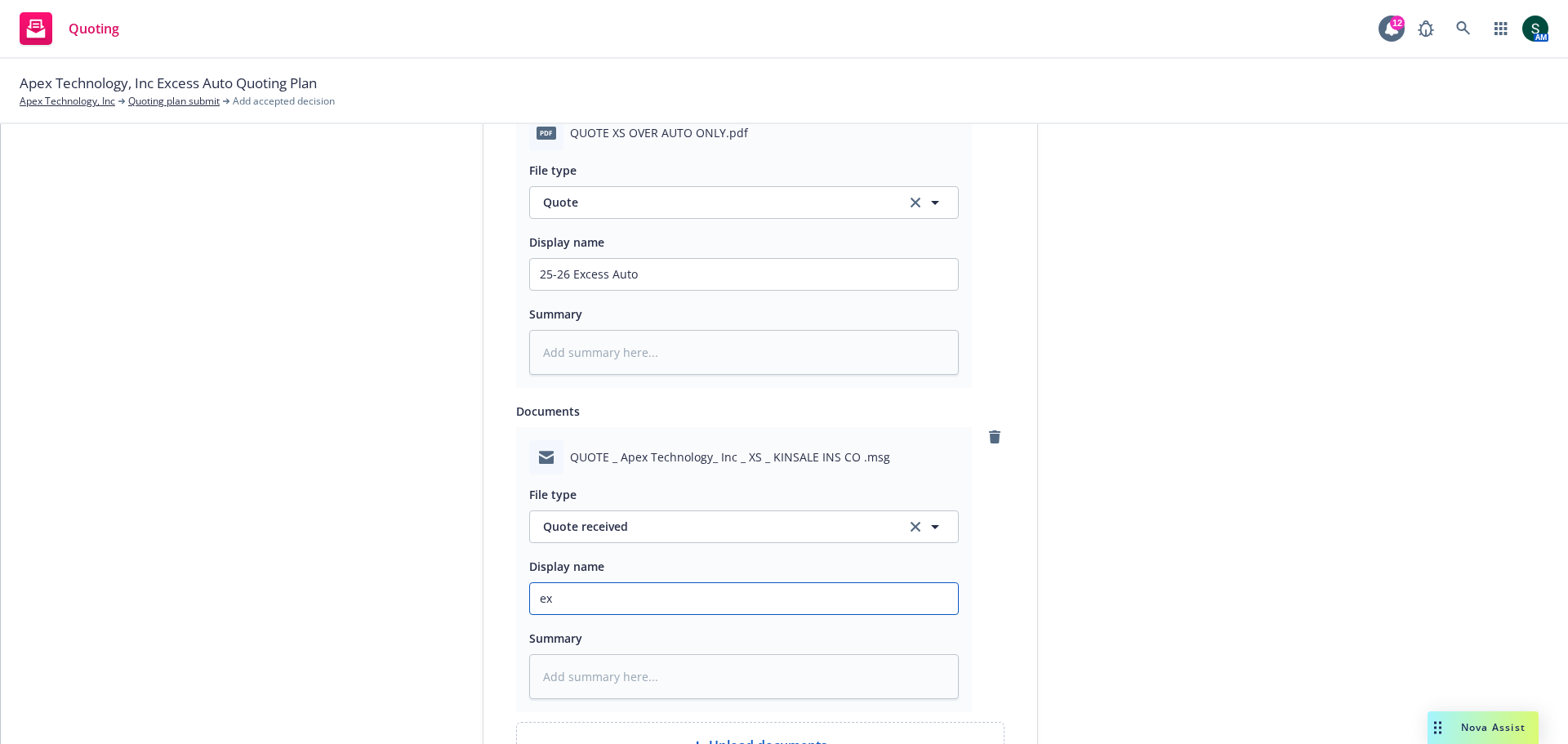
type textarea "x"
type input "exc"
type textarea "x"
type input "exce"
type textarea "x"
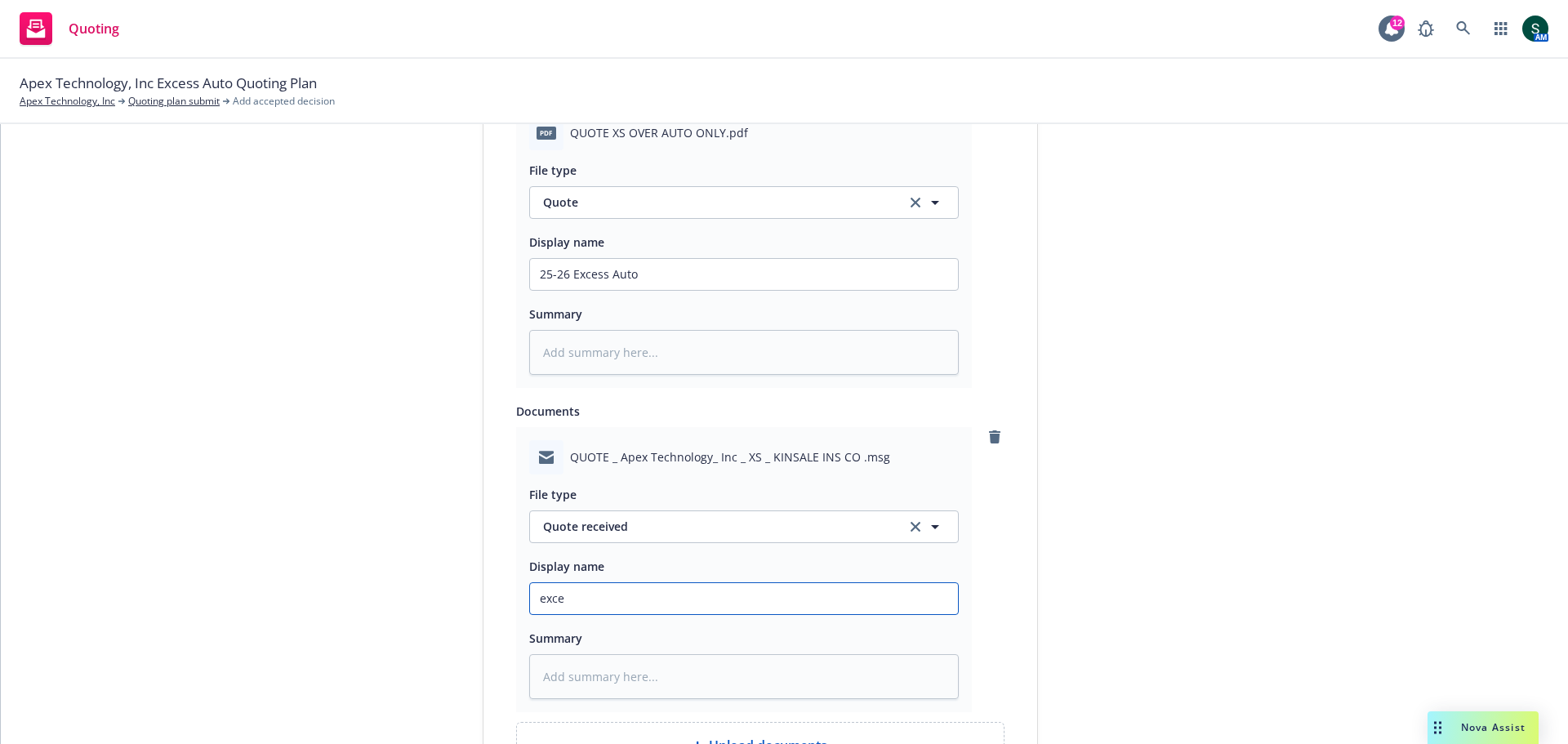
type input "exces"
type textarea "x"
type input "excess"
type textarea "x"
type input "excess"
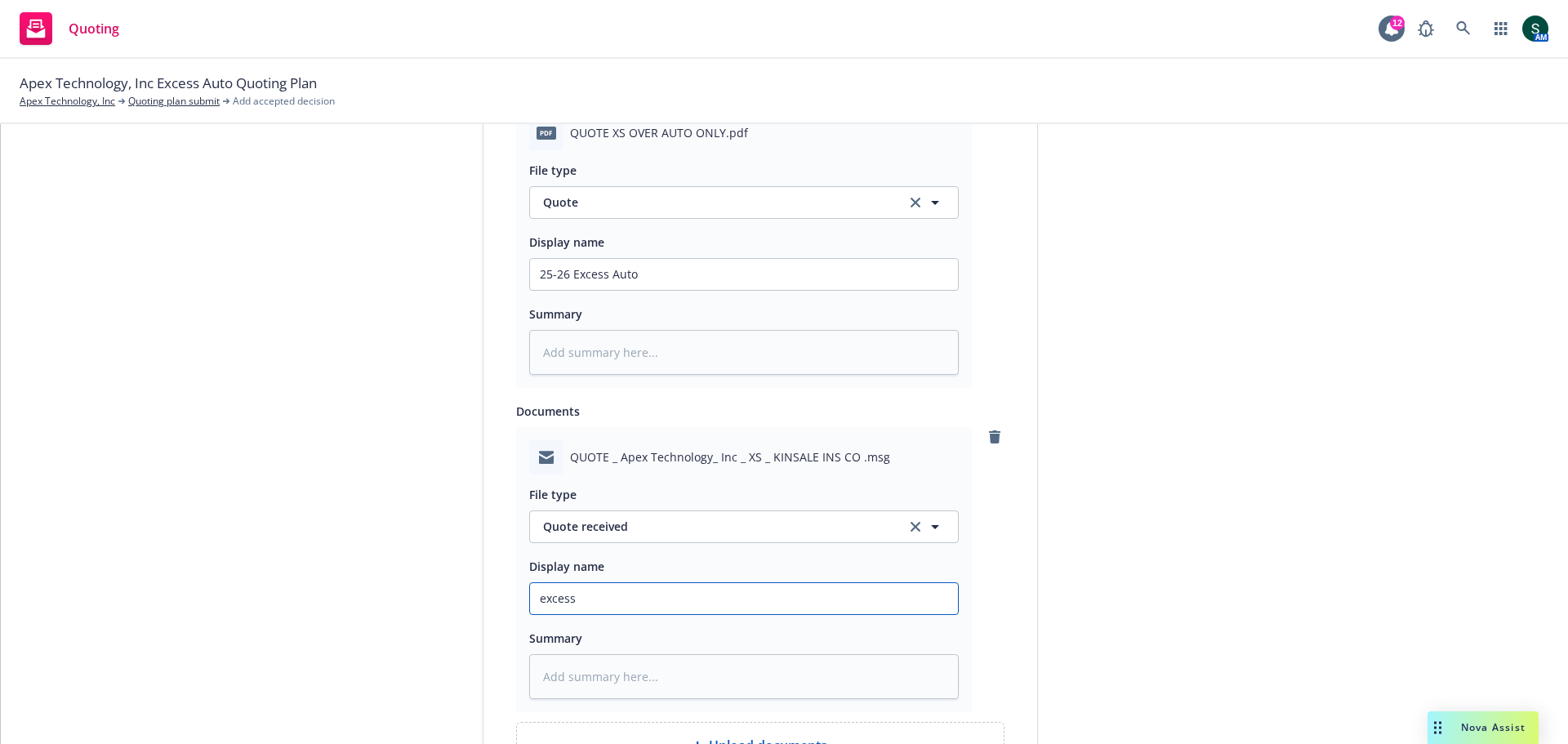
type textarea "x"
type input "excess a"
type textarea "x"
type input "excess au"
type textarea "x"
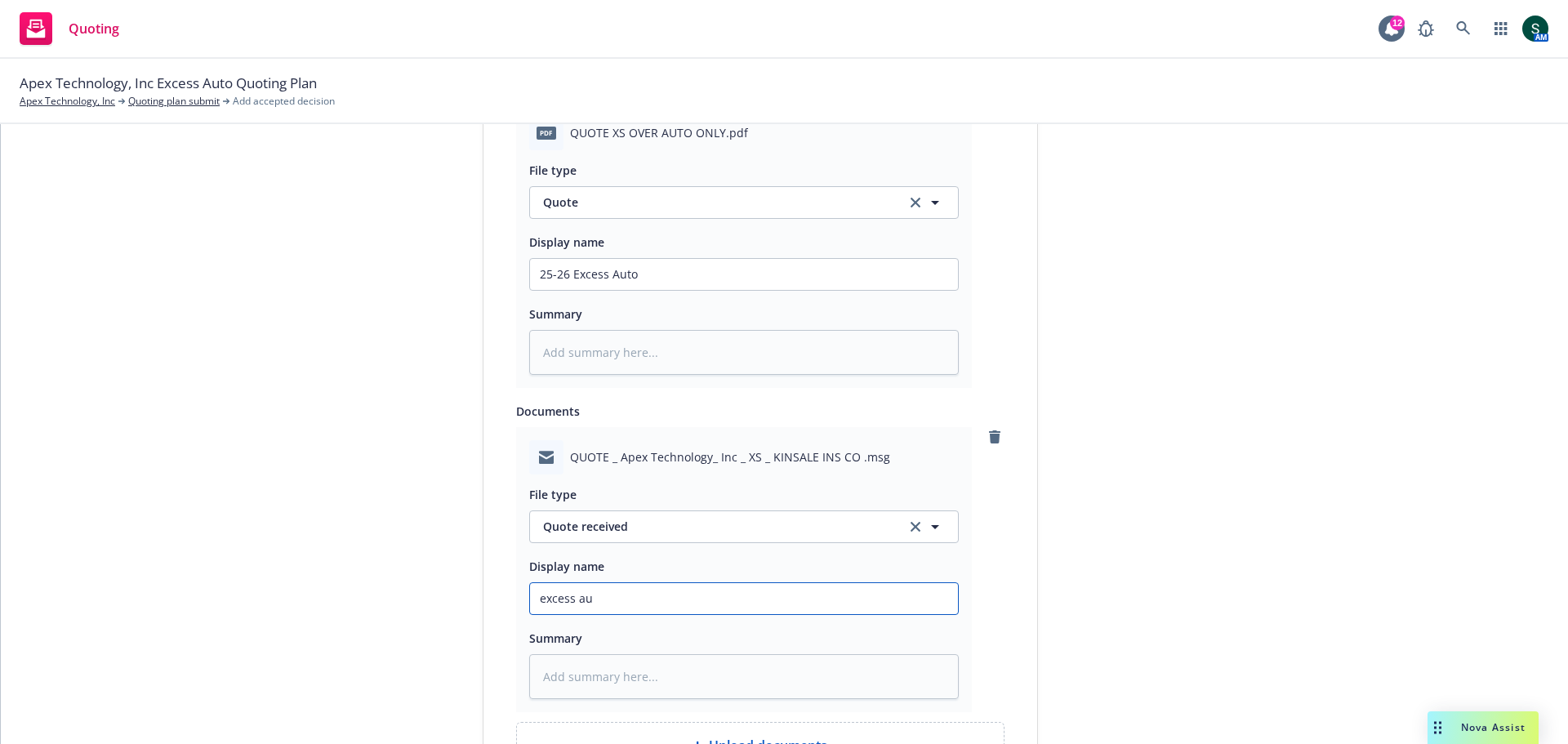
type input "excess aut"
type textarea "x"
type input "excess auto"
type textarea "x"
type input "excess auto"
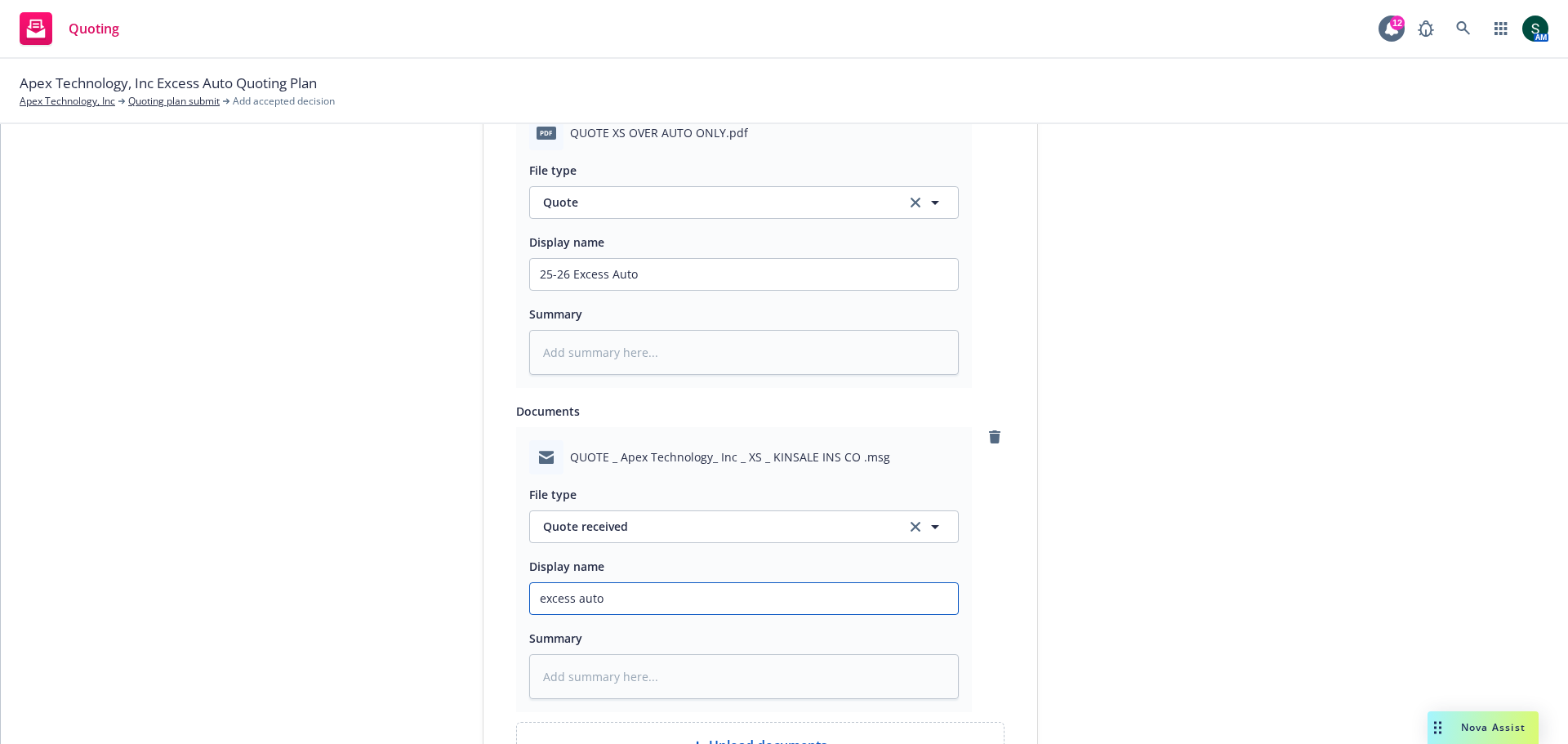
type textarea "x"
type input "excess auto q"
type textarea "x"
type input "excess auto qu"
type textarea "x"
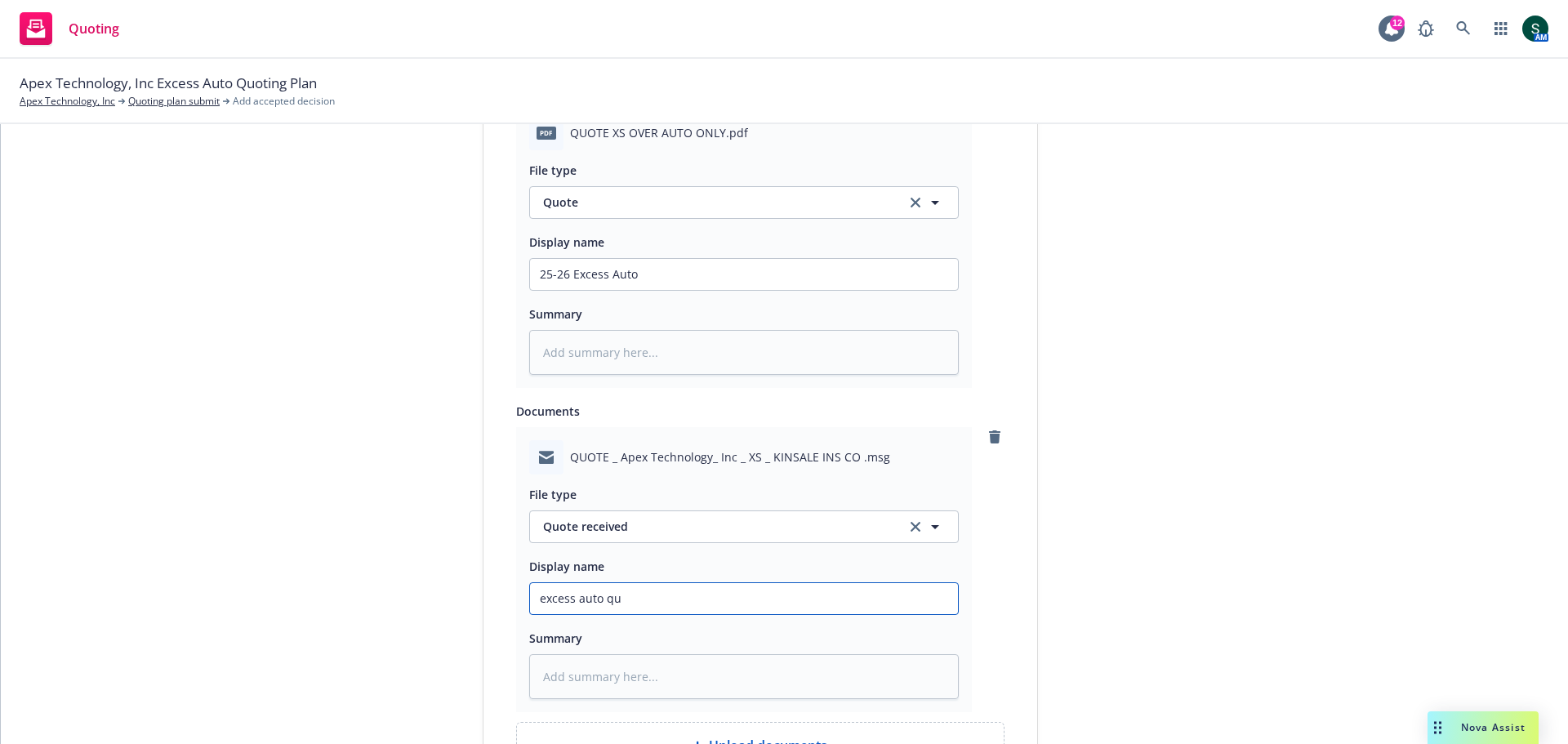
type input "excess auto quo"
type textarea "x"
type input "excess auto quot"
type textarea "x"
type input "excess auto quote"
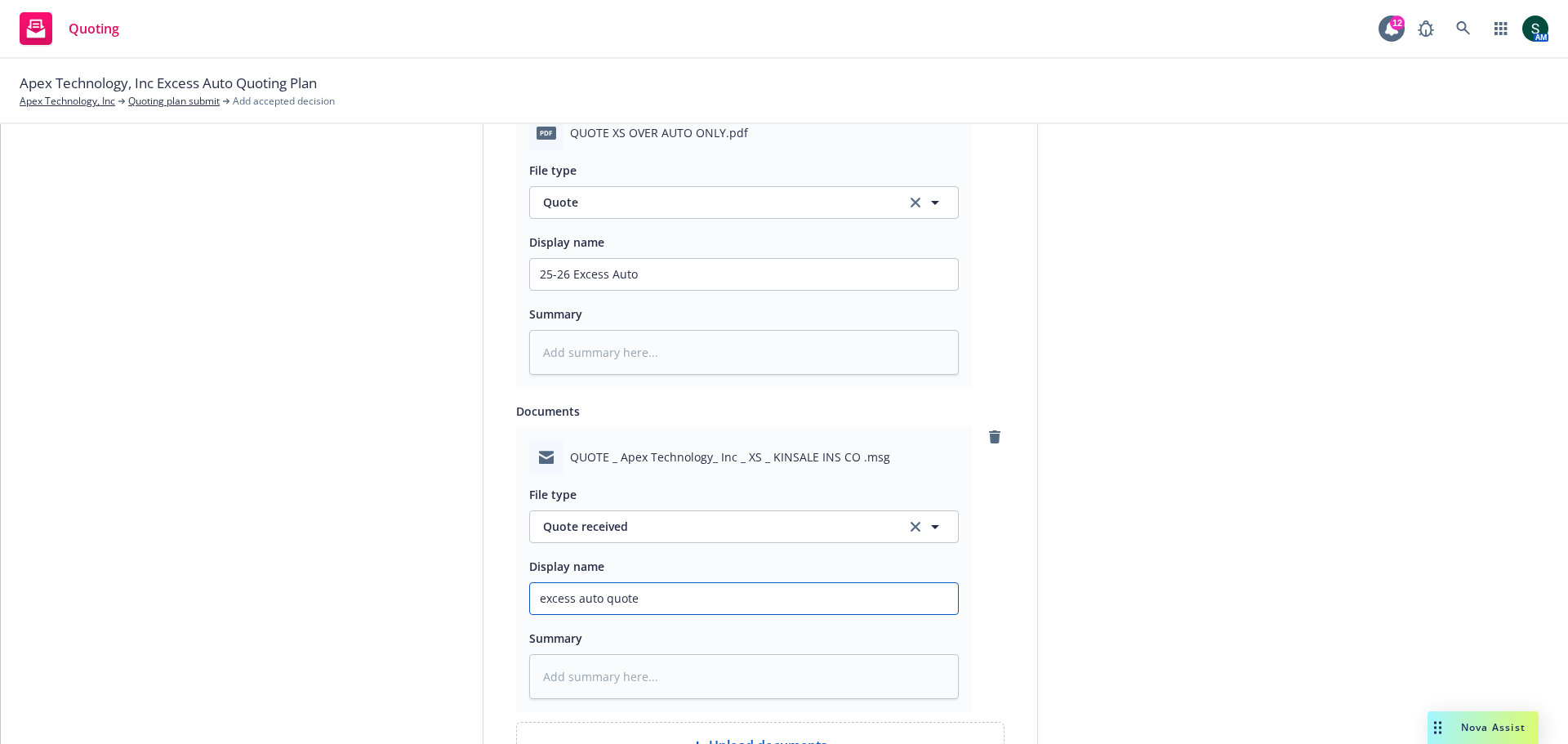
type textarea "x"
type input "excess auto quote"
type textarea "x"
type input "excess auto quote p"
type textarea "x"
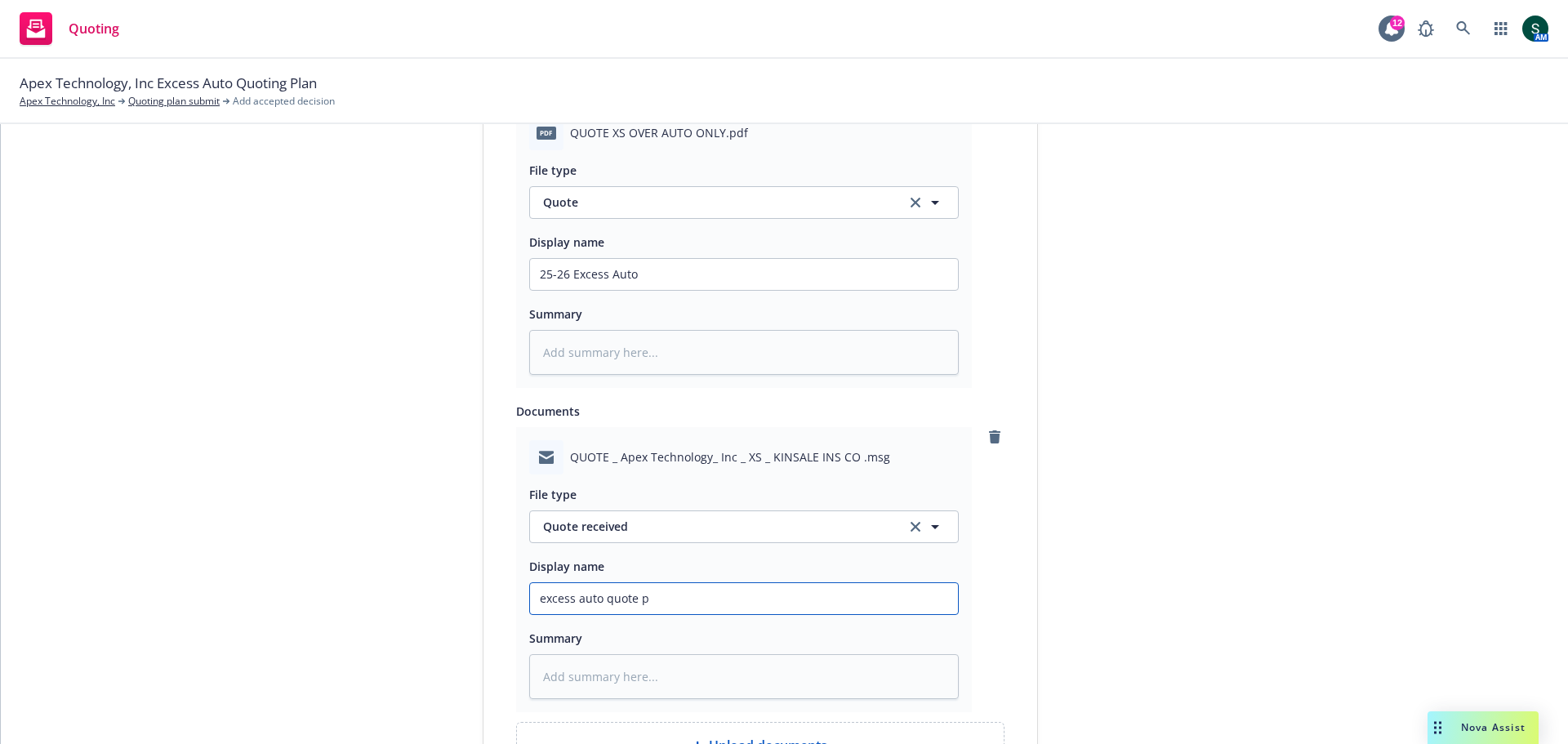
type input "excess auto quote pa"
type textarea "x"
type input "excess auto quote pac"
type textarea "x"
type input "excess auto quote pack"
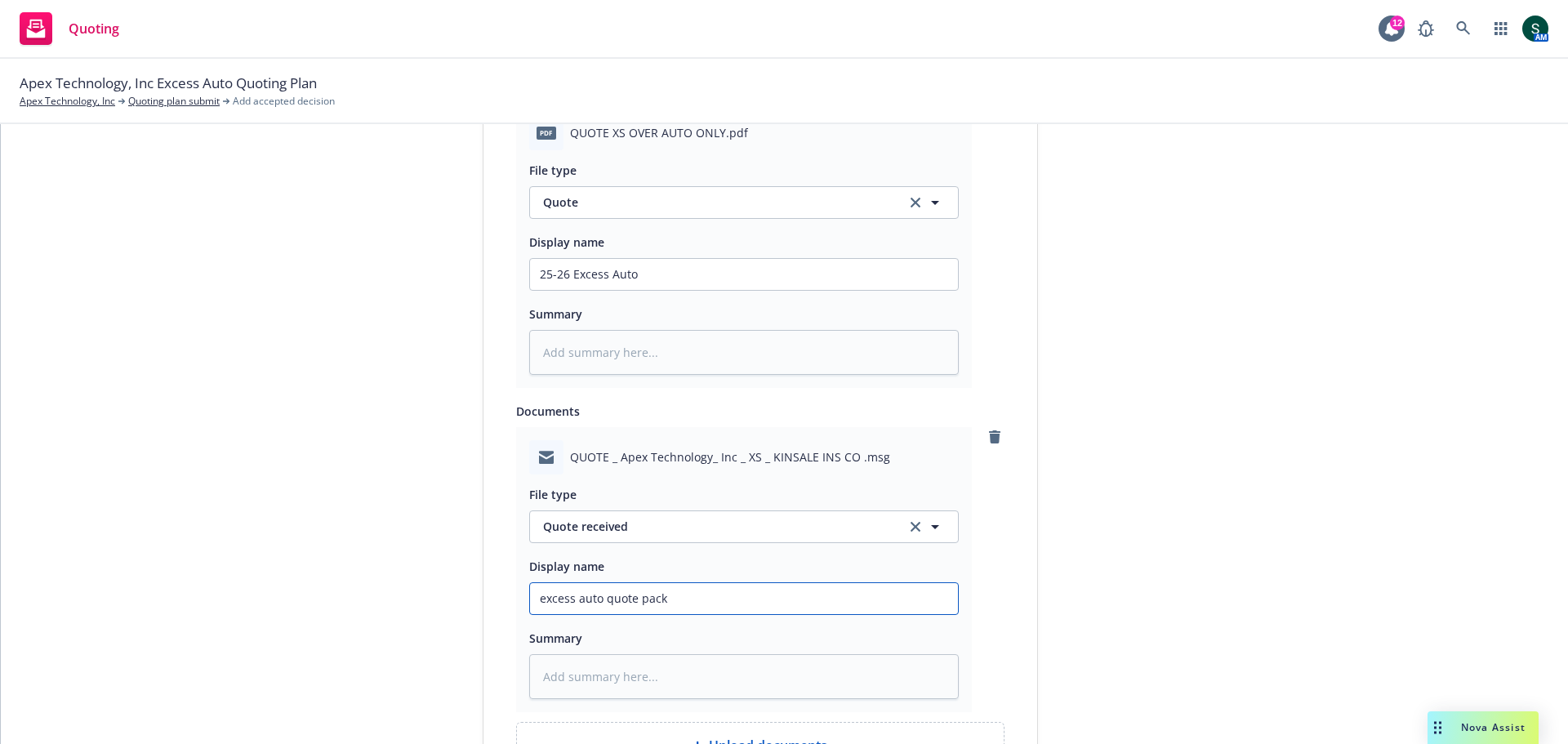
type textarea "x"
type input "excess auto quote packe"
type textarea "x"
type input "excess auto quote packet"
type textarea "x"
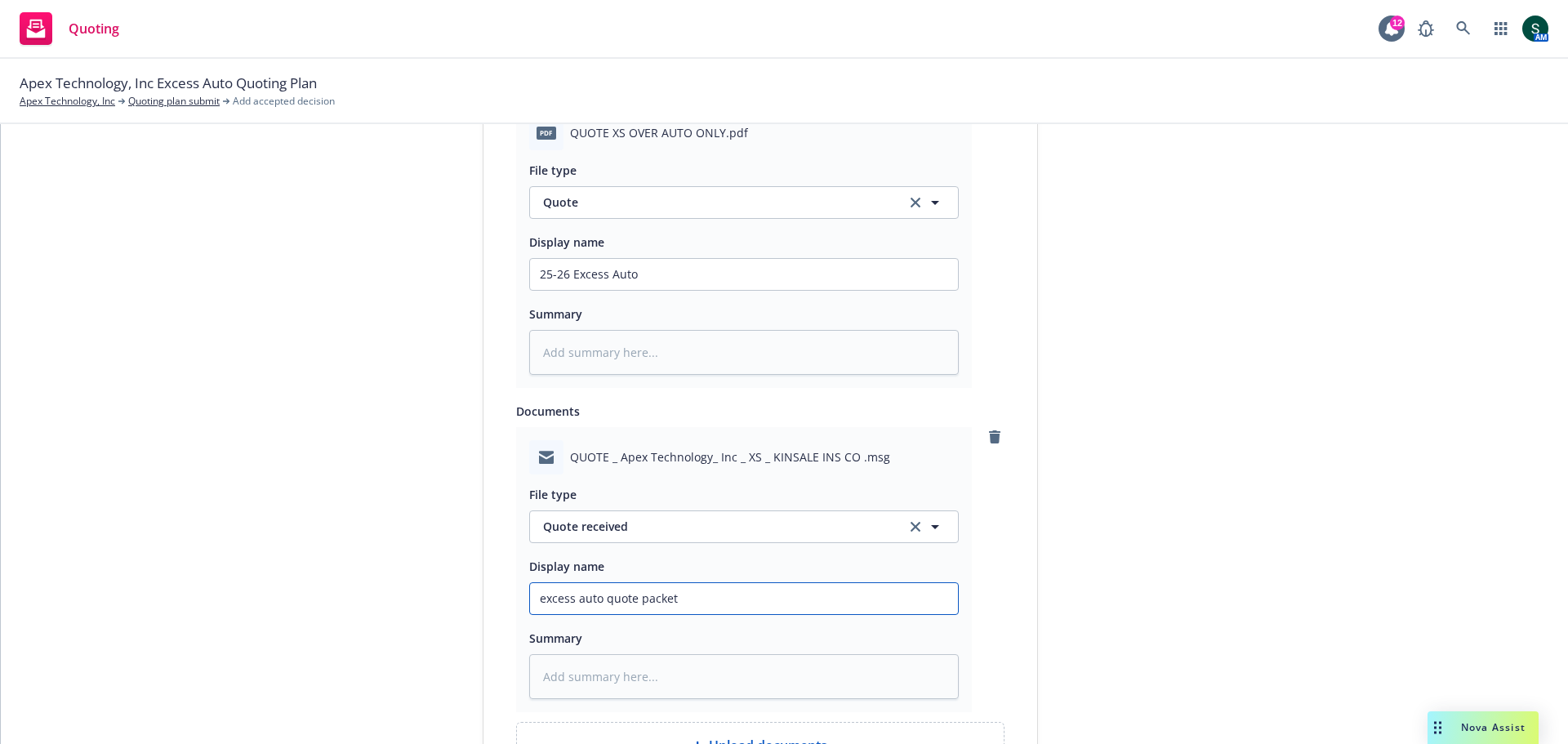
type input "excess auto quote packet"
type textarea "x"
type input "excess auto quote packet f"
type textarea "x"
type input "excess auto quote packet fr"
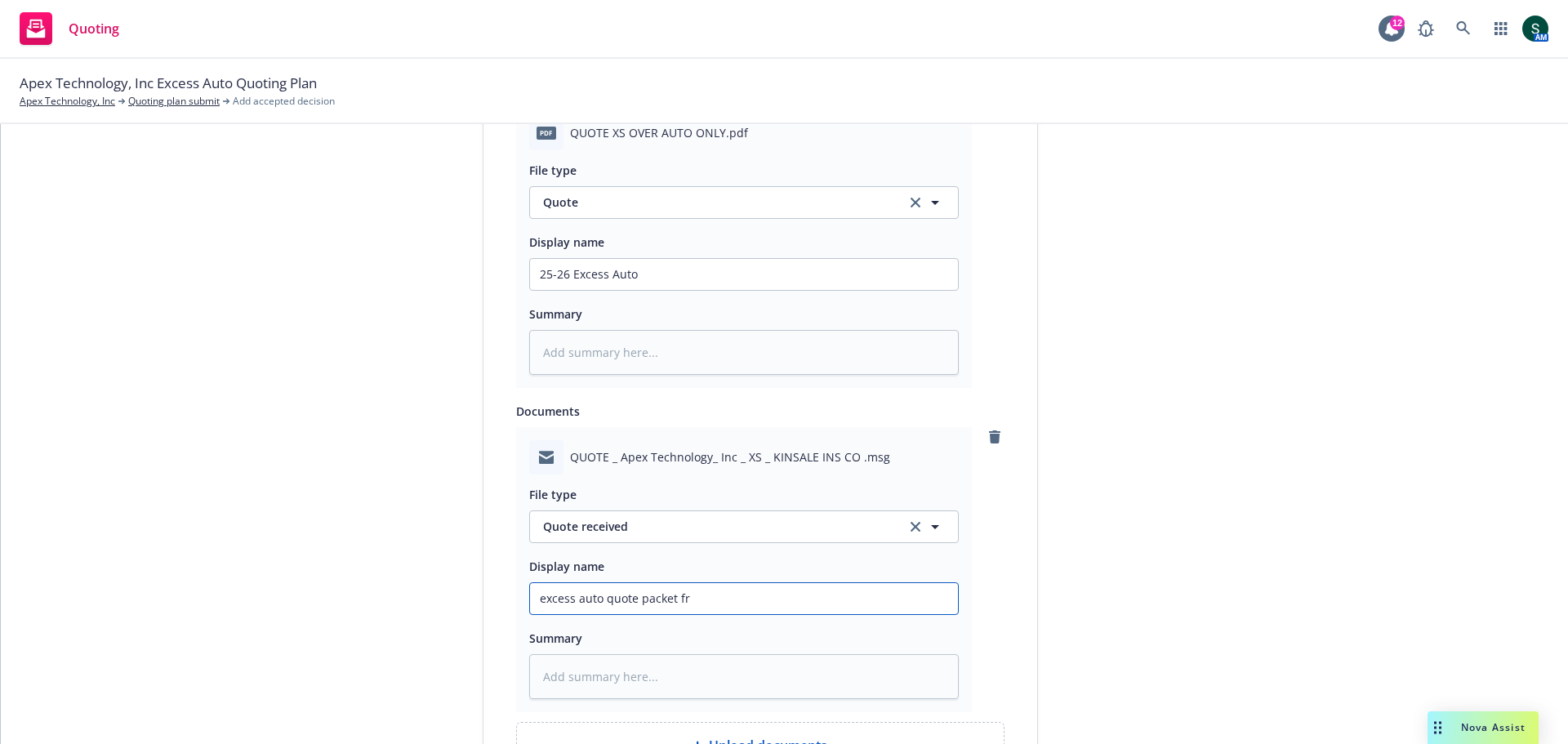
type textarea "x"
type input "excess auto quote packet fro"
type textarea "x"
type input "excess auto quote packet from"
type textarea "x"
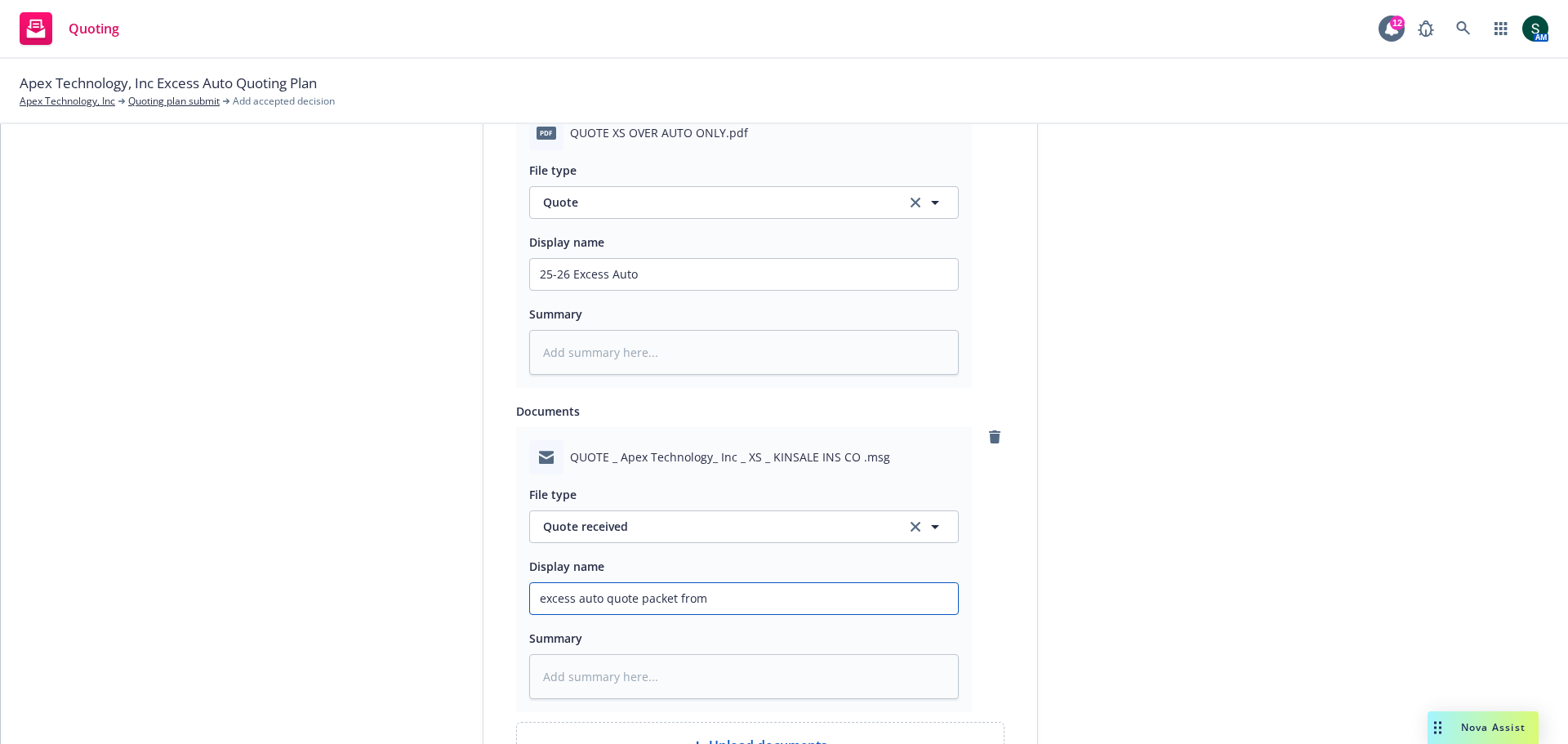
type input "excess auto quote packet from"
type textarea "x"
type input "excess auto quote packet from A"
type textarea "x"
type input "excess auto quote packet from Am"
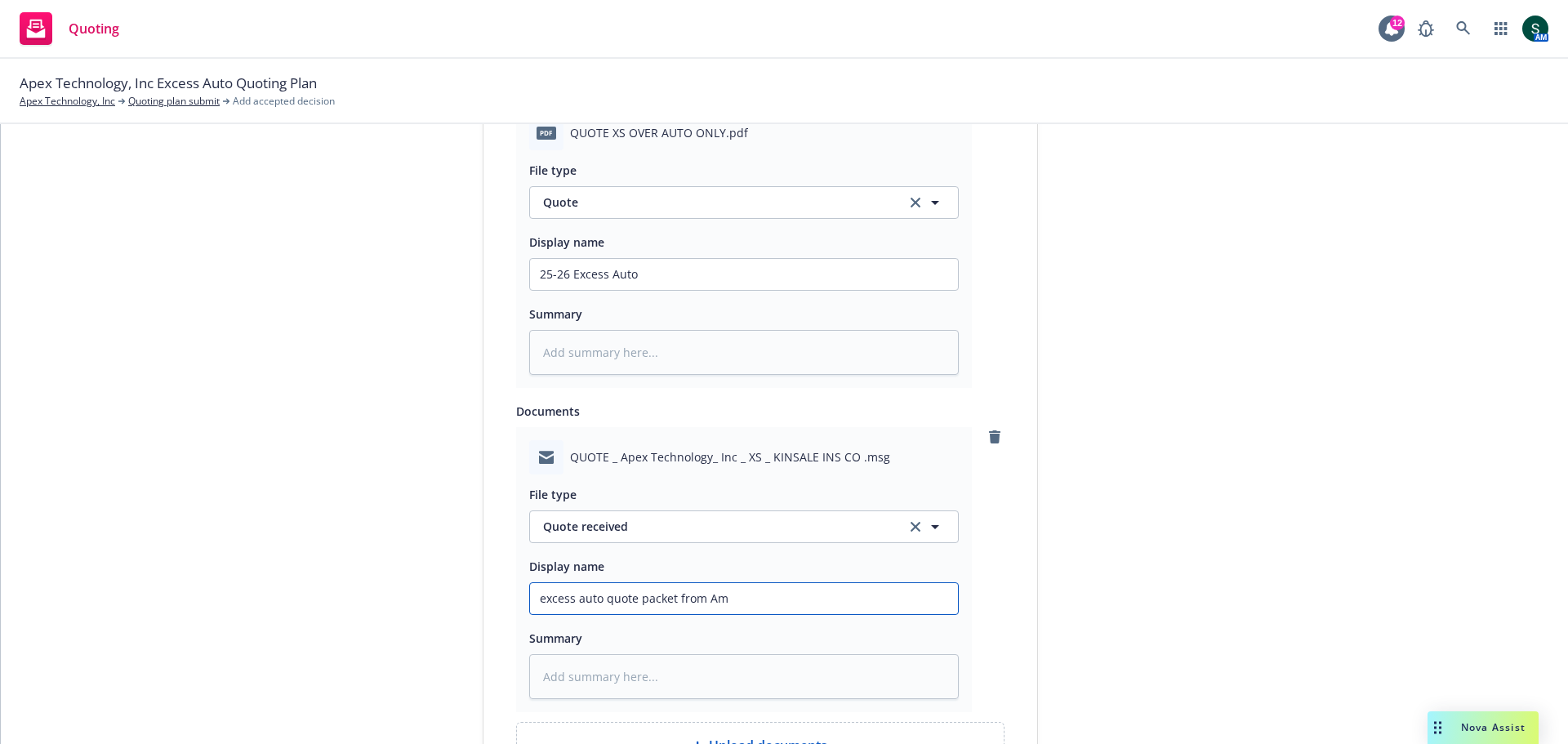
type textarea "x"
type input "excess auto quote packet from Amw"
type textarea "x"
type input "excess auto quote packet from Amwi"
type textarea "x"
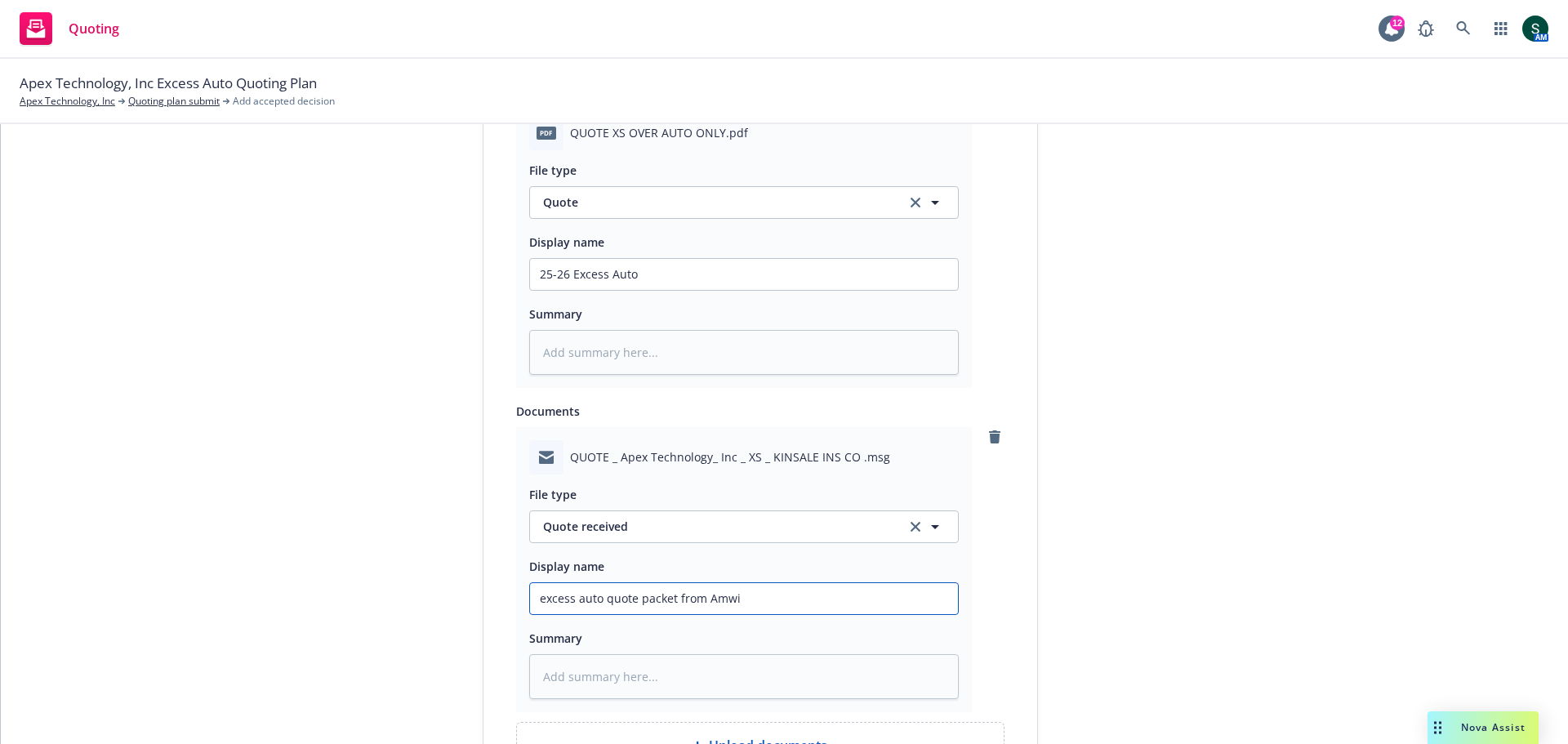
type input "excess auto quote packet from Amwin"
type textarea "x"
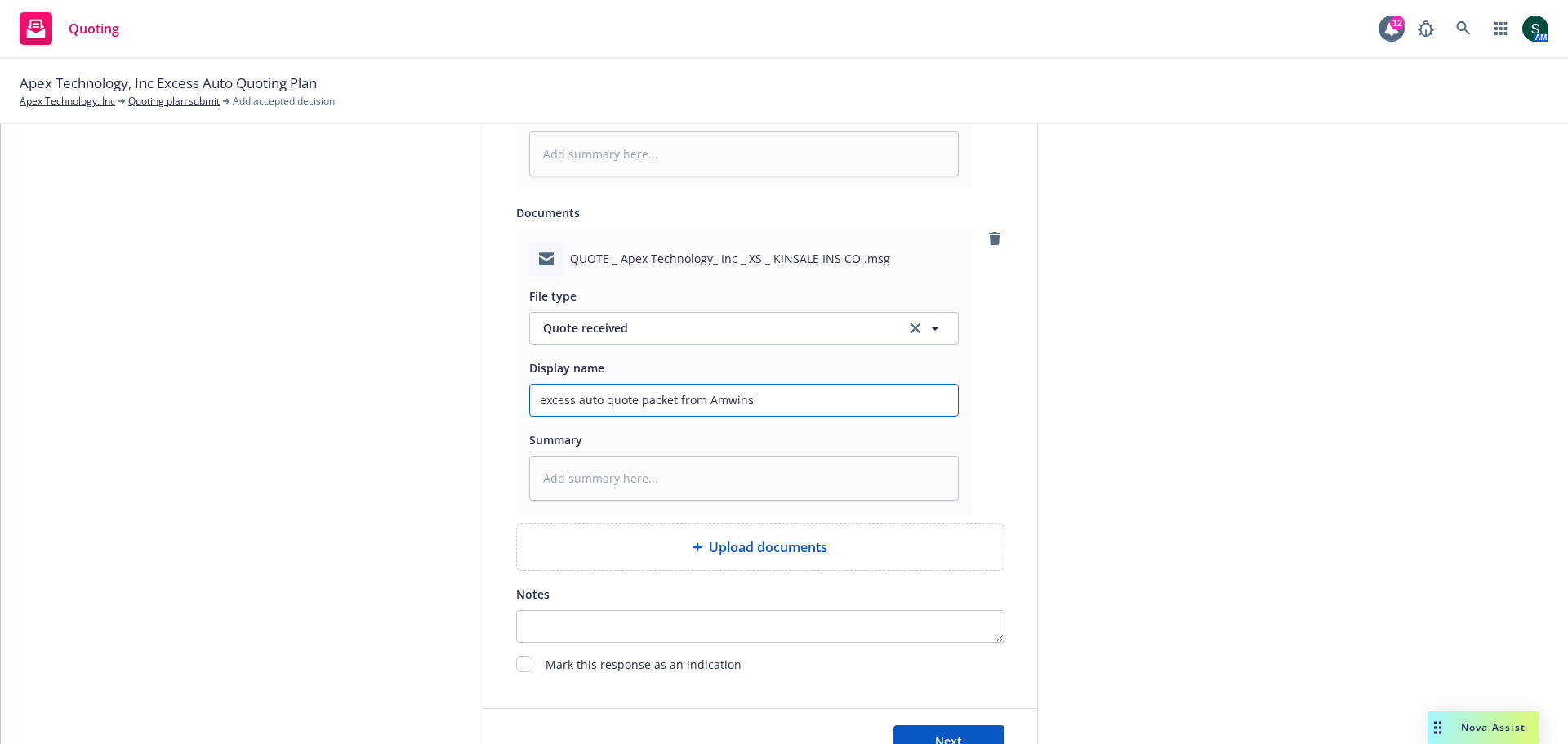
scroll to position [1207, 0]
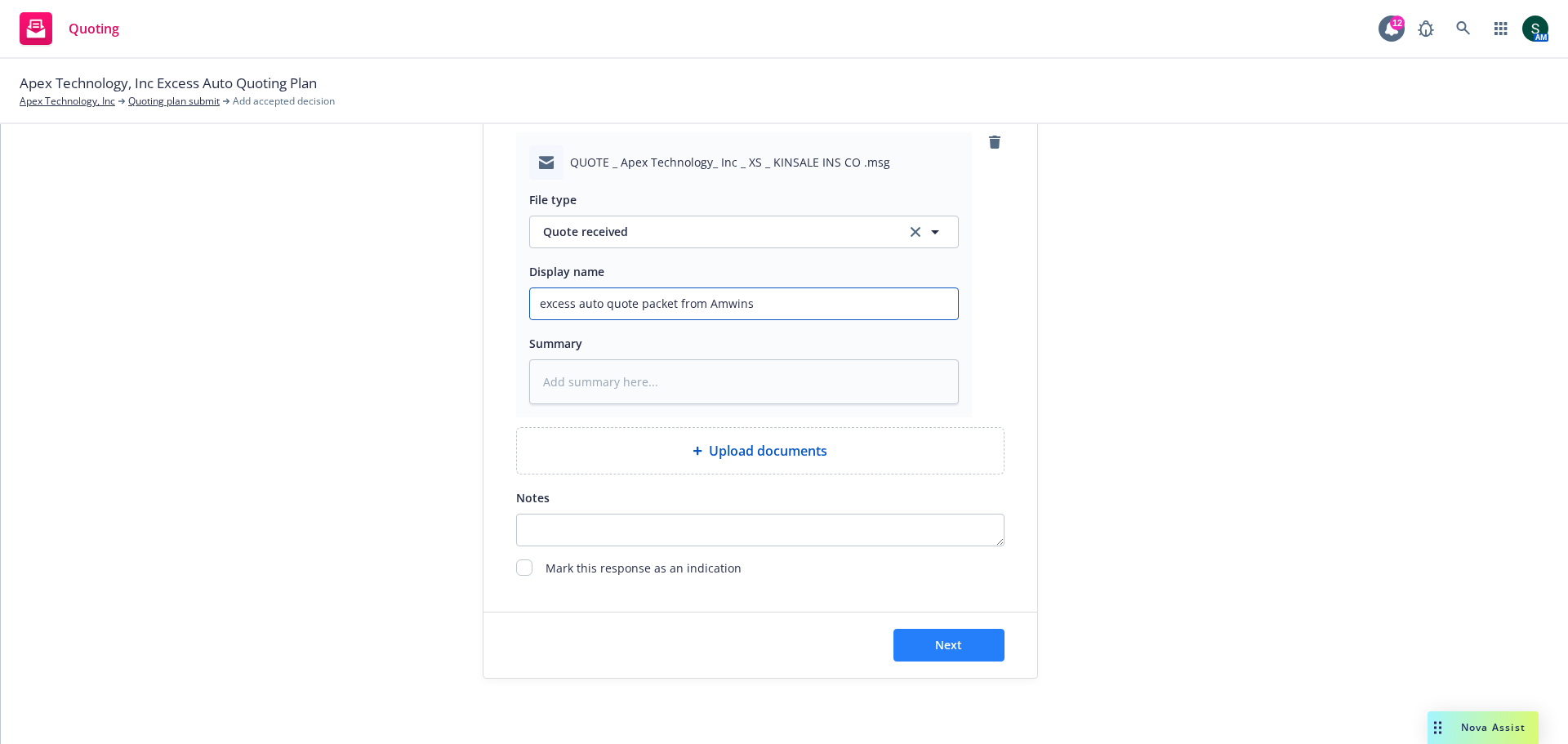
type input "excess auto quote packet from Amwins"
click at [919, 644] on button "Next" at bounding box center [949, 645] width 111 height 32
type textarea "x"
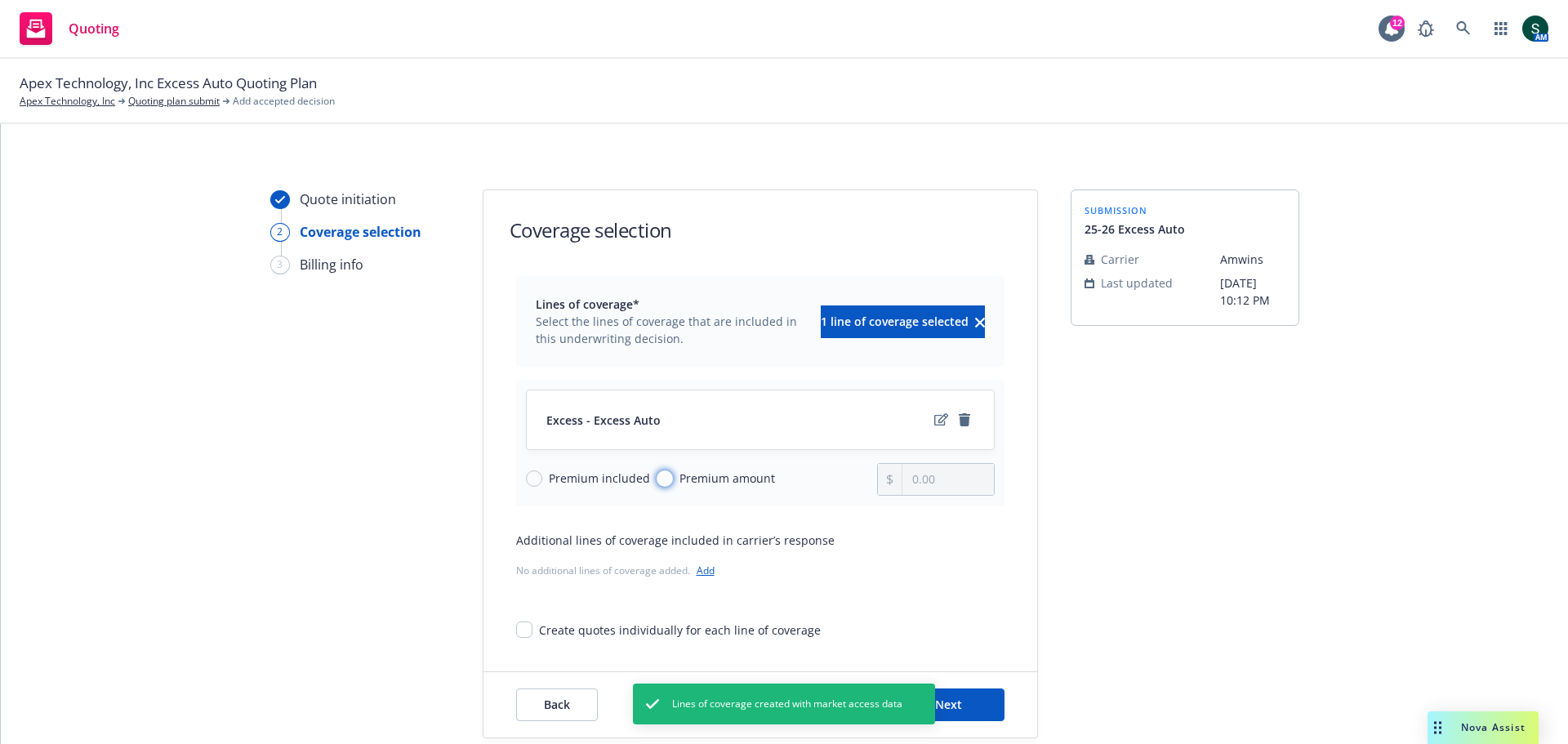
click at [659, 473] on input "Premium amount" at bounding box center [665, 478] width 16 height 16
radio input "true"
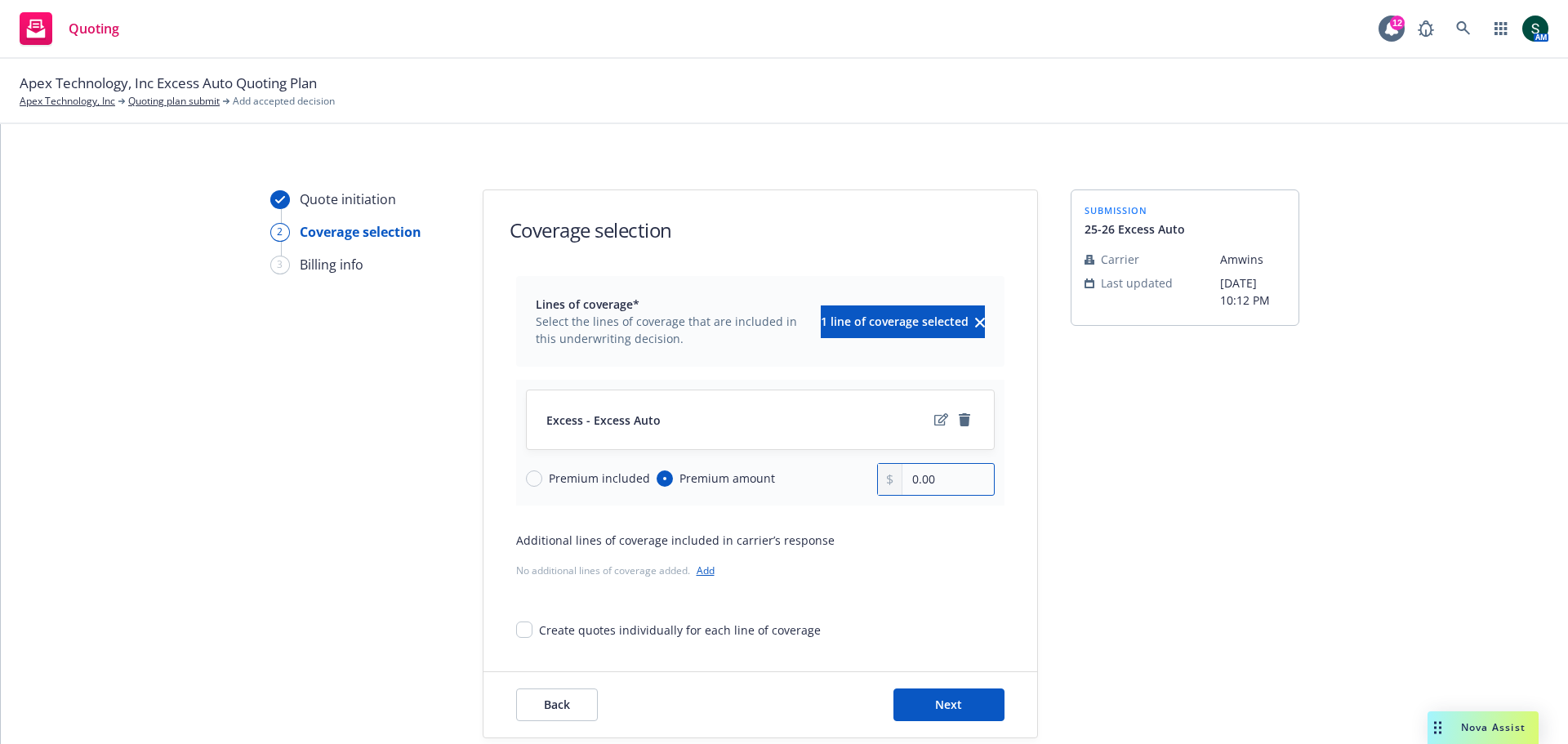
click at [940, 478] on input "0.00" at bounding box center [948, 479] width 91 height 31
drag, startPoint x: 960, startPoint y: 482, endPoint x: 844, endPoint y: 481, distance: 116.0
click at [844, 481] on div "Premium included Premium amount 0.00" at bounding box center [761, 479] width 469 height 32
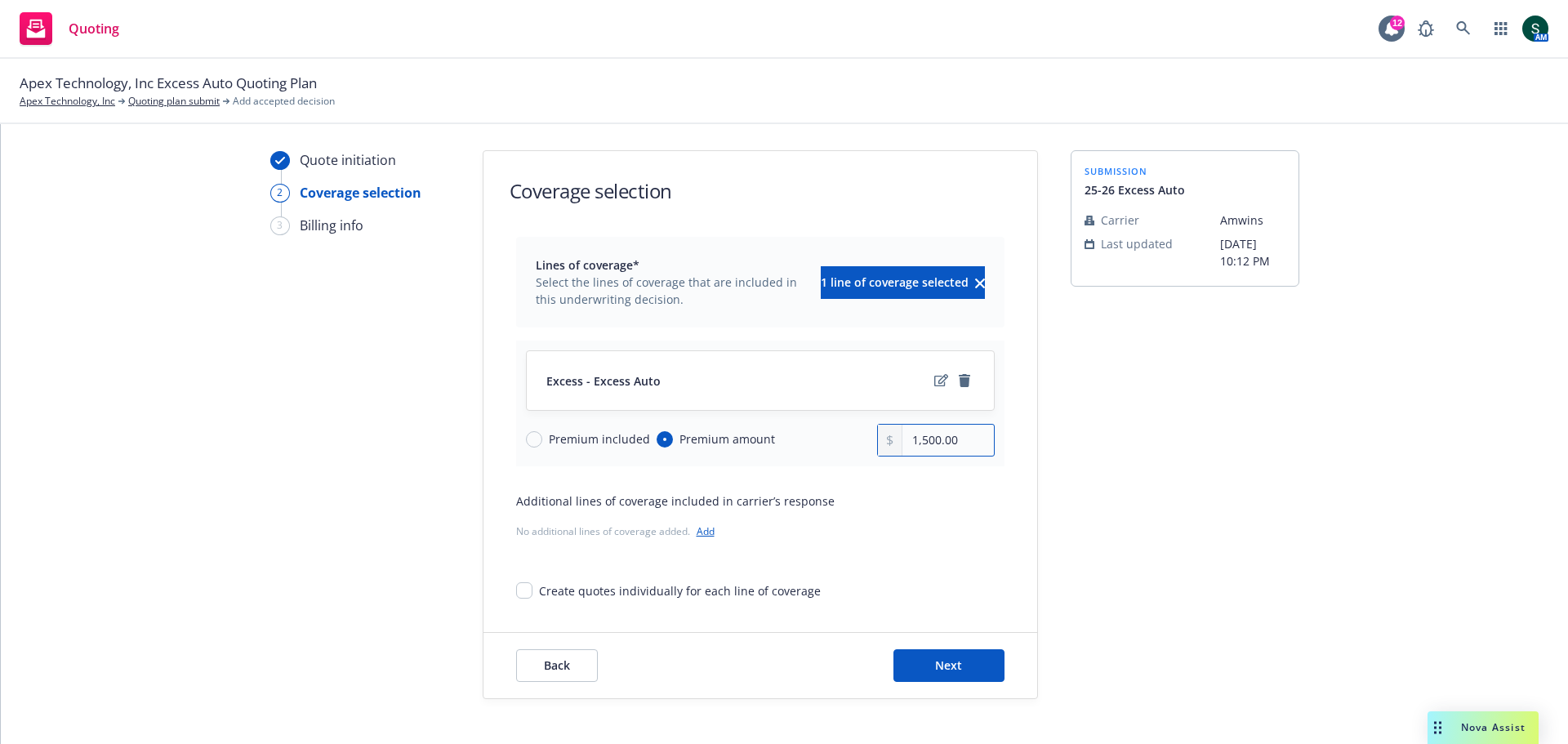
scroll to position [60, 0]
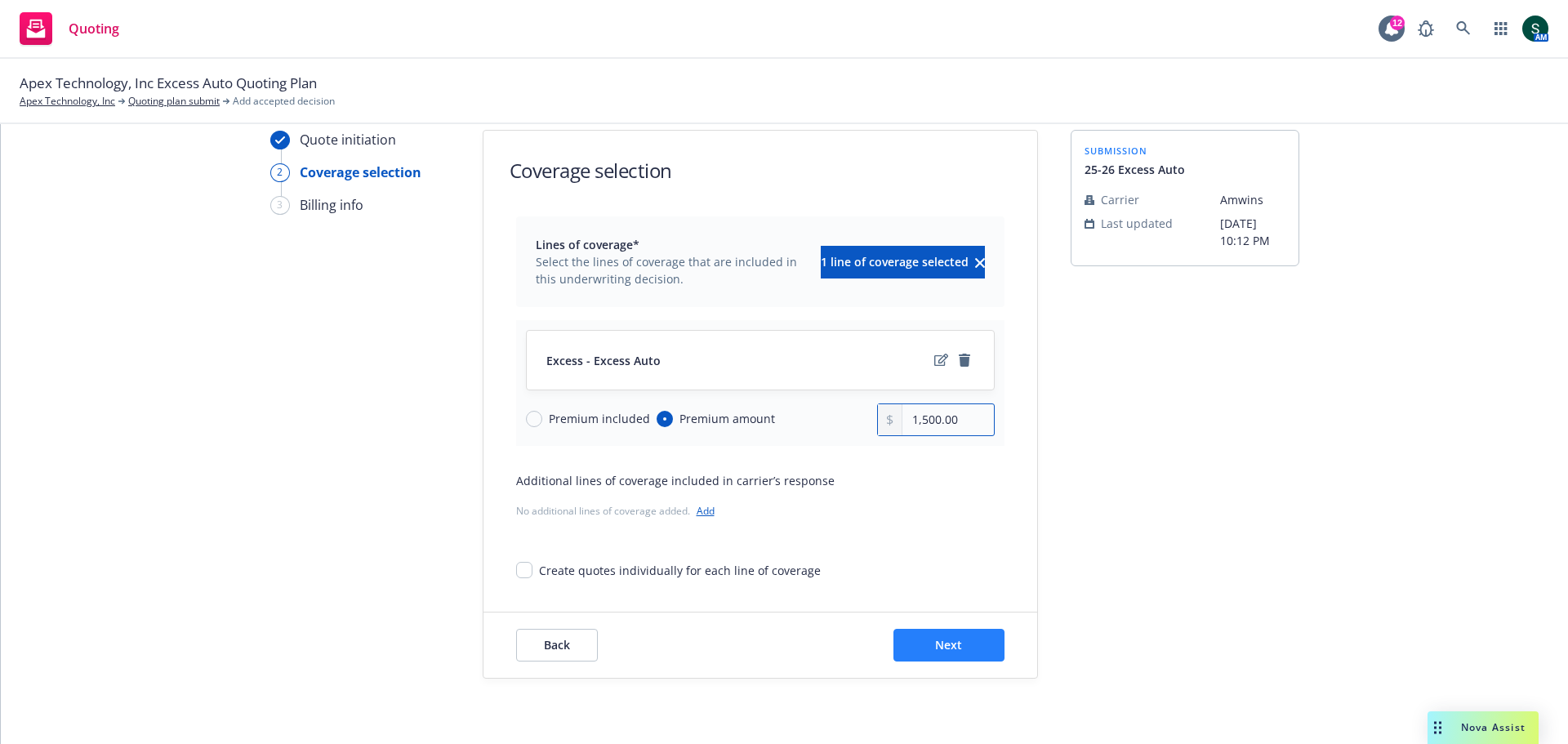
type input "1,500.00"
click at [959, 641] on button "Next" at bounding box center [949, 645] width 111 height 32
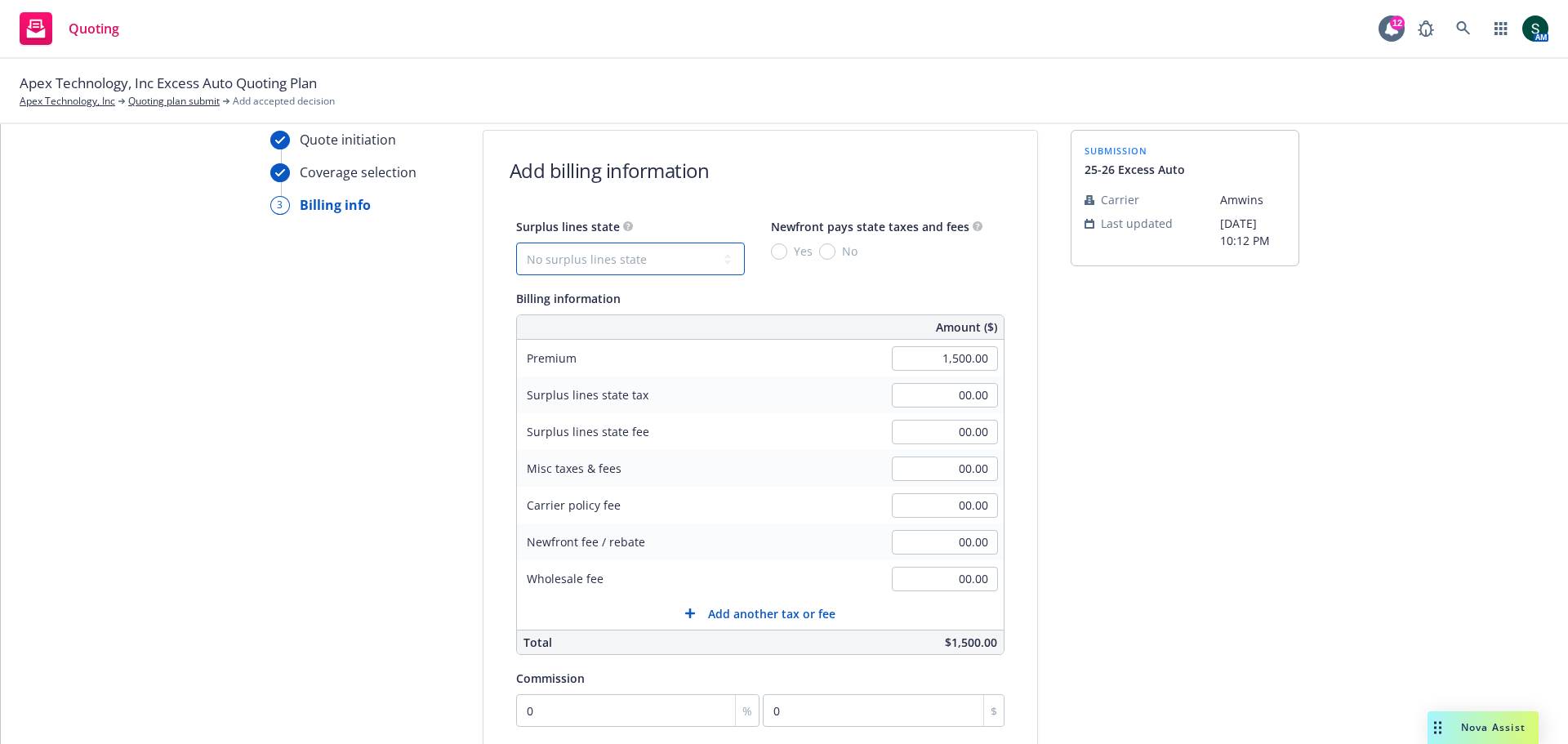
click at [589, 261] on select "No surplus lines state Alaska Alabama Arkansas Arizona California Colorado Conn…" at bounding box center [631, 259] width 229 height 32
select select "CA"
click at [516, 243] on select "No surplus lines state Alaska Alabama Arkansas Arizona California Colorado Conn…" at bounding box center [631, 259] width 229 height 32
type input "45.00"
type input "2.70"
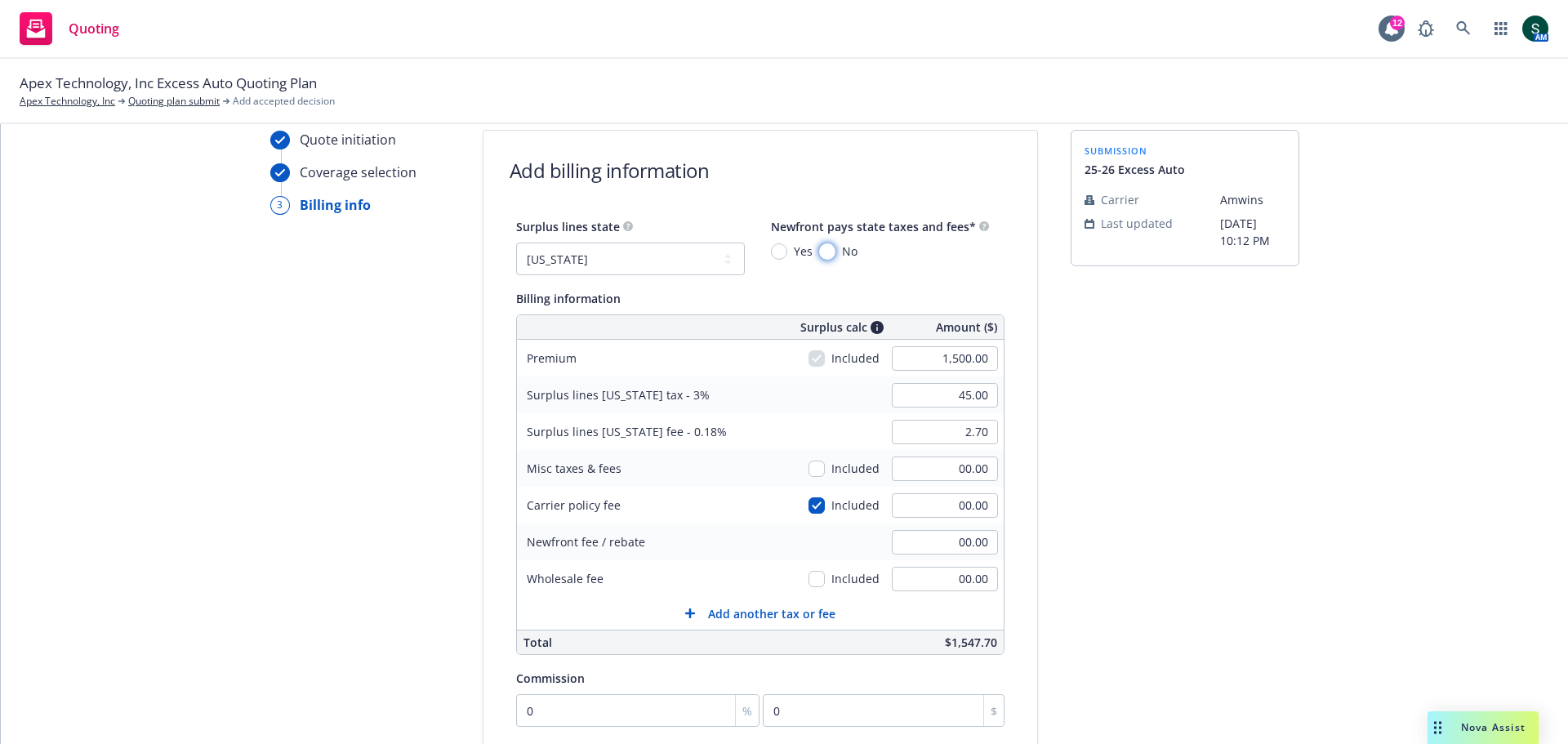
click at [819, 254] on input "No" at bounding box center [827, 251] width 16 height 16
radio input "true"
click at [952, 511] on input "00.00" at bounding box center [945, 505] width 106 height 25
type input "250"
type input "52.50"
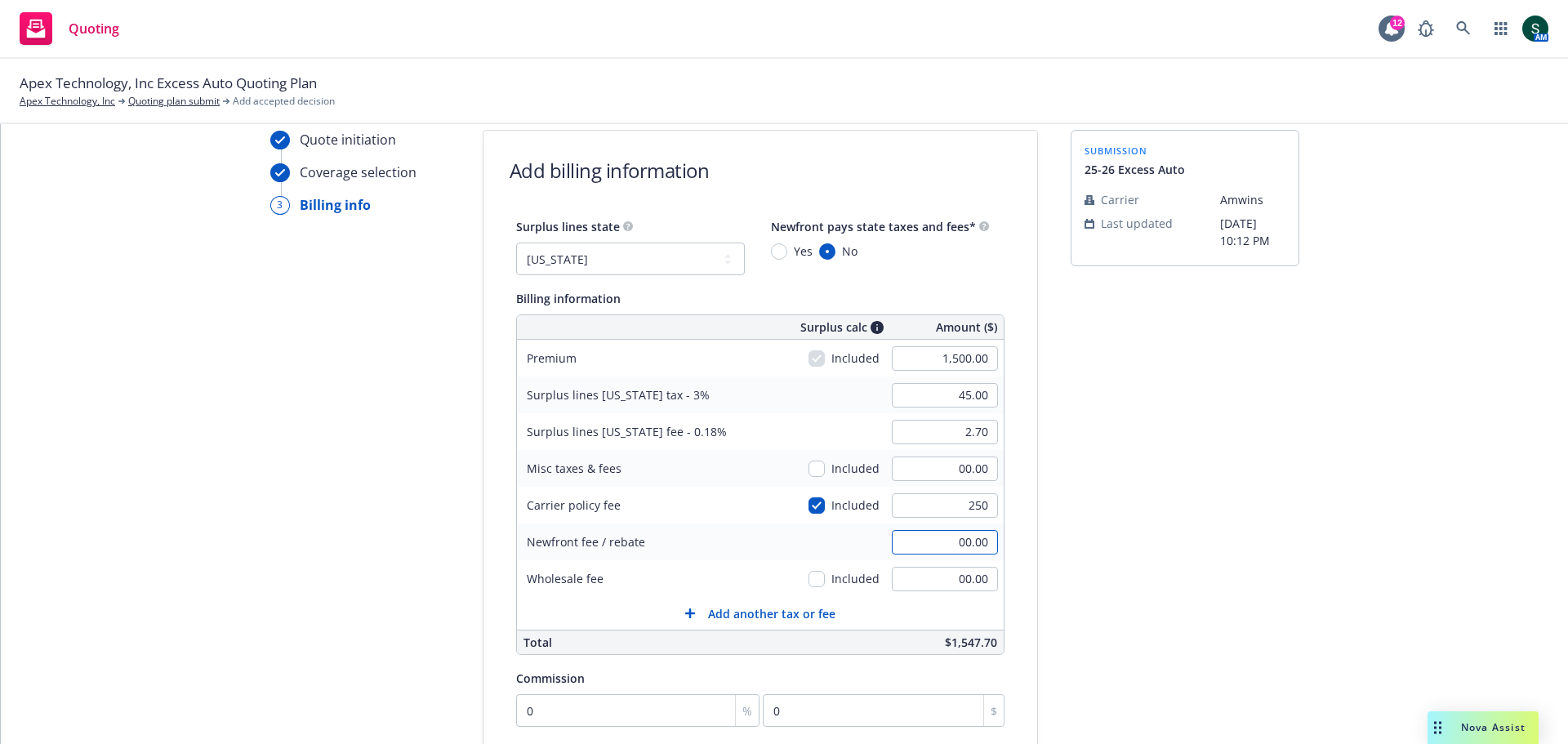
type input "3.15"
type input "250.00"
click at [1130, 647] on div "submission 25-26 Excess Auto Carrier Amwins Last updated 9/16, 10:12 PM" at bounding box center [1185, 548] width 229 height 835
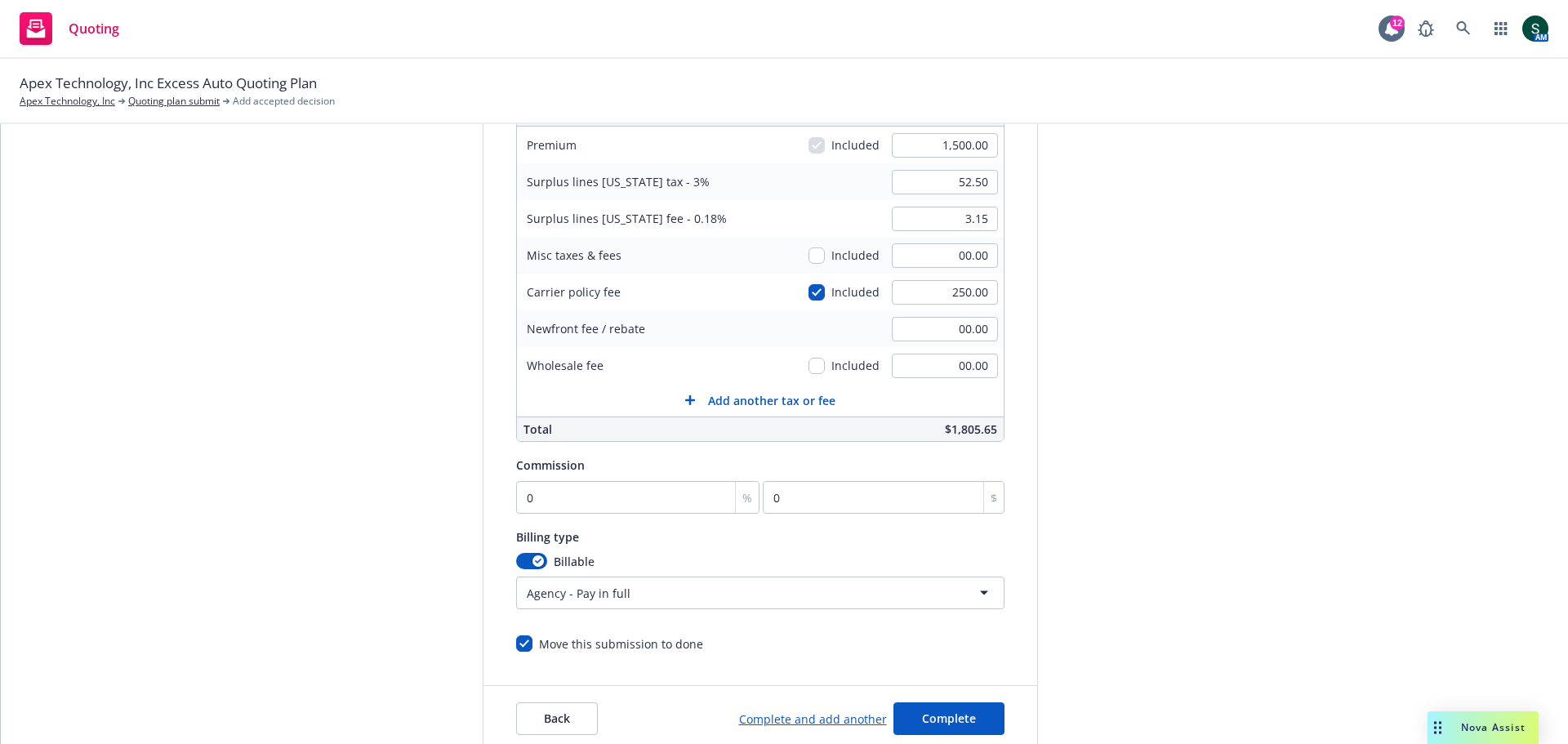
scroll to position [346, 0]
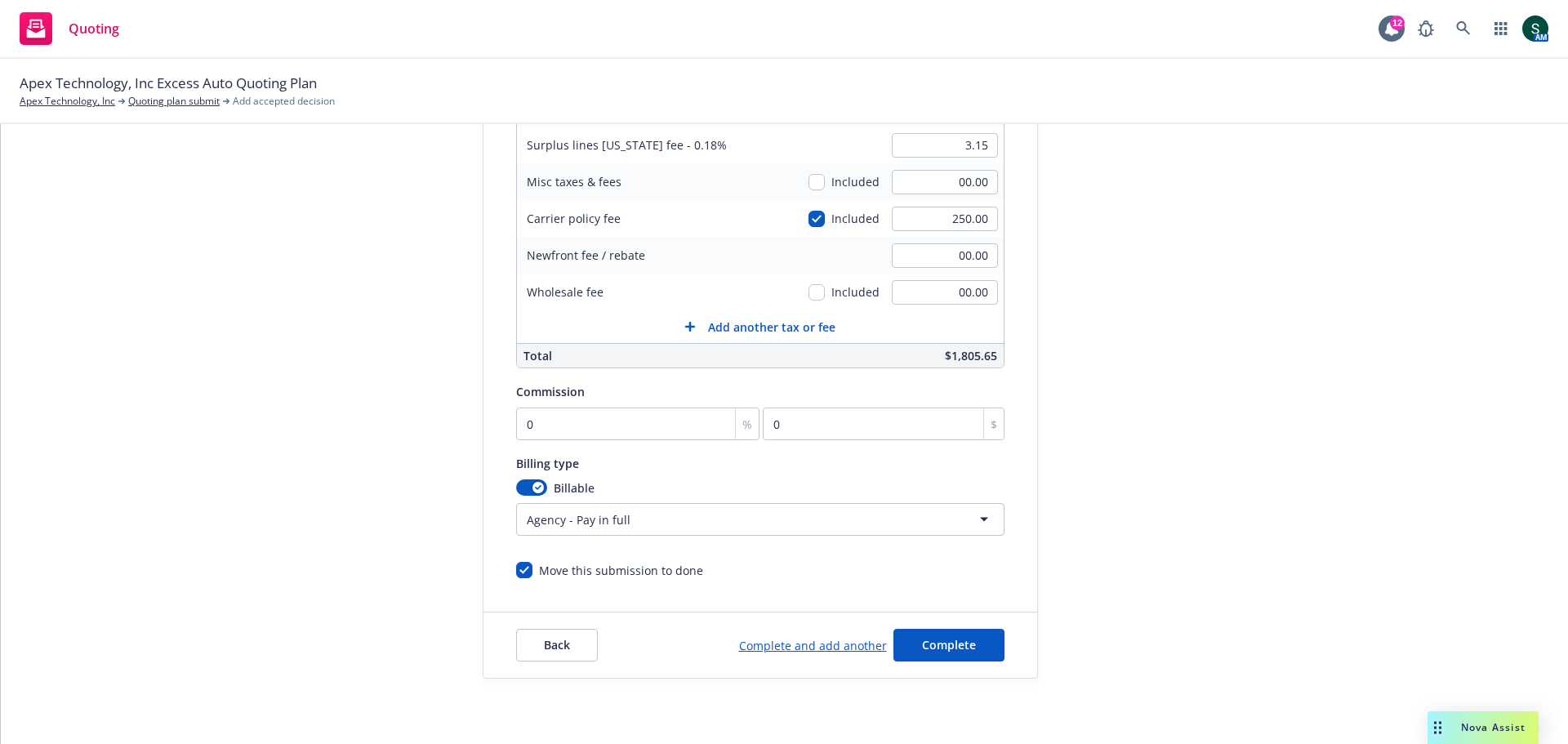
click at [573, 440] on div "Surplus lines state No surplus lines state Alaska Alabama Arkansas Arizona Cali…" at bounding box center [761, 255] width 489 height 649
click at [568, 433] on input "0" at bounding box center [638, 424] width 244 height 32
type input "1"
type input "15"
type input "10"
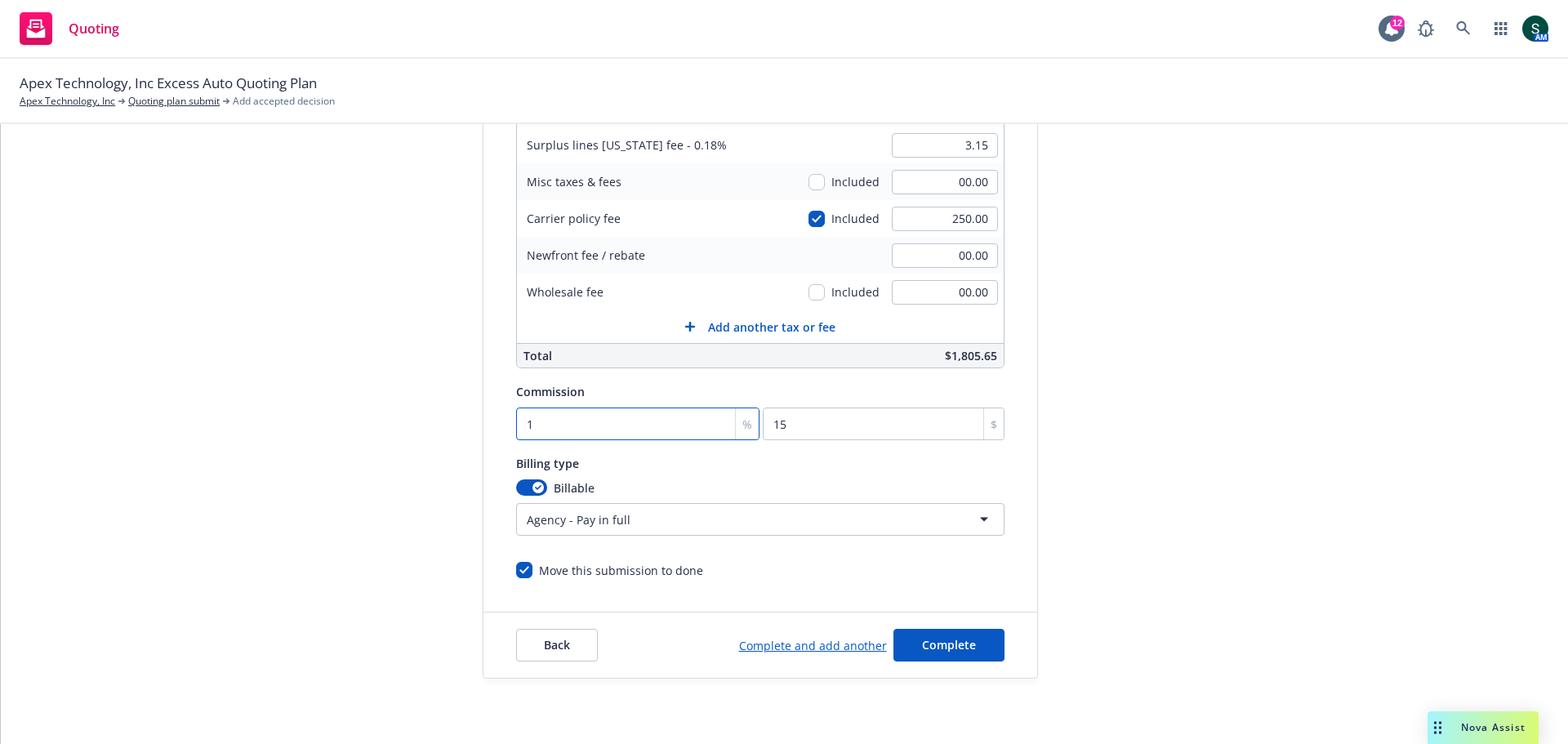
type input "150"
type input "10"
click at [926, 653] on button "Complete" at bounding box center [949, 645] width 111 height 32
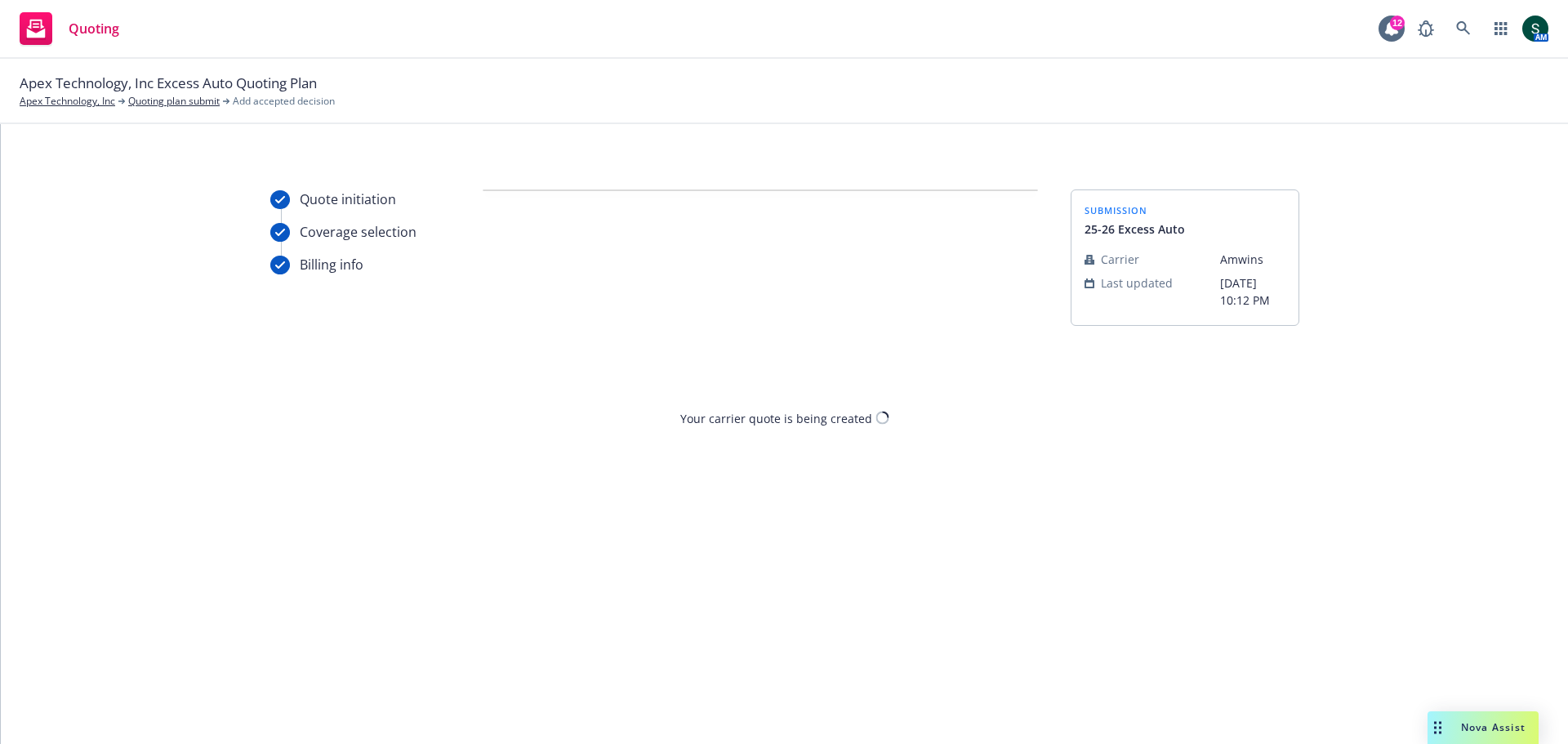
scroll to position [0, 0]
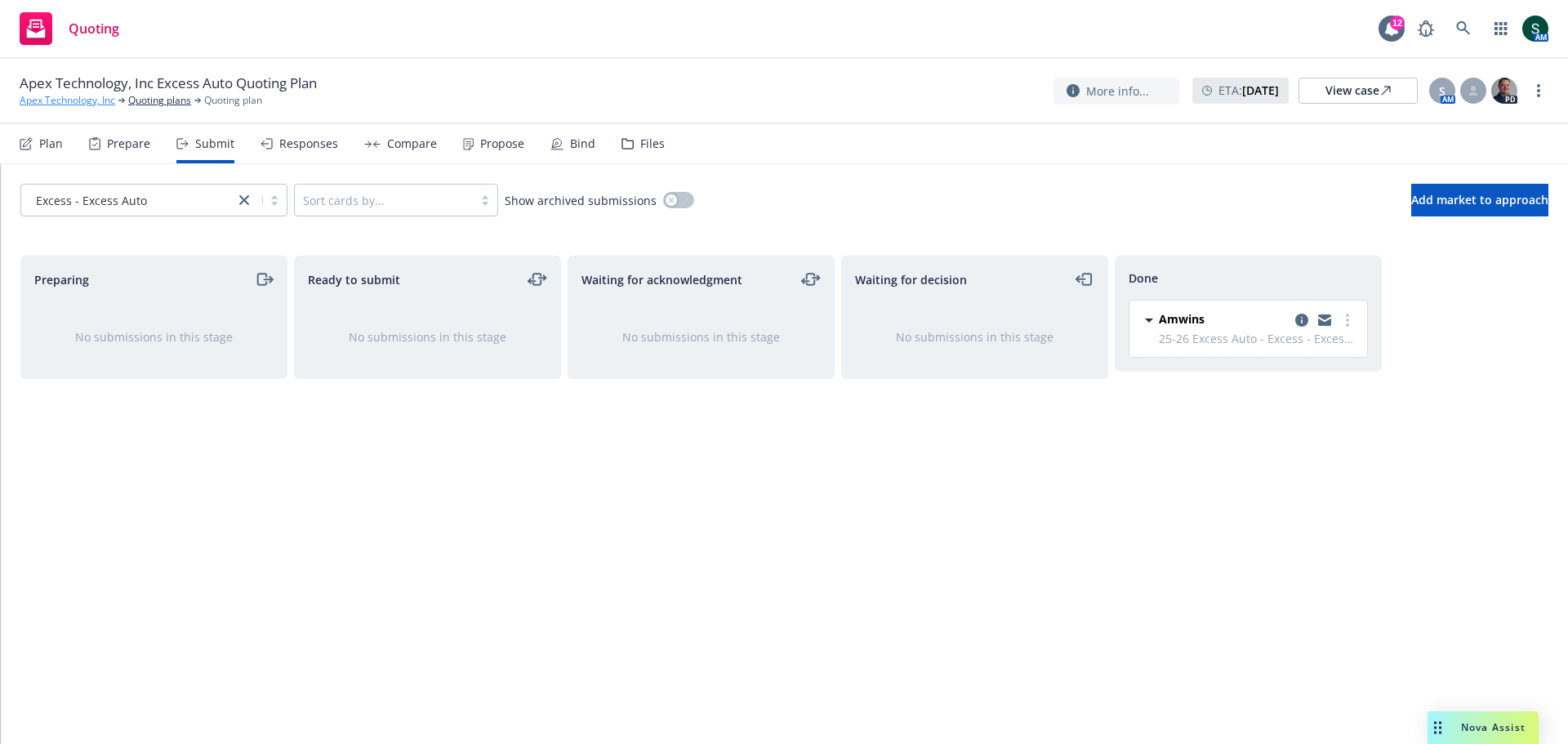
click at [76, 102] on link "Apex Technology, Inc" at bounding box center [68, 100] width 96 height 15
